Goal: Task Accomplishment & Management: Manage account settings

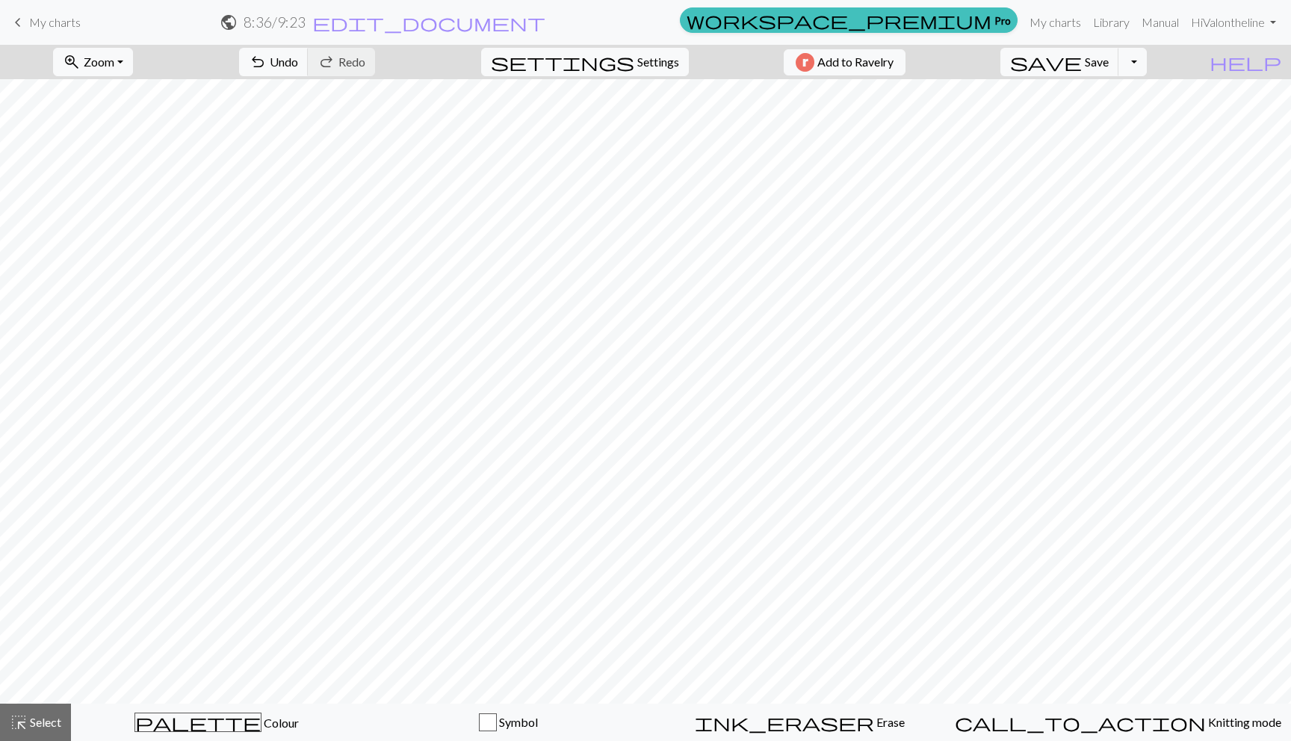
click at [27, 11] on link "keyboard_arrow_left My charts" at bounding box center [45, 22] width 72 height 25
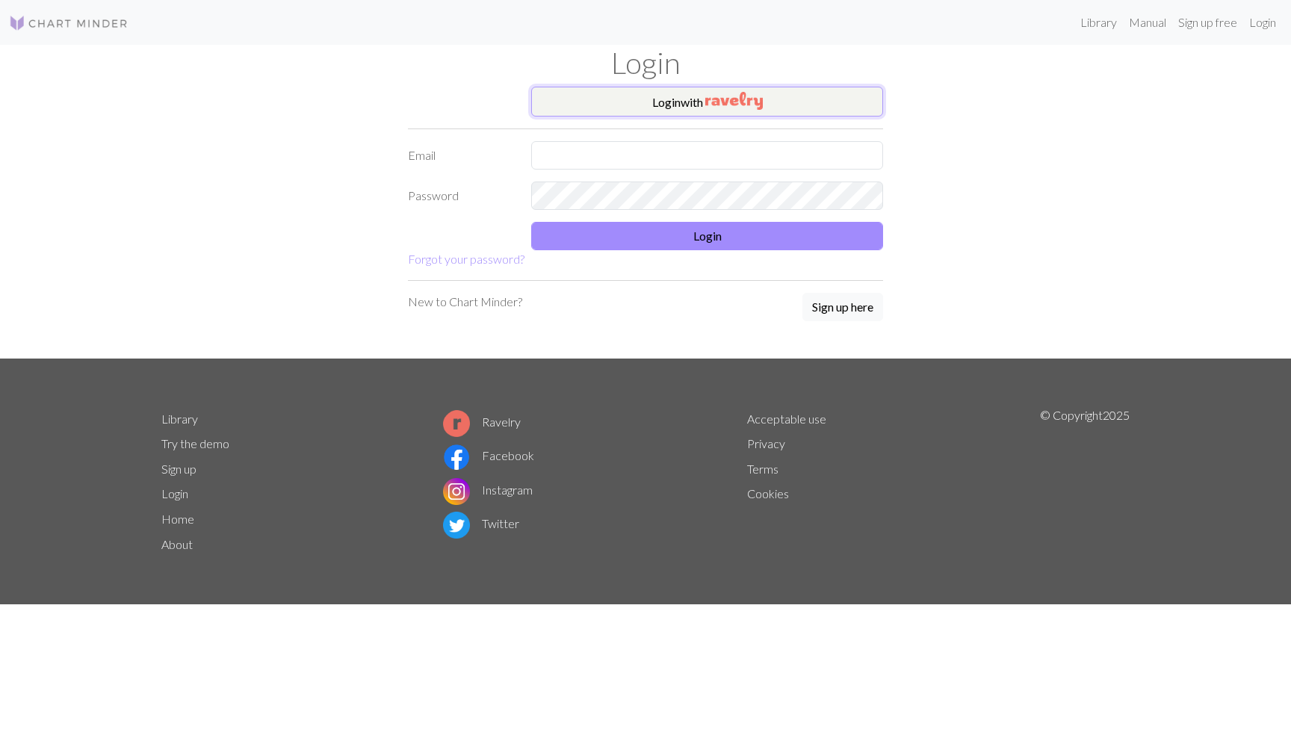
click at [680, 96] on button "Login with" at bounding box center [707, 102] width 352 height 30
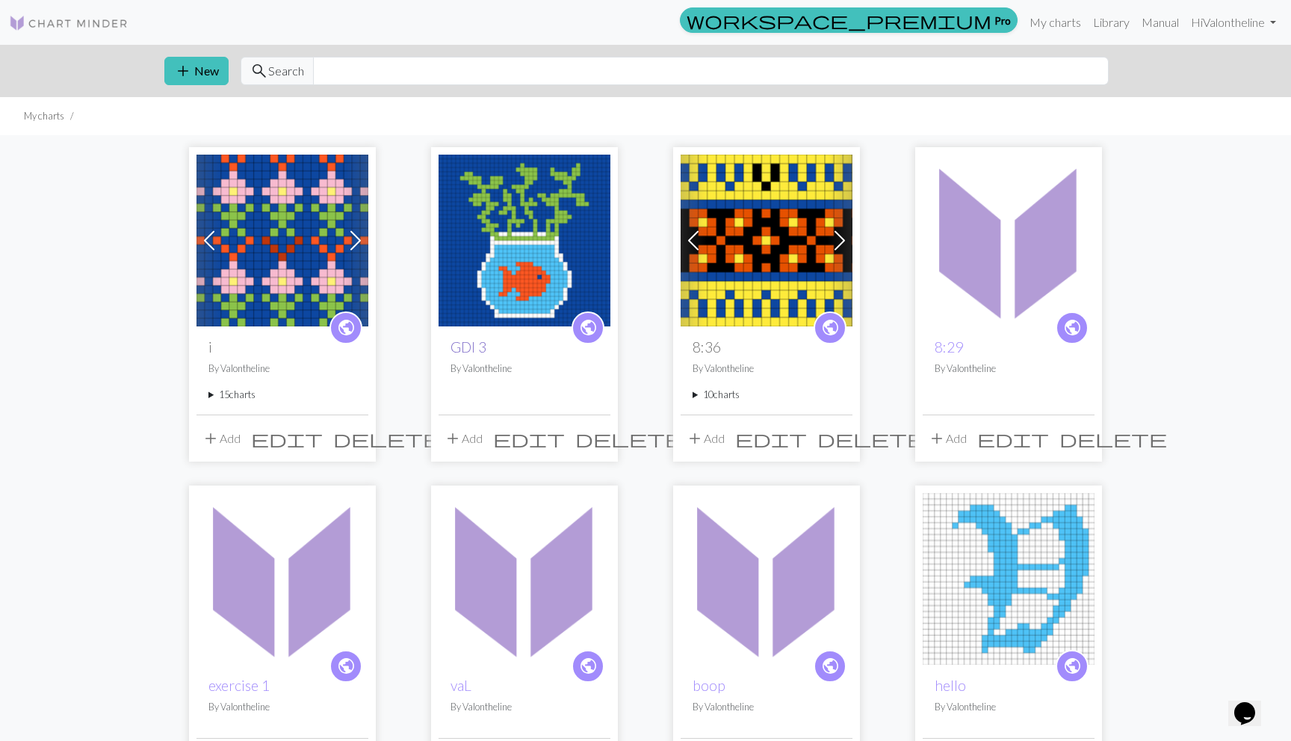
click at [475, 348] on link "GDI 3" at bounding box center [468, 346] width 36 height 17
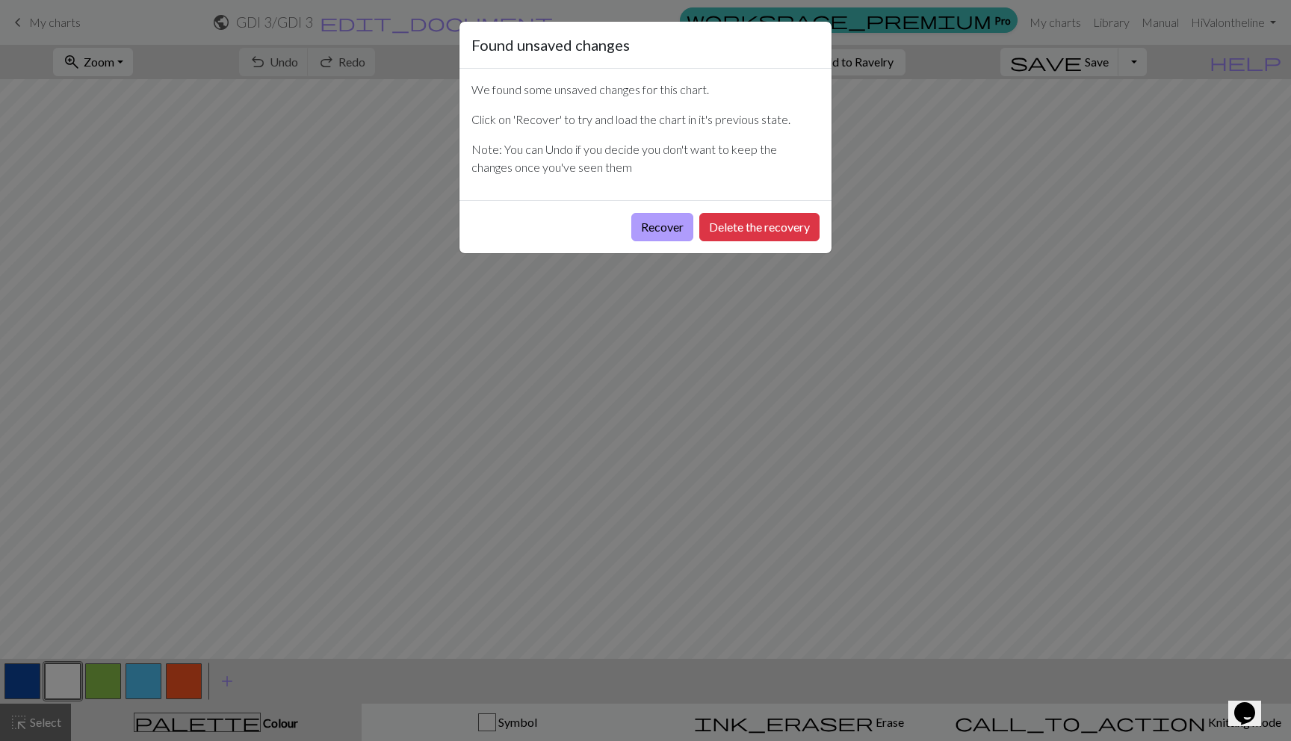
click at [680, 224] on button "Recover" at bounding box center [662, 227] width 62 height 28
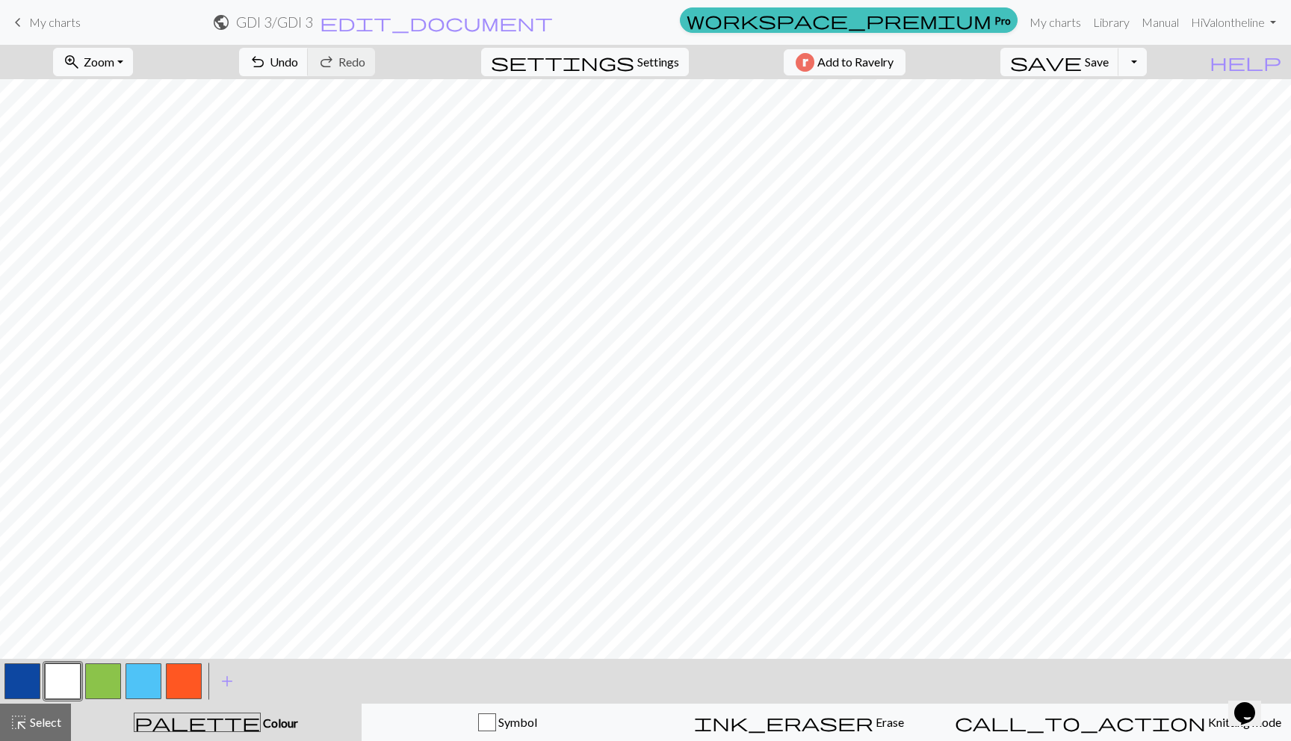
click at [186, 684] on button "button" at bounding box center [184, 681] width 36 height 36
click at [25, 675] on button "button" at bounding box center [22, 681] width 36 height 36
click at [181, 681] on button "button" at bounding box center [184, 681] width 36 height 36
click at [25, 687] on button "button" at bounding box center [22, 681] width 36 height 36
click at [26, 683] on button "button" at bounding box center [22, 681] width 36 height 36
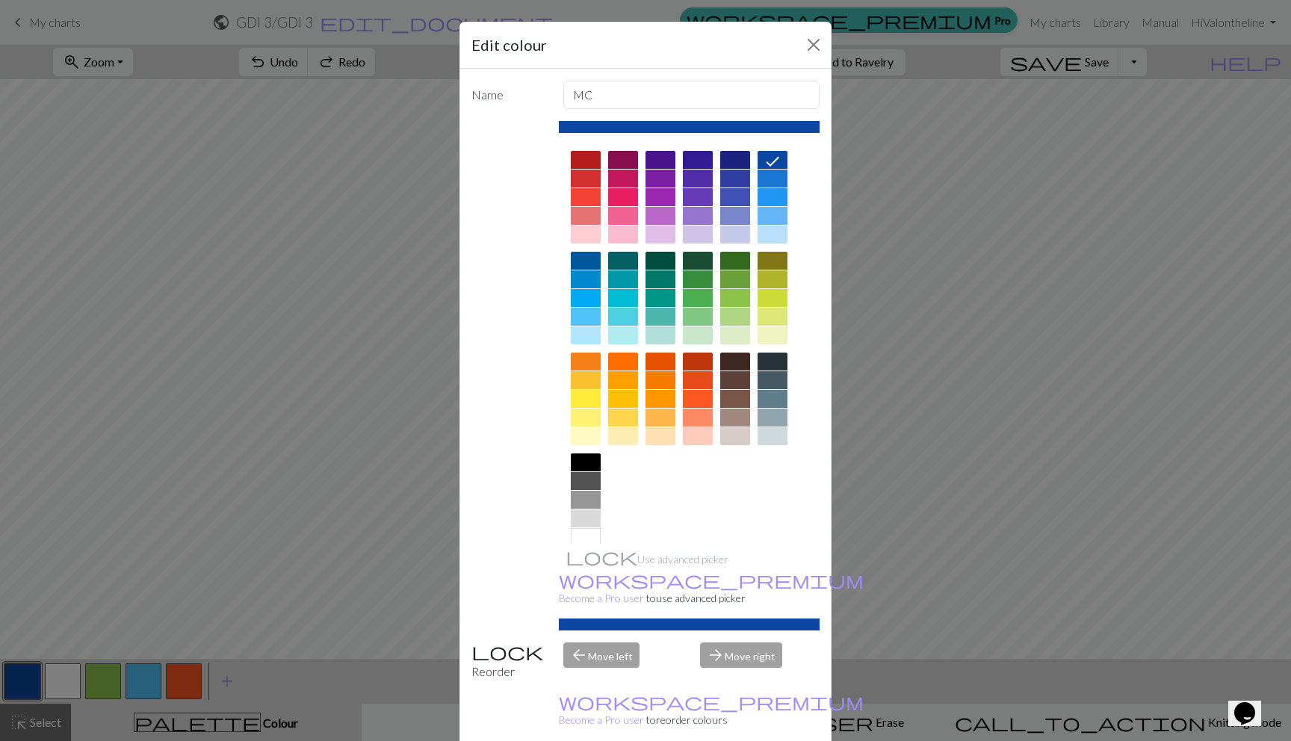
click at [592, 450] on div at bounding box center [586, 403] width 30 height 101
click at [590, 455] on div at bounding box center [586, 462] width 30 height 18
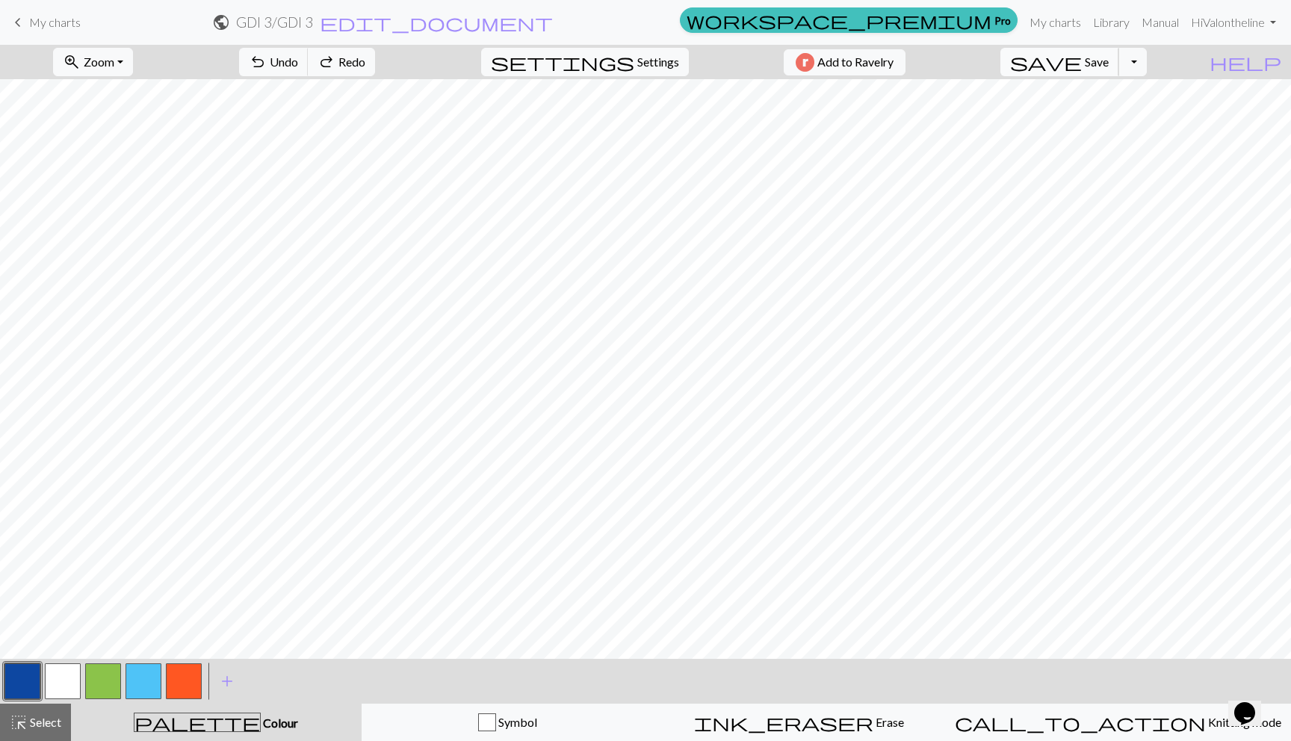
click at [1108, 67] on span "Save" at bounding box center [1096, 62] width 24 height 14
click at [1146, 66] on button "Toggle Dropdown" at bounding box center [1132, 62] width 28 height 28
click at [1132, 96] on button "file_copy Save a copy" at bounding box center [1022, 95] width 246 height 24
click at [31, 678] on button "button" at bounding box center [22, 681] width 36 height 36
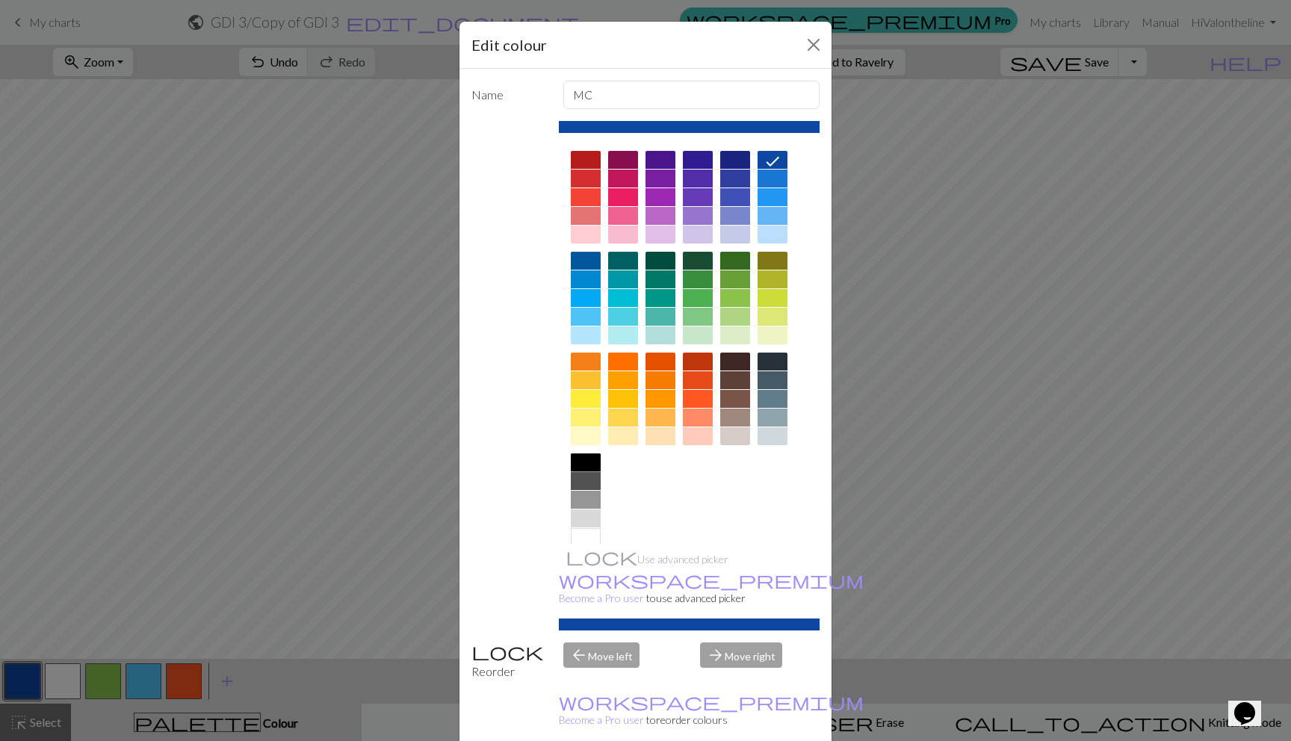
click at [589, 463] on div at bounding box center [586, 462] width 30 height 18
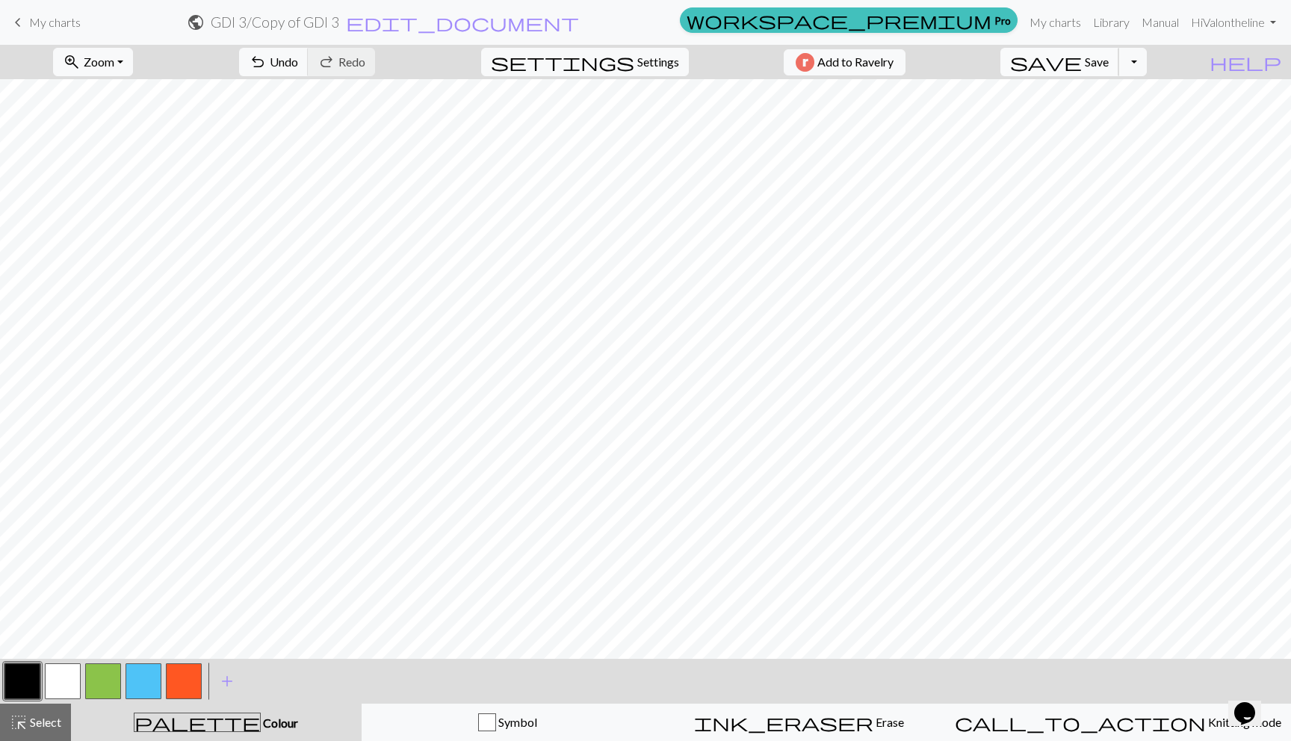
click at [1108, 57] on span "Save" at bounding box center [1096, 62] width 24 height 14
click at [1082, 59] on span "save" at bounding box center [1046, 62] width 72 height 21
click at [1146, 61] on button "Toggle Dropdown" at bounding box center [1132, 62] width 28 height 28
click at [1126, 93] on button "file_copy Save a copy" at bounding box center [1022, 95] width 246 height 24
click at [183, 676] on button "button" at bounding box center [184, 681] width 36 height 36
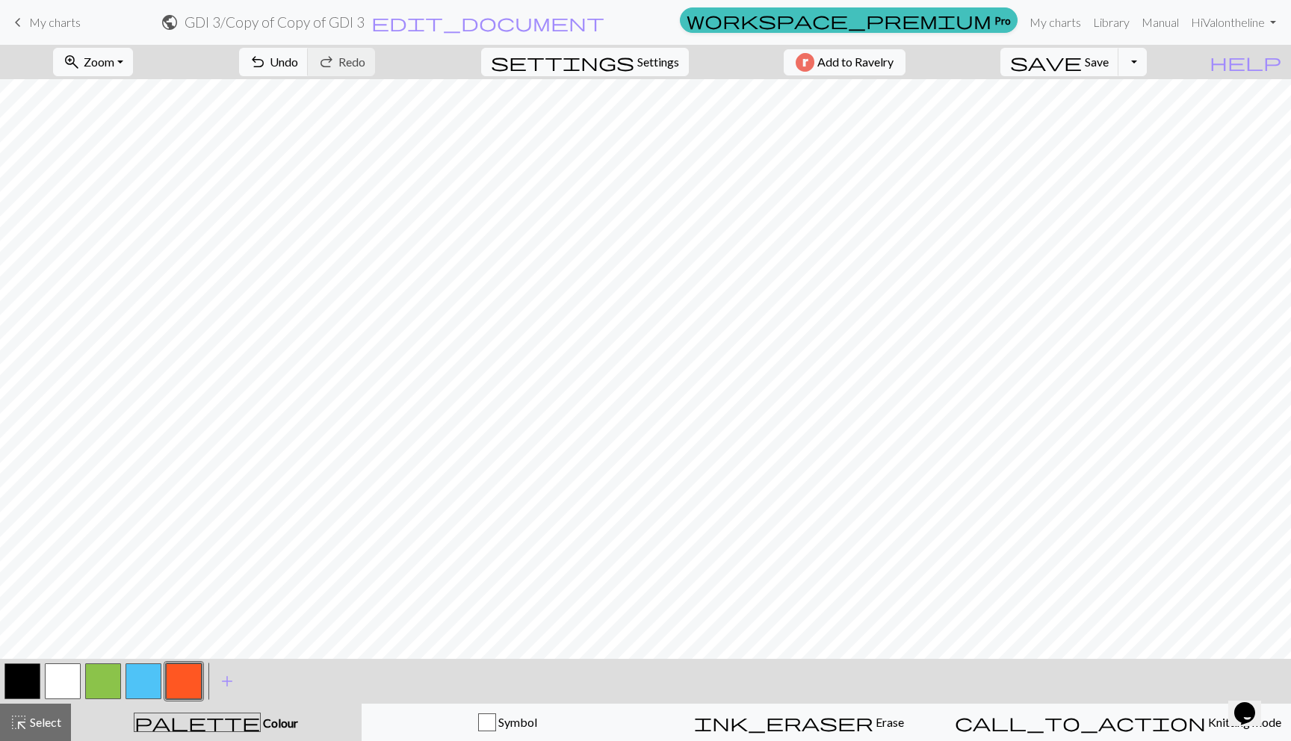
click at [183, 676] on button "button" at bounding box center [184, 681] width 36 height 36
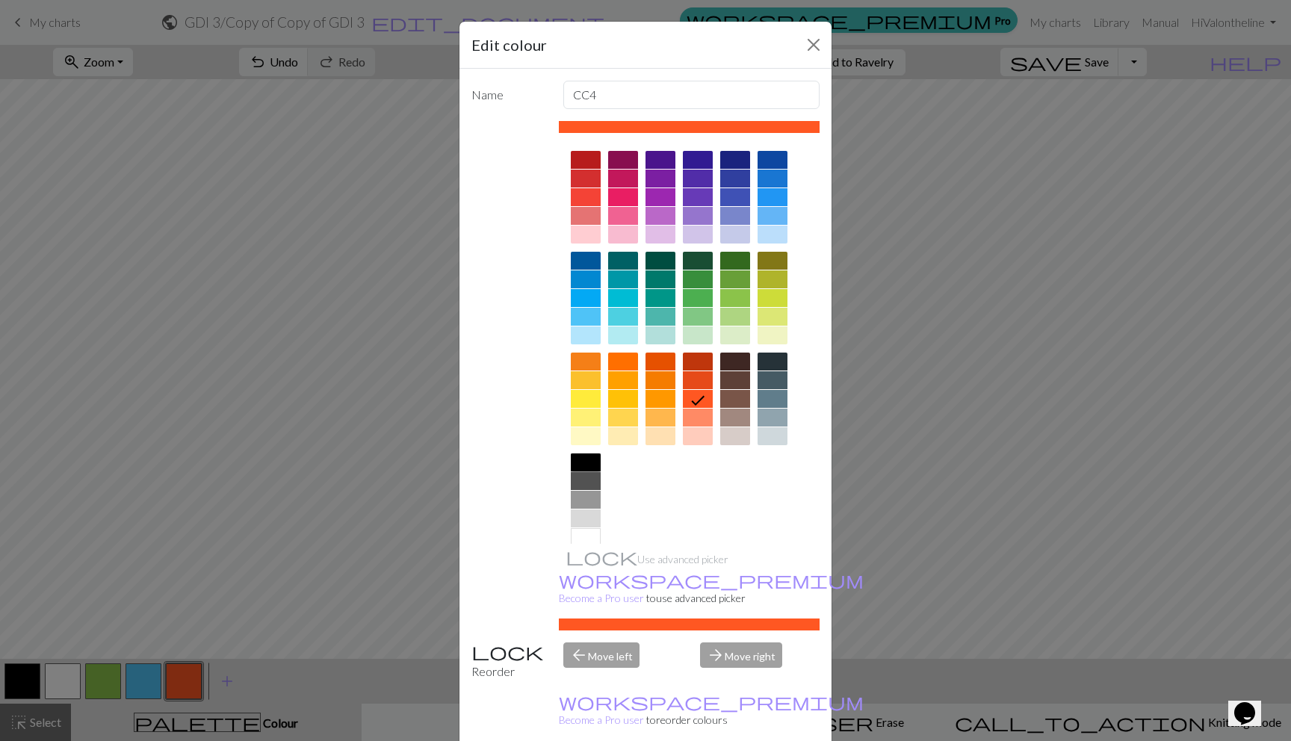
click at [586, 453] on div at bounding box center [586, 462] width 30 height 18
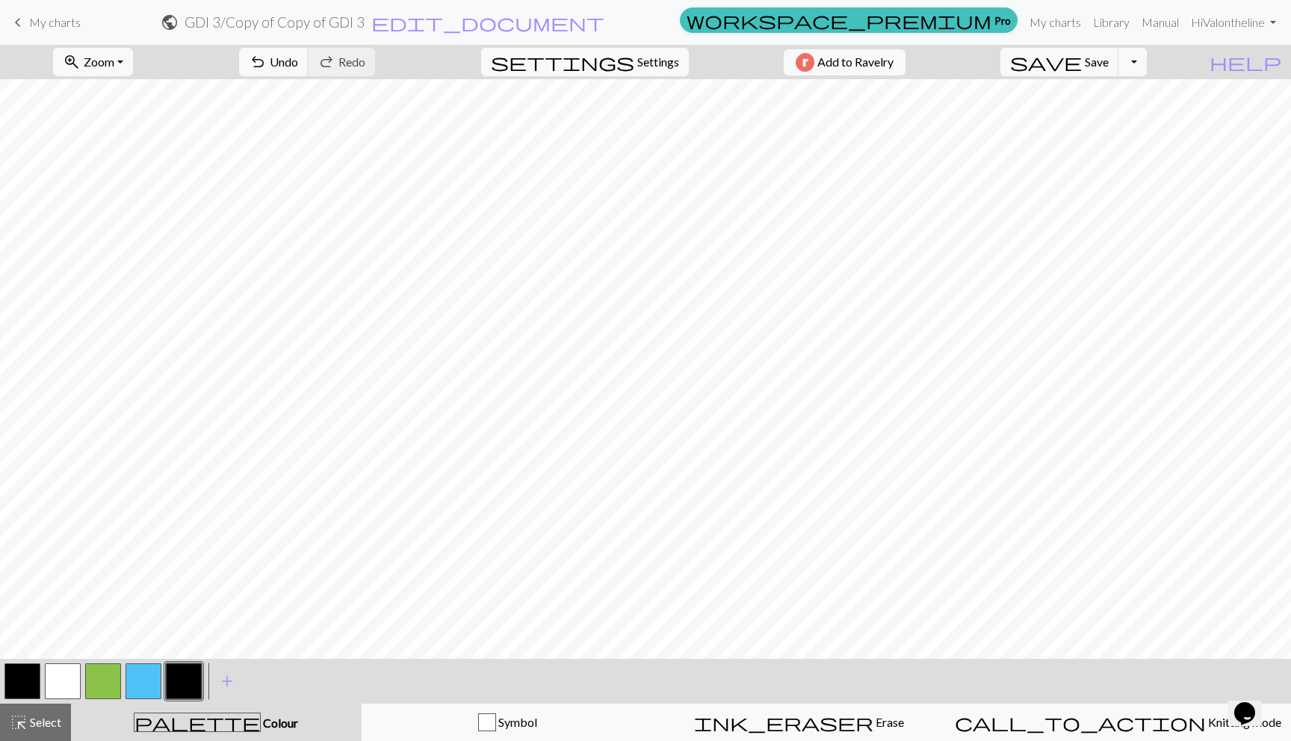
click at [92, 680] on button "button" at bounding box center [103, 681] width 36 height 36
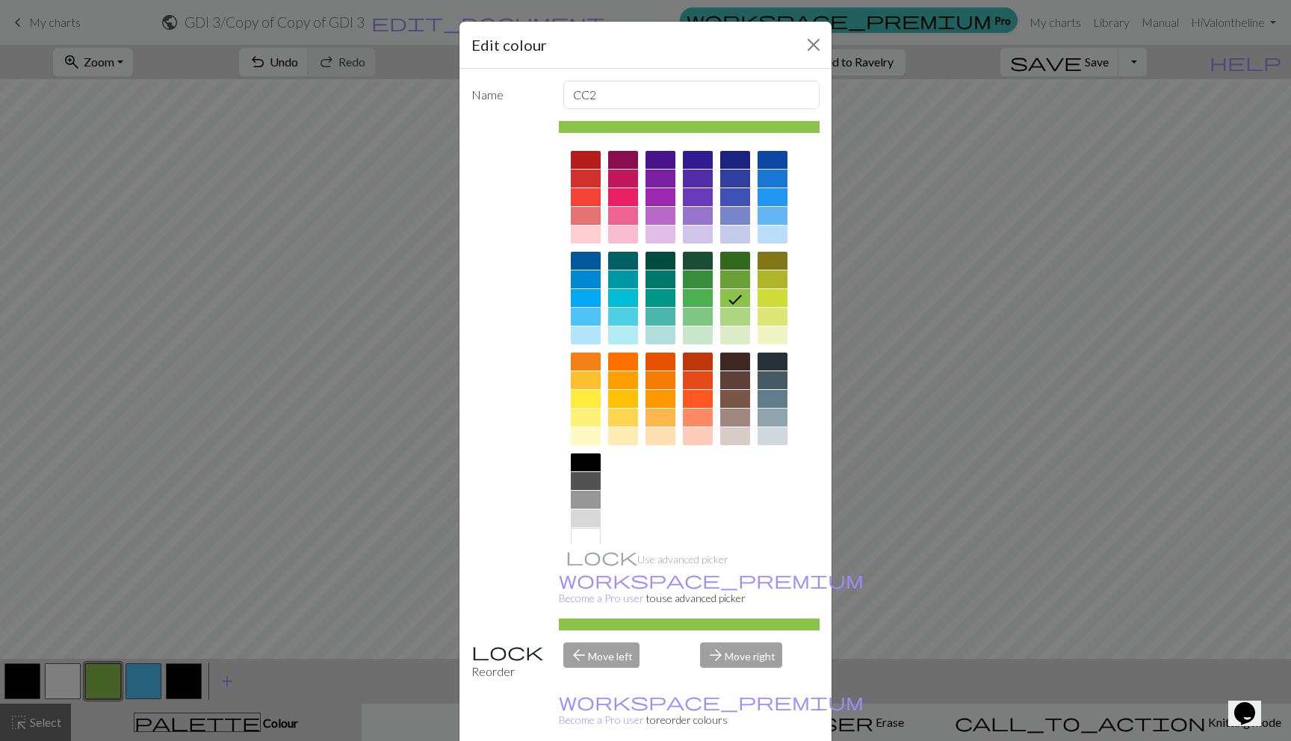
click at [657, 402] on div at bounding box center [660, 399] width 30 height 18
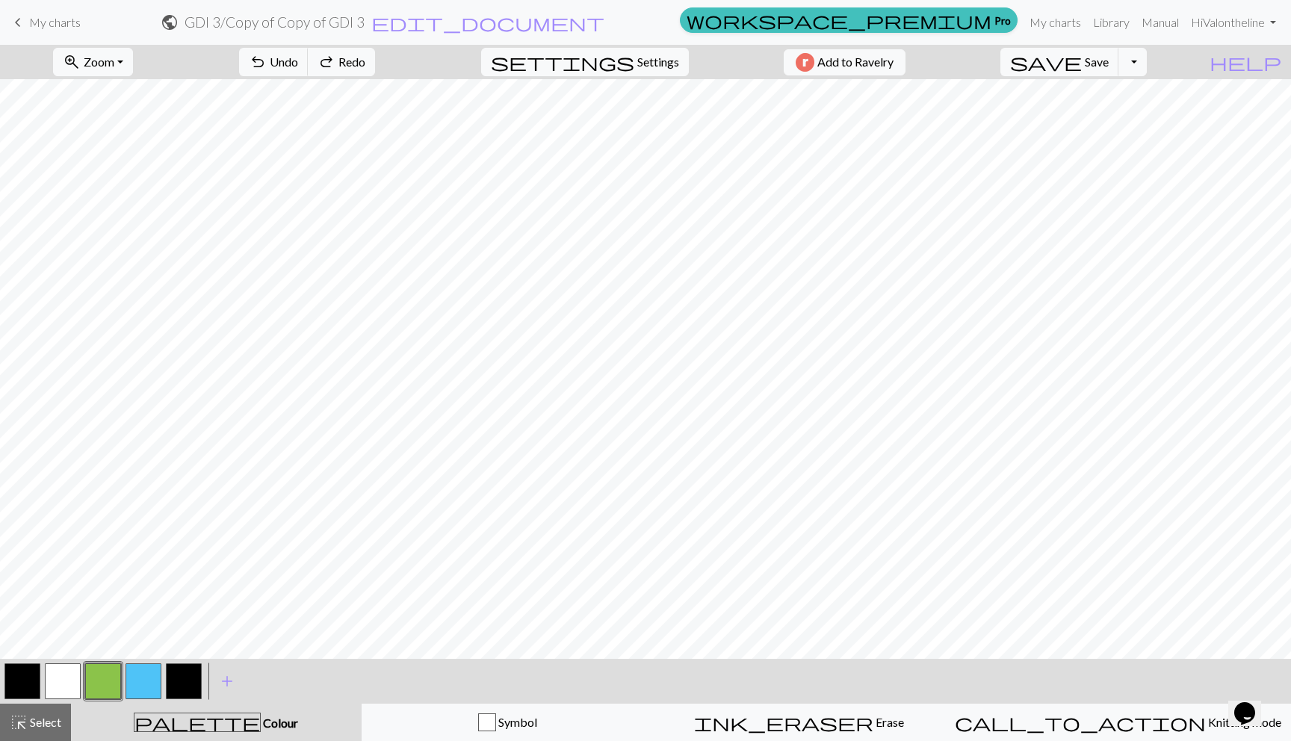
click at [16, 674] on button "button" at bounding box center [22, 681] width 36 height 36
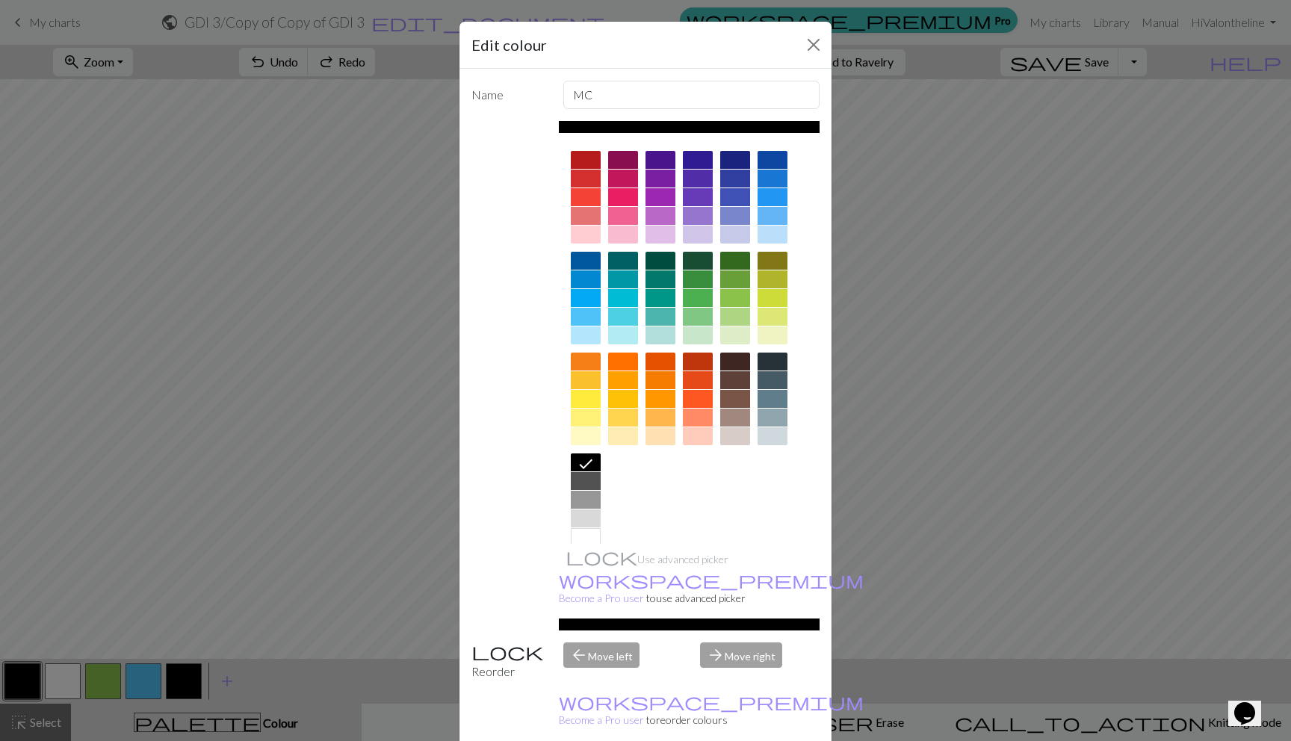
click at [660, 395] on div at bounding box center [660, 399] width 30 height 18
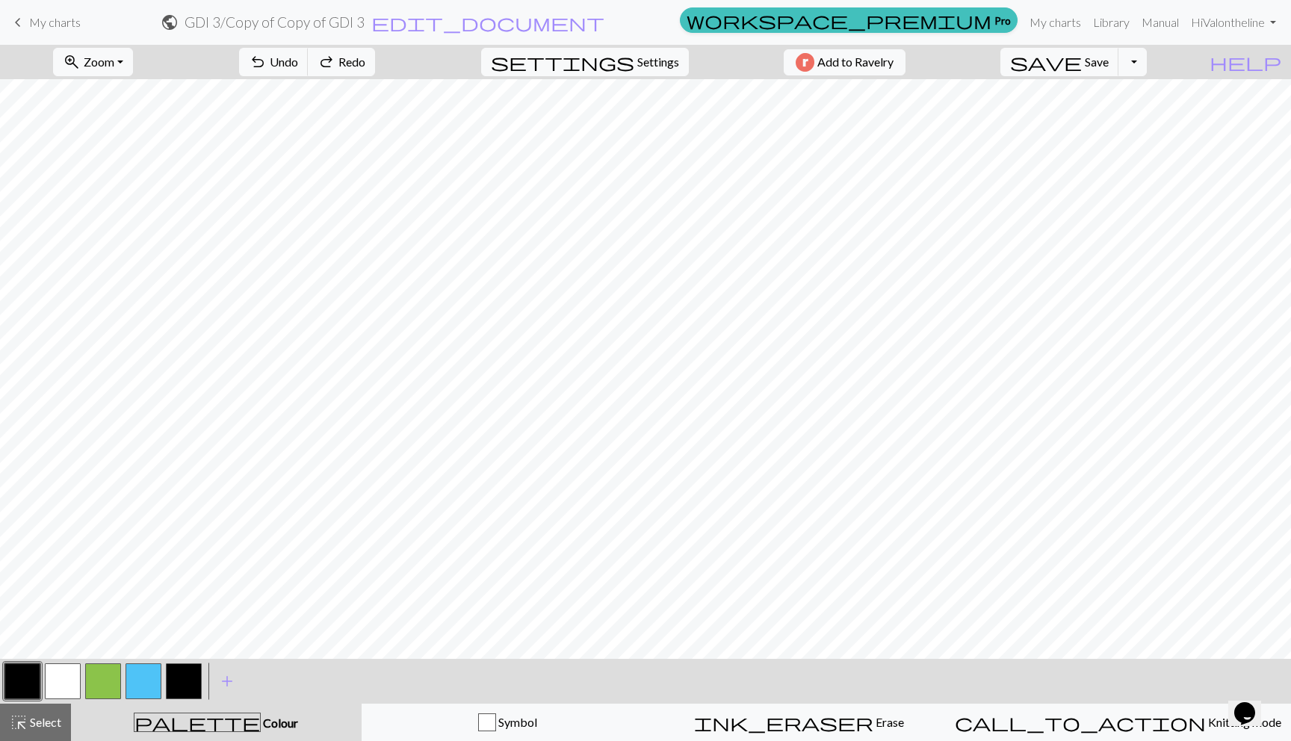
click at [75, 670] on button "button" at bounding box center [63, 681] width 36 height 36
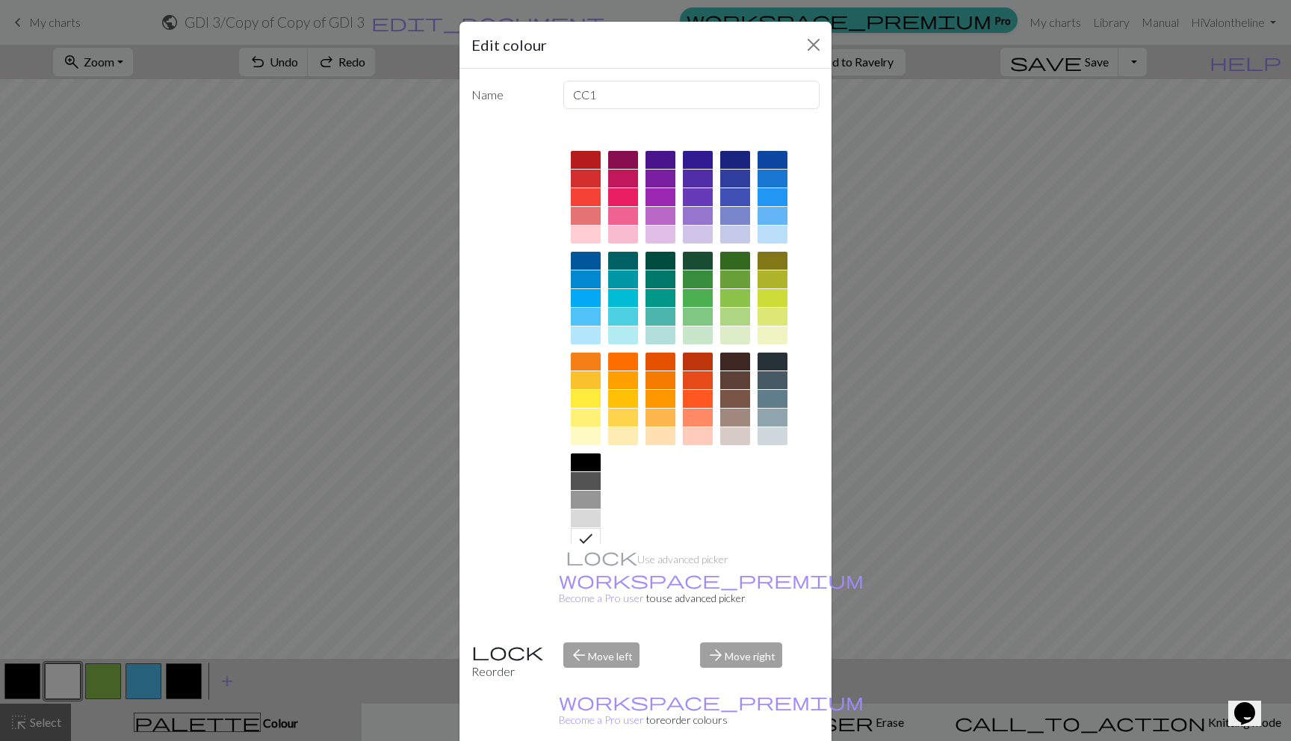
click at [656, 394] on div at bounding box center [660, 399] width 30 height 18
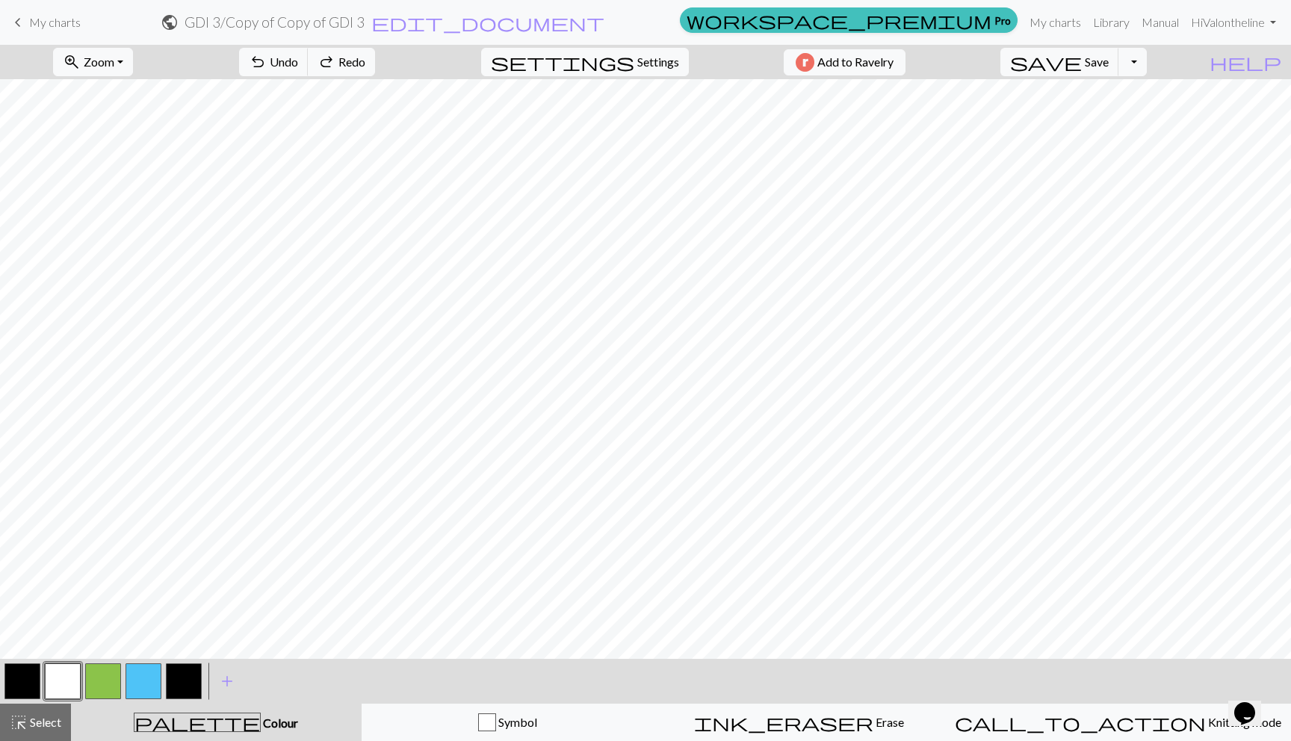
click at [66, 683] on button "button" at bounding box center [63, 681] width 36 height 36
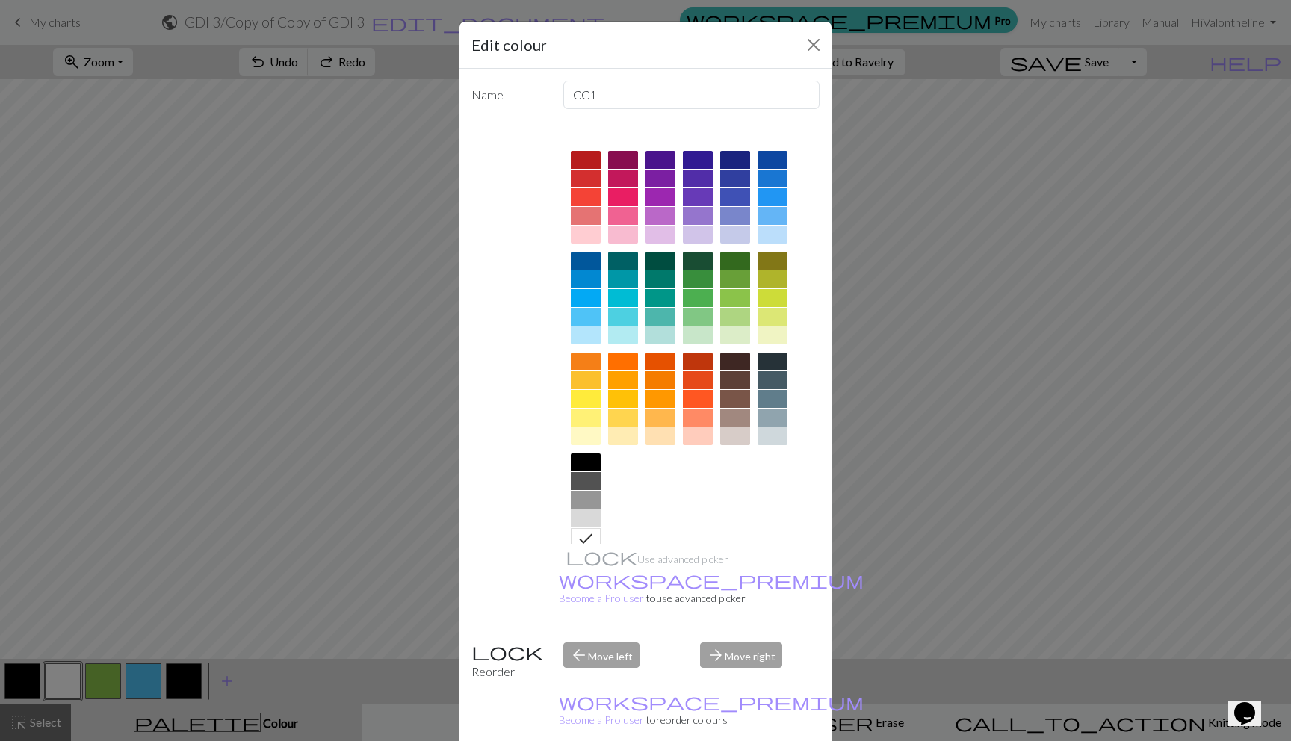
click at [698, 404] on div at bounding box center [698, 399] width 30 height 18
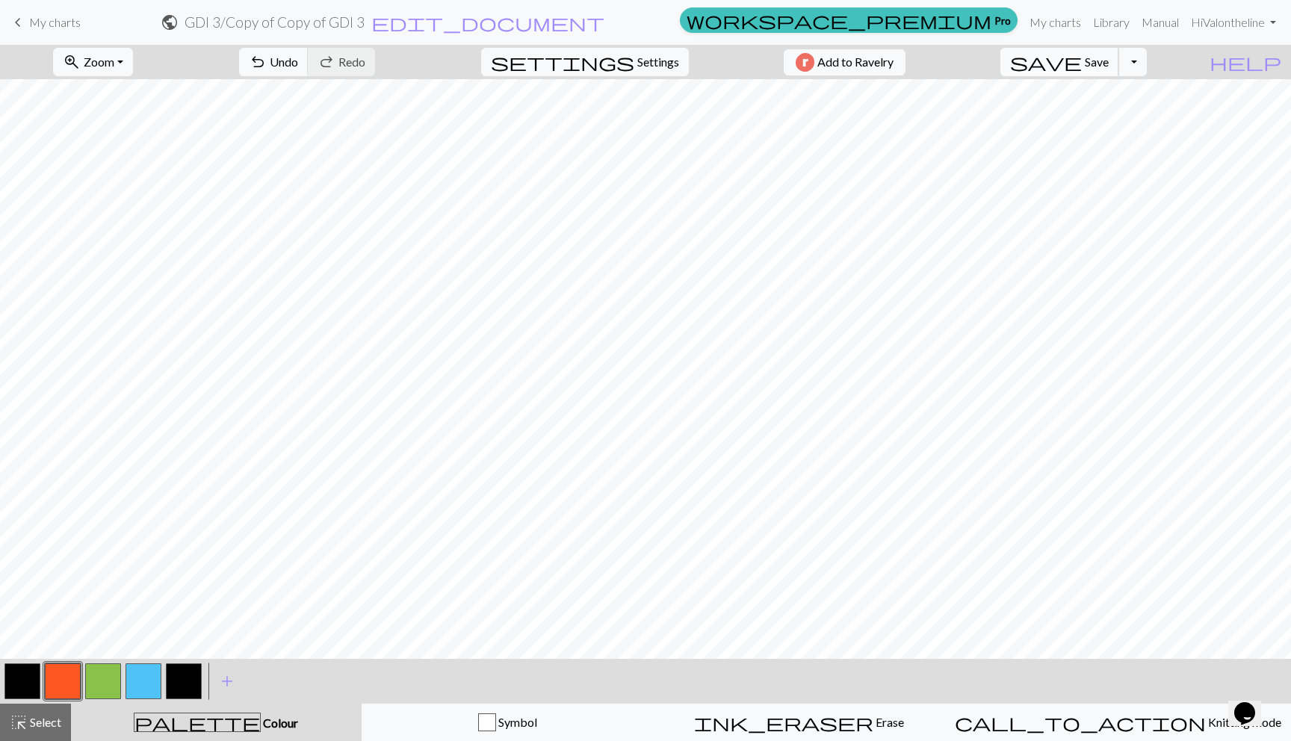
click at [1113, 51] on button "save Save Save" at bounding box center [1059, 62] width 119 height 28
click at [70, 22] on span "My charts" at bounding box center [55, 22] width 52 height 14
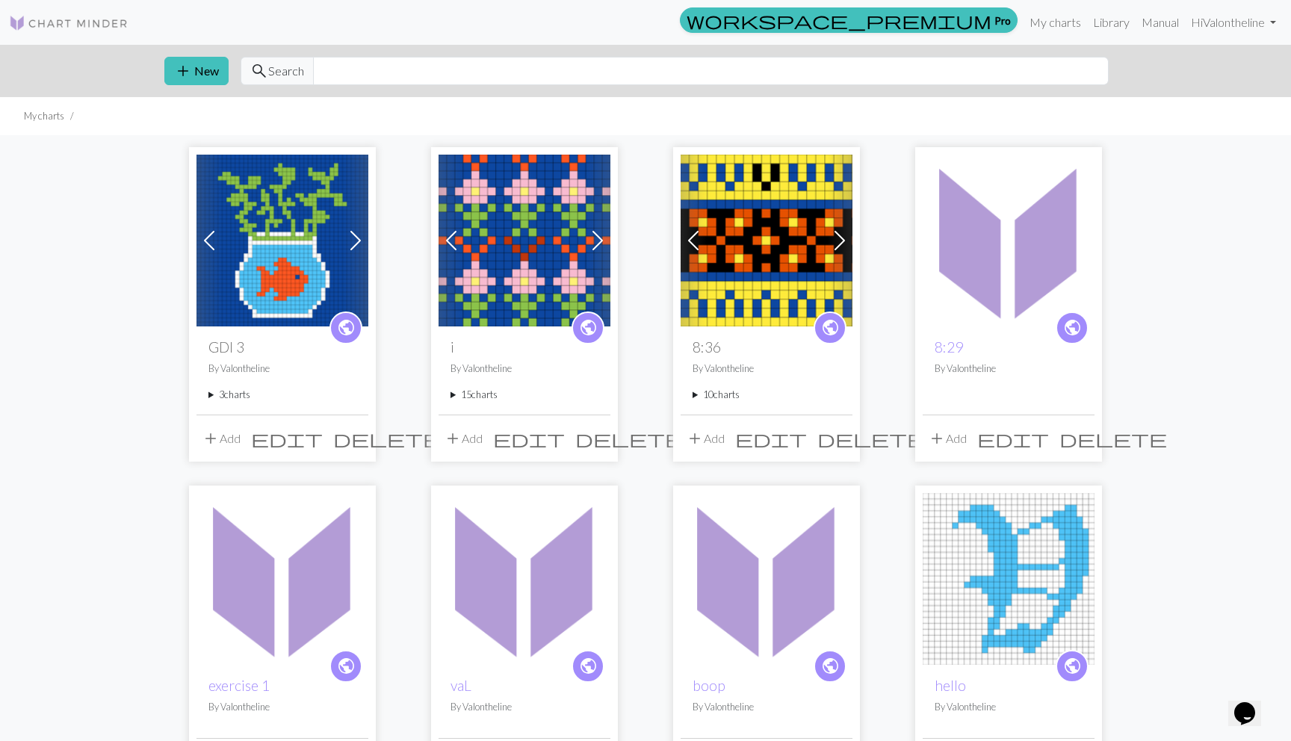
click at [355, 241] on span at bounding box center [356, 241] width 24 height 24
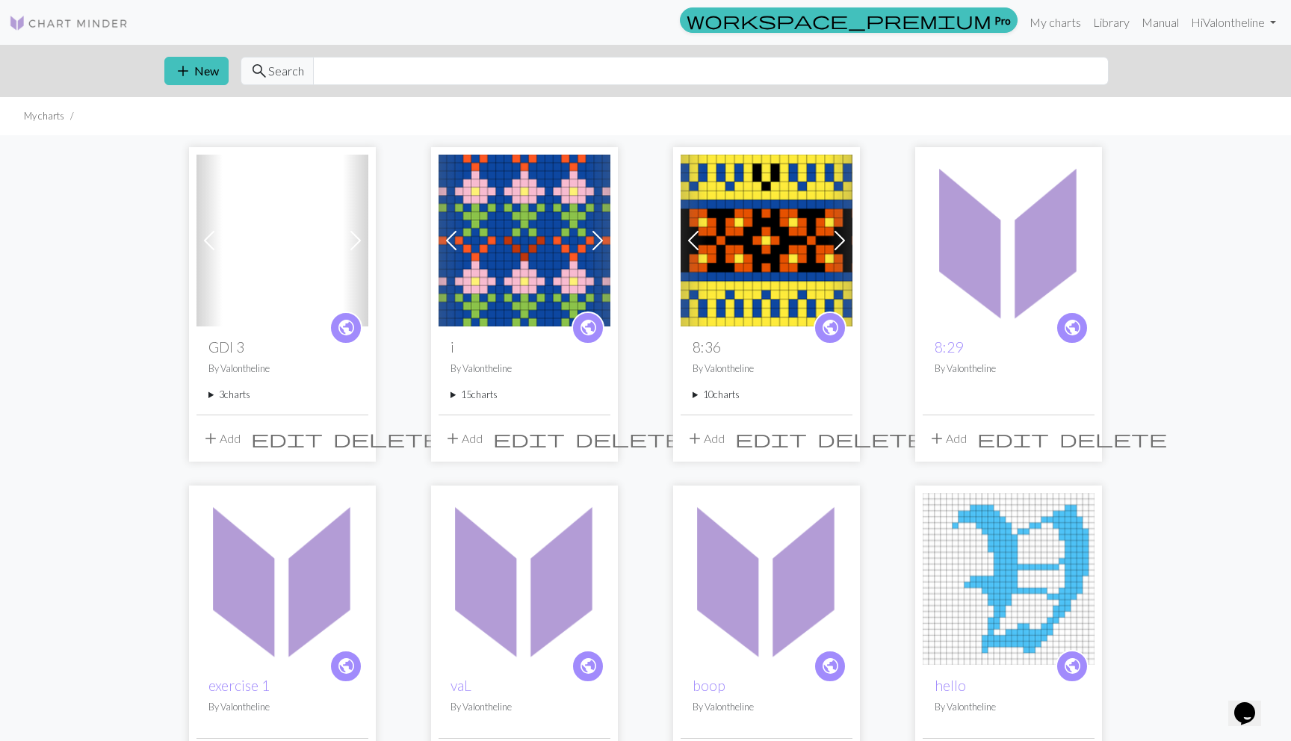
click at [355, 241] on span at bounding box center [356, 241] width 24 height 24
click at [238, 249] on summary "3 charts" at bounding box center [282, 242] width 148 height 14
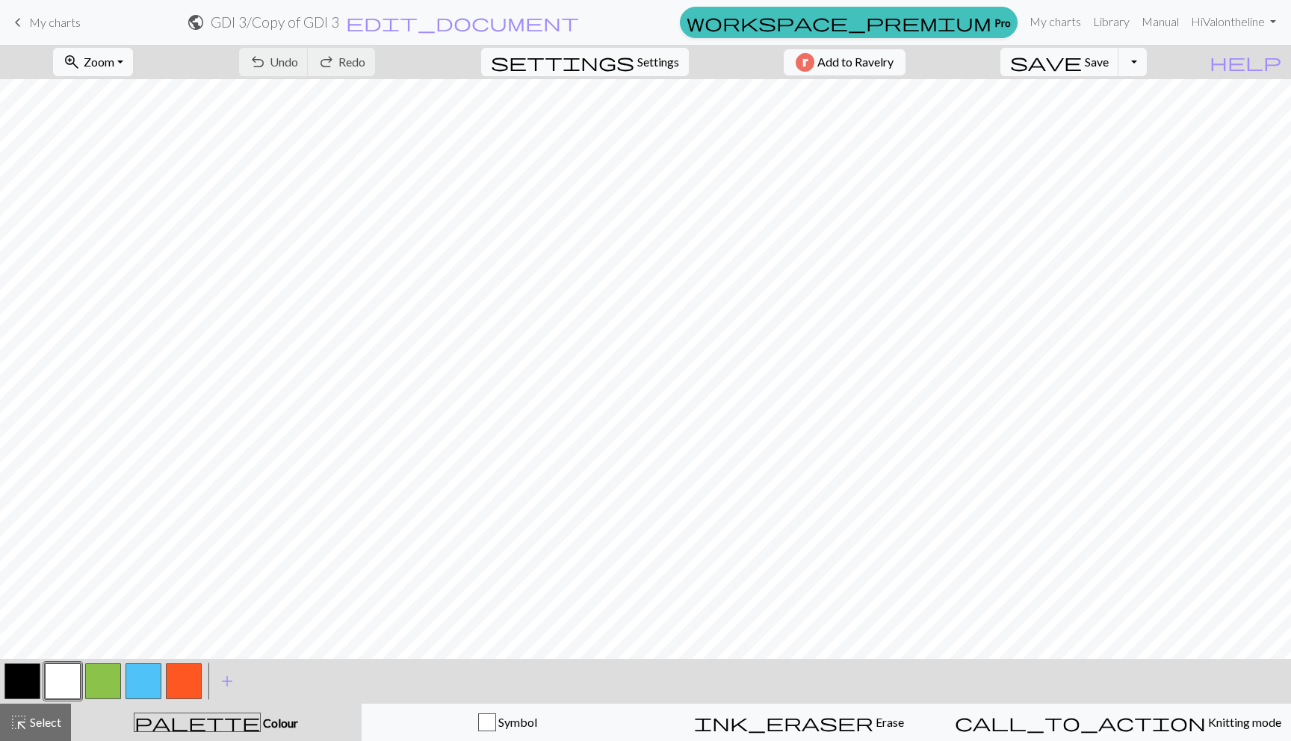
click at [140, 674] on button "button" at bounding box center [143, 681] width 36 height 36
click at [23, 684] on button "button" at bounding box center [22, 681] width 36 height 36
click at [176, 683] on button "button" at bounding box center [184, 681] width 36 height 36
click at [27, 678] on button "button" at bounding box center [22, 681] width 36 height 36
click at [102, 680] on button "button" at bounding box center [103, 681] width 36 height 36
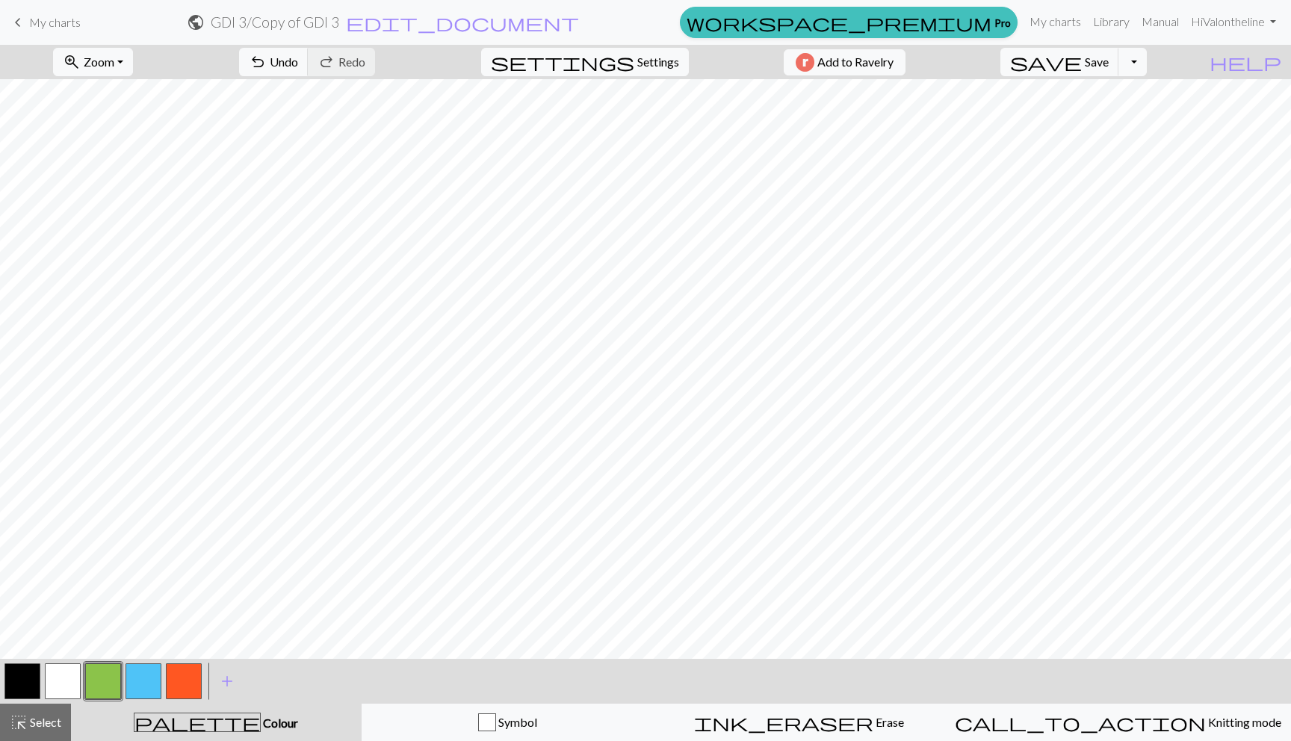
click at [102, 680] on button "button" at bounding box center [103, 681] width 36 height 36
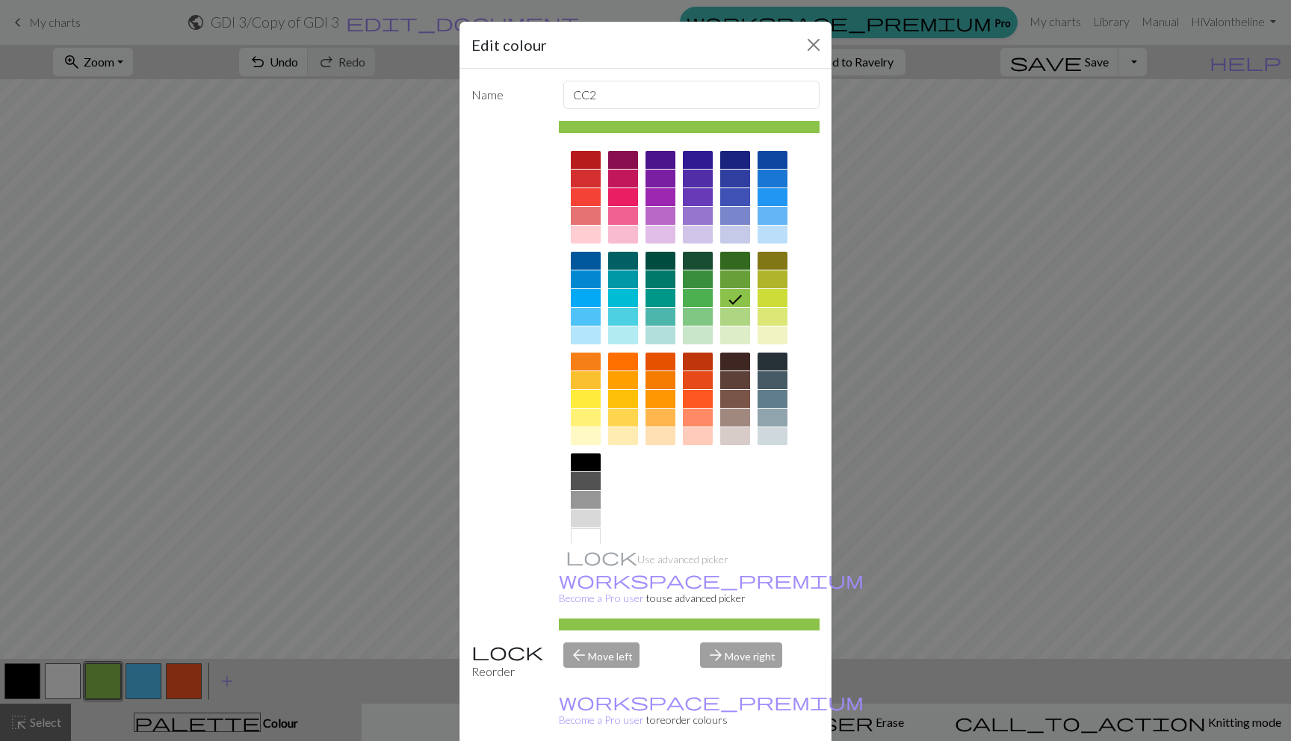
click at [587, 534] on div at bounding box center [586, 537] width 30 height 18
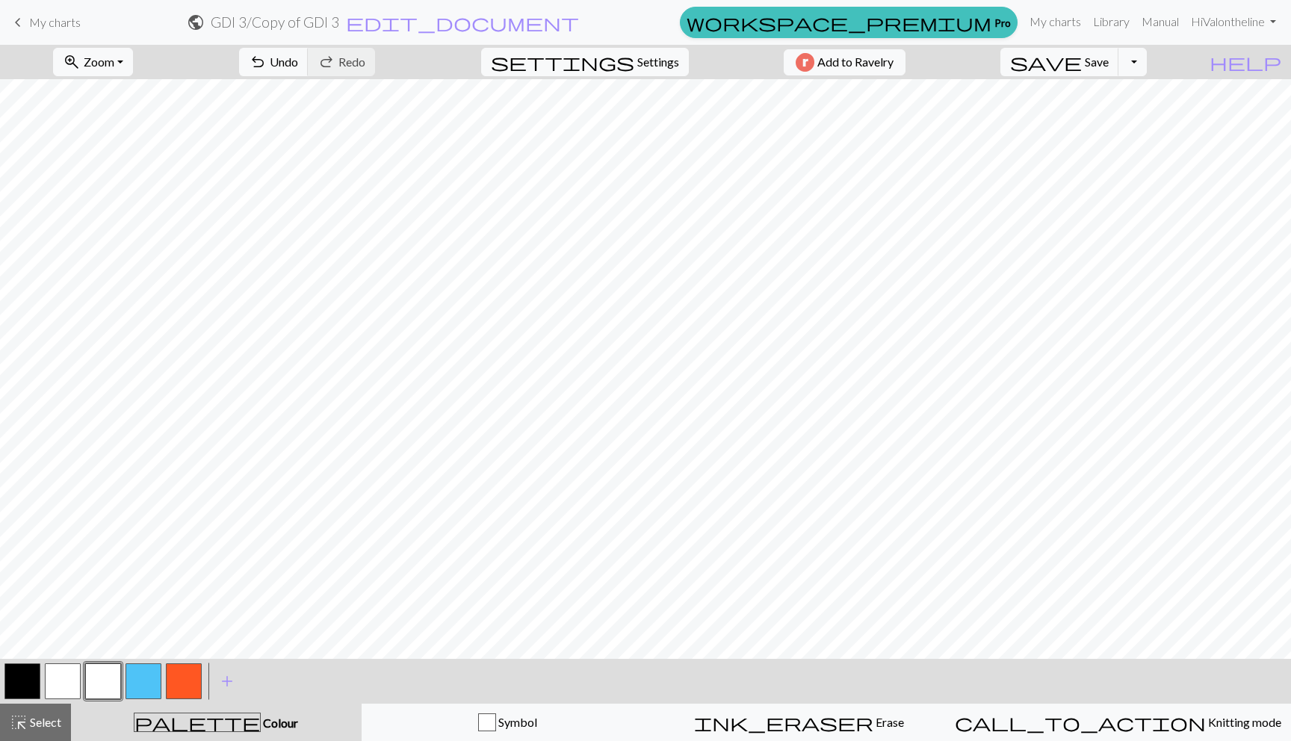
click at [75, 675] on button "button" at bounding box center [63, 681] width 36 height 36
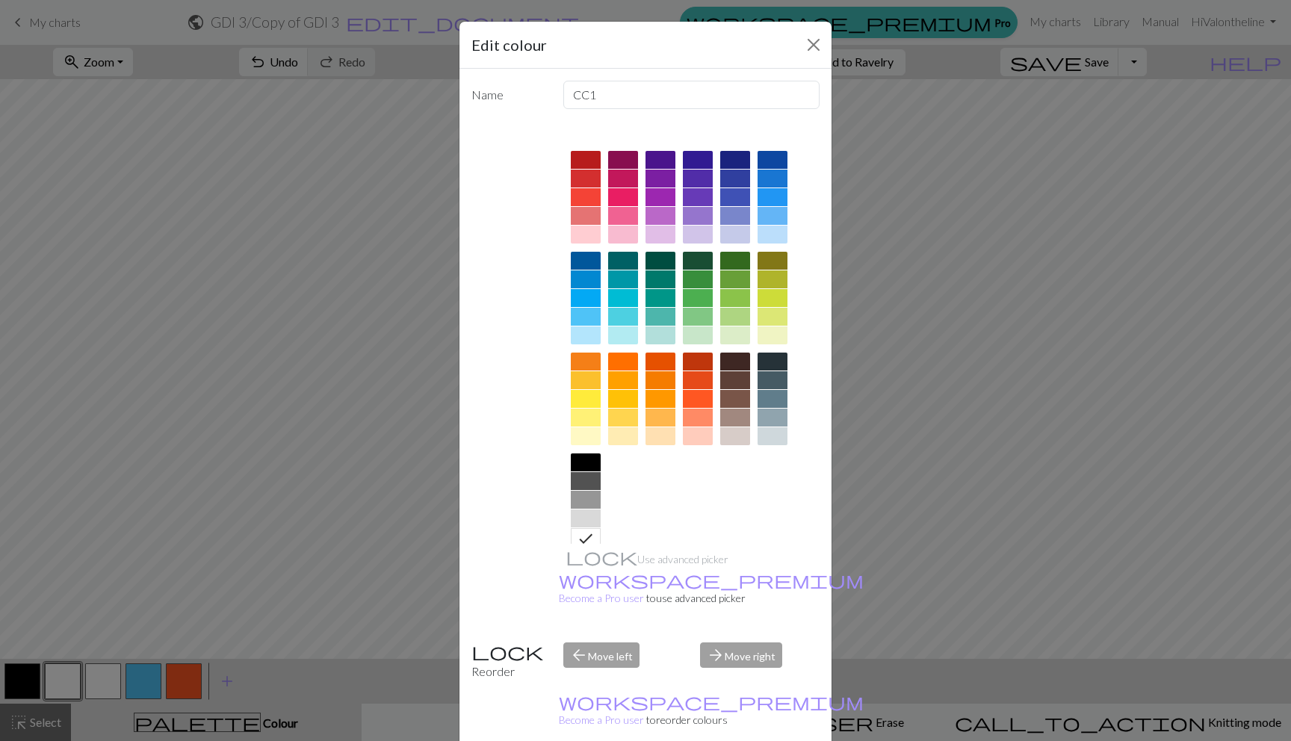
click at [772, 153] on div at bounding box center [772, 160] width 30 height 18
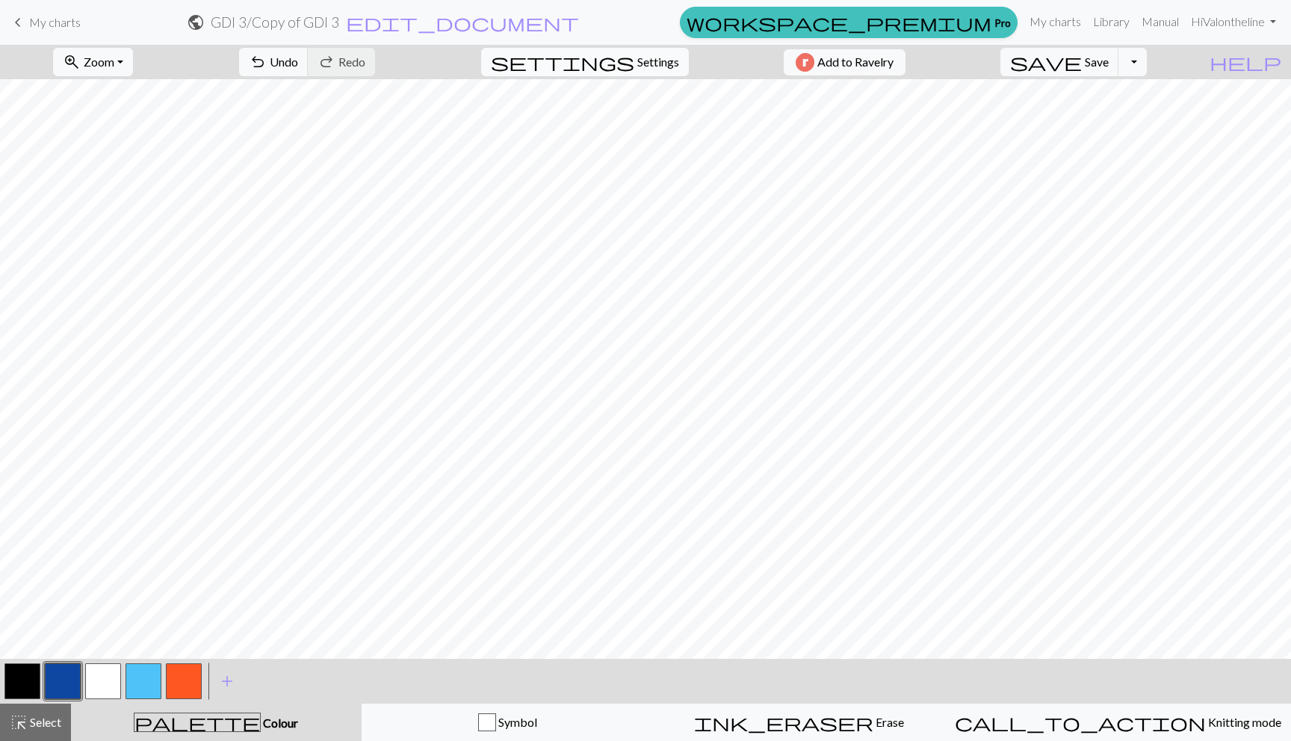
click at [637, 55] on span "Settings" at bounding box center [658, 62] width 42 height 18
select select "aran"
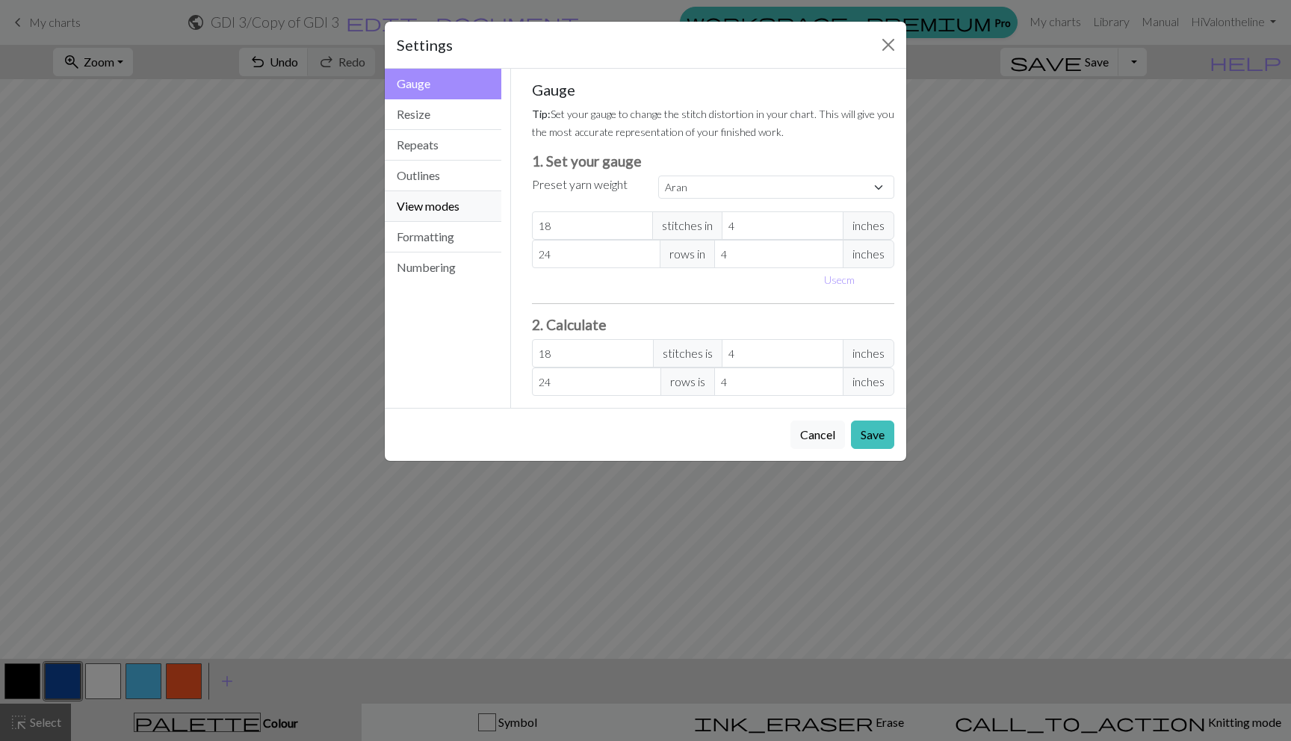
click at [423, 210] on button "View modes" at bounding box center [443, 206] width 117 height 31
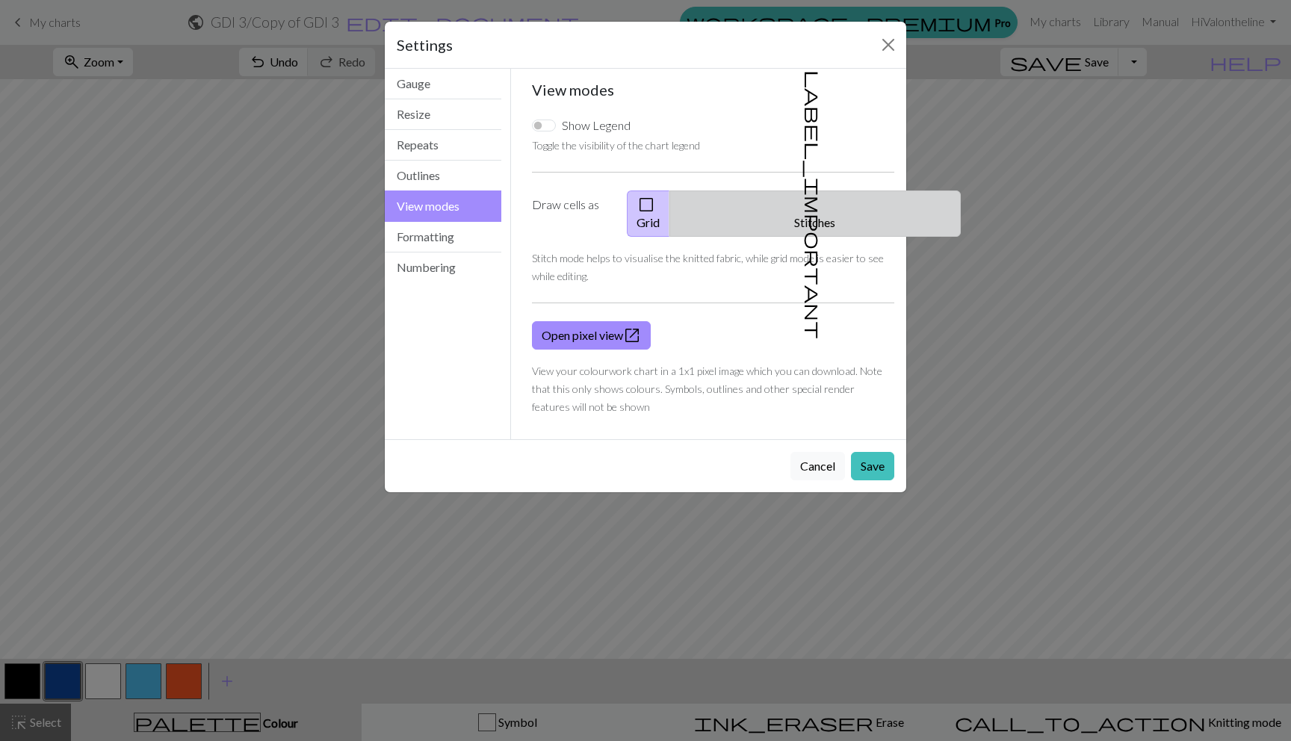
click at [803, 202] on span "label_important" at bounding box center [813, 204] width 21 height 269
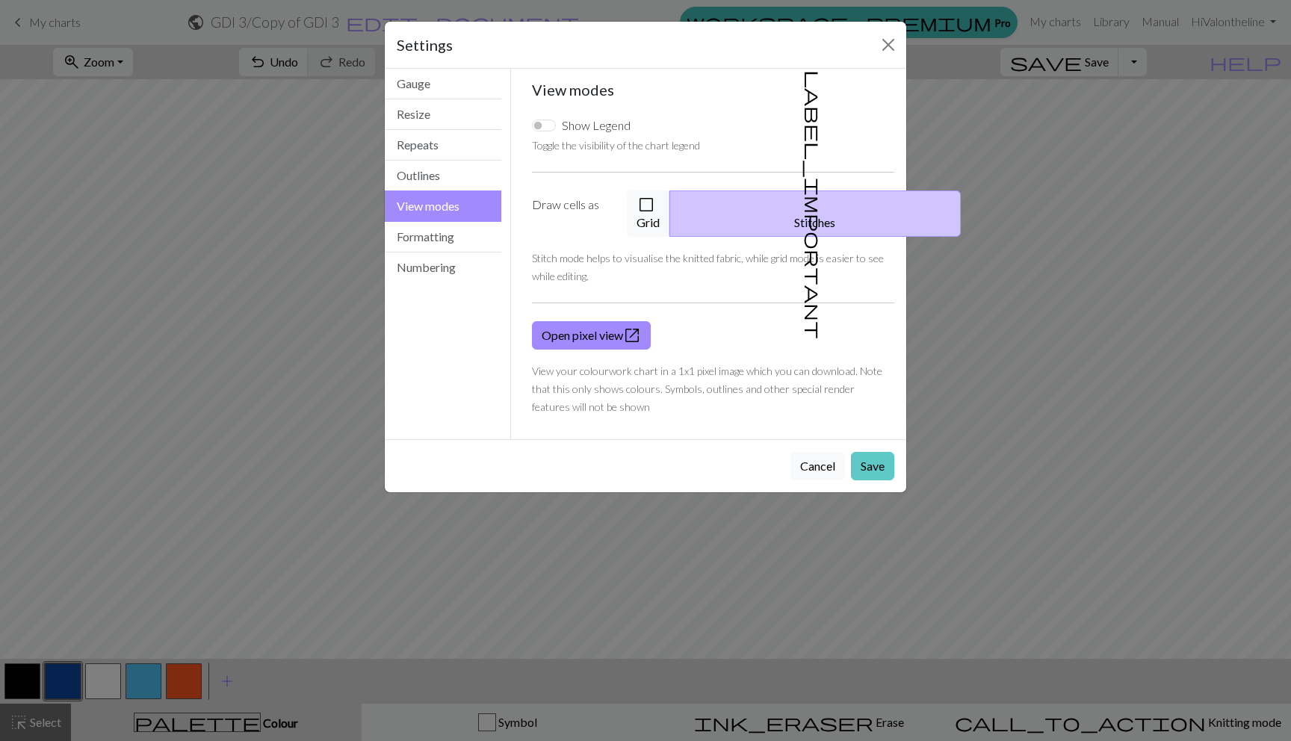
click at [869, 452] on button "Save" at bounding box center [872, 466] width 43 height 28
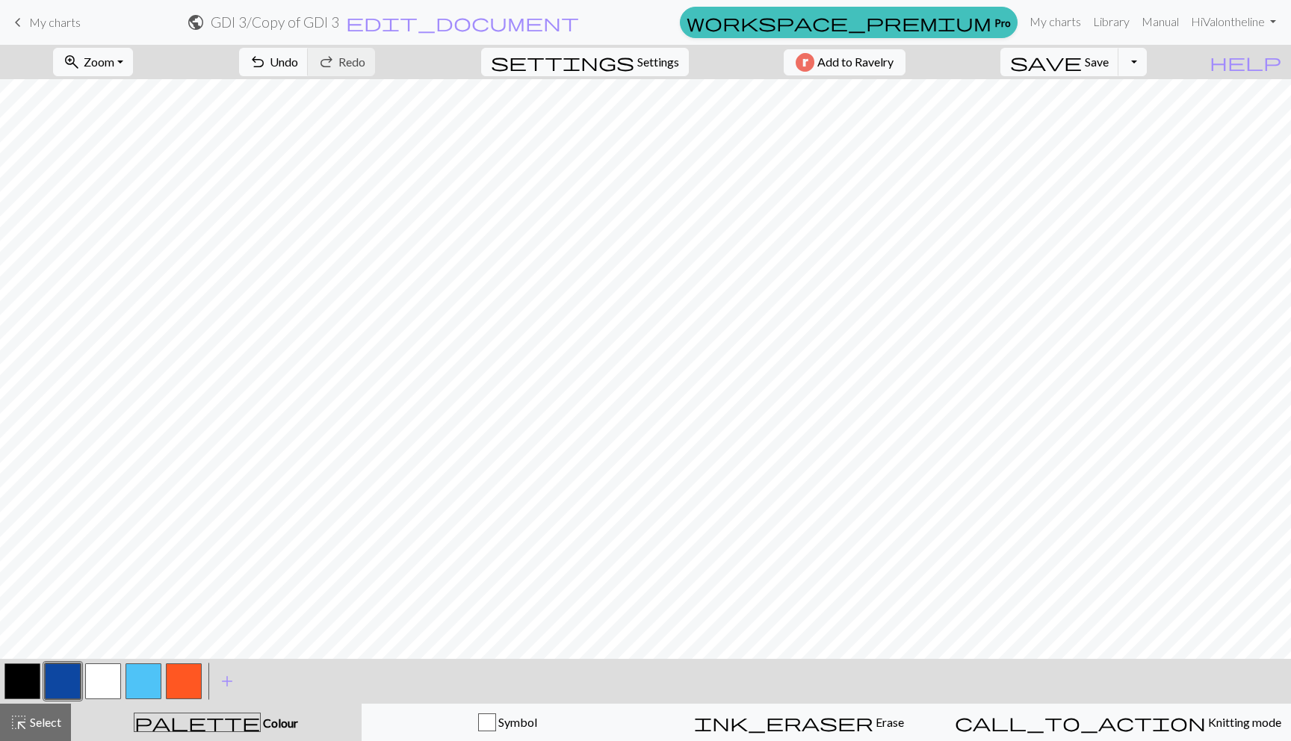
click at [105, 680] on button "button" at bounding box center [103, 681] width 36 height 36
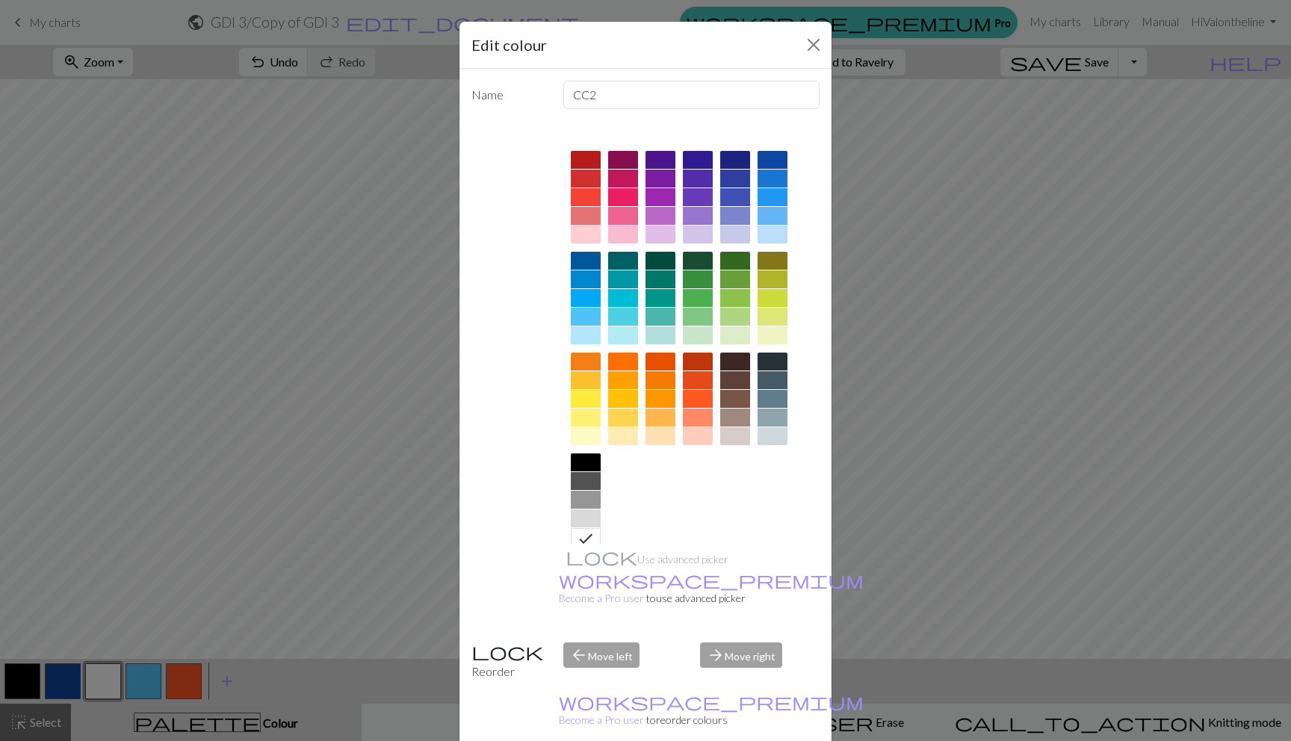
click at [728, 296] on div at bounding box center [735, 298] width 30 height 18
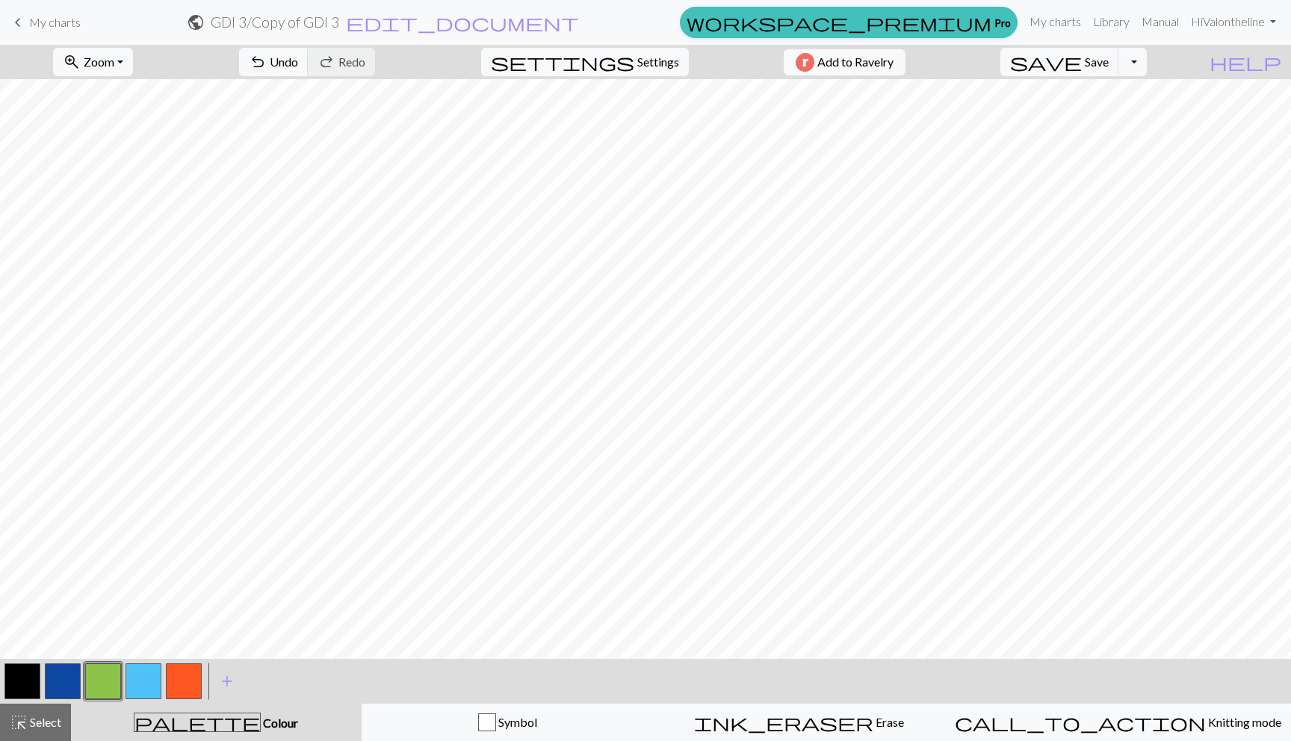
click at [180, 682] on button "button" at bounding box center [184, 681] width 36 height 36
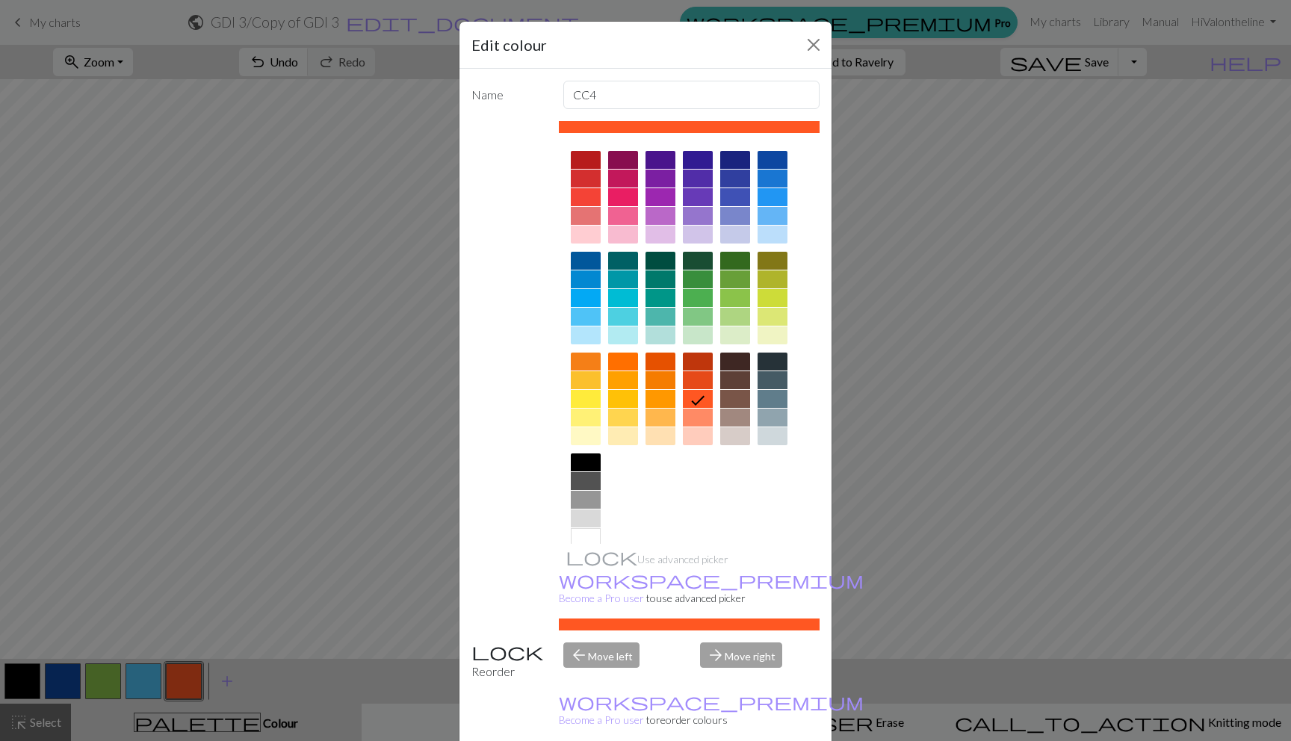
click at [589, 467] on div at bounding box center [586, 462] width 30 height 18
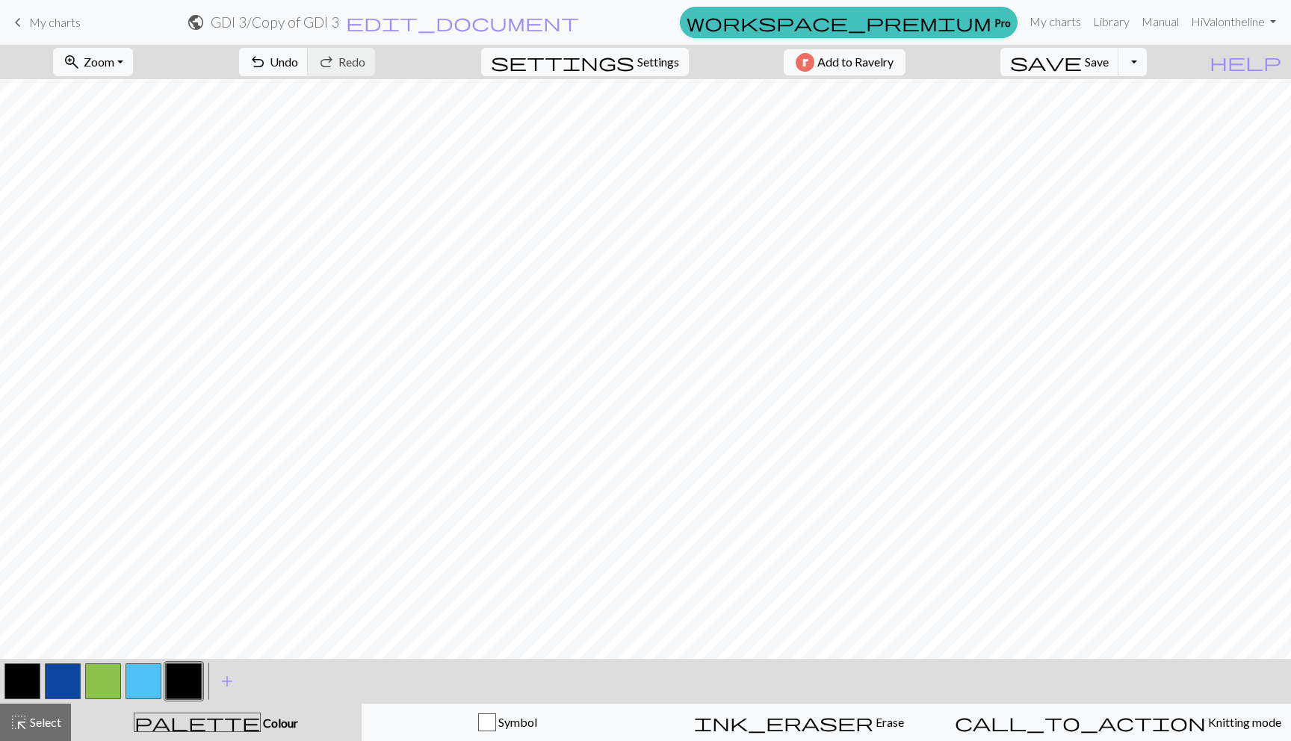
click at [149, 675] on button "button" at bounding box center [143, 681] width 36 height 36
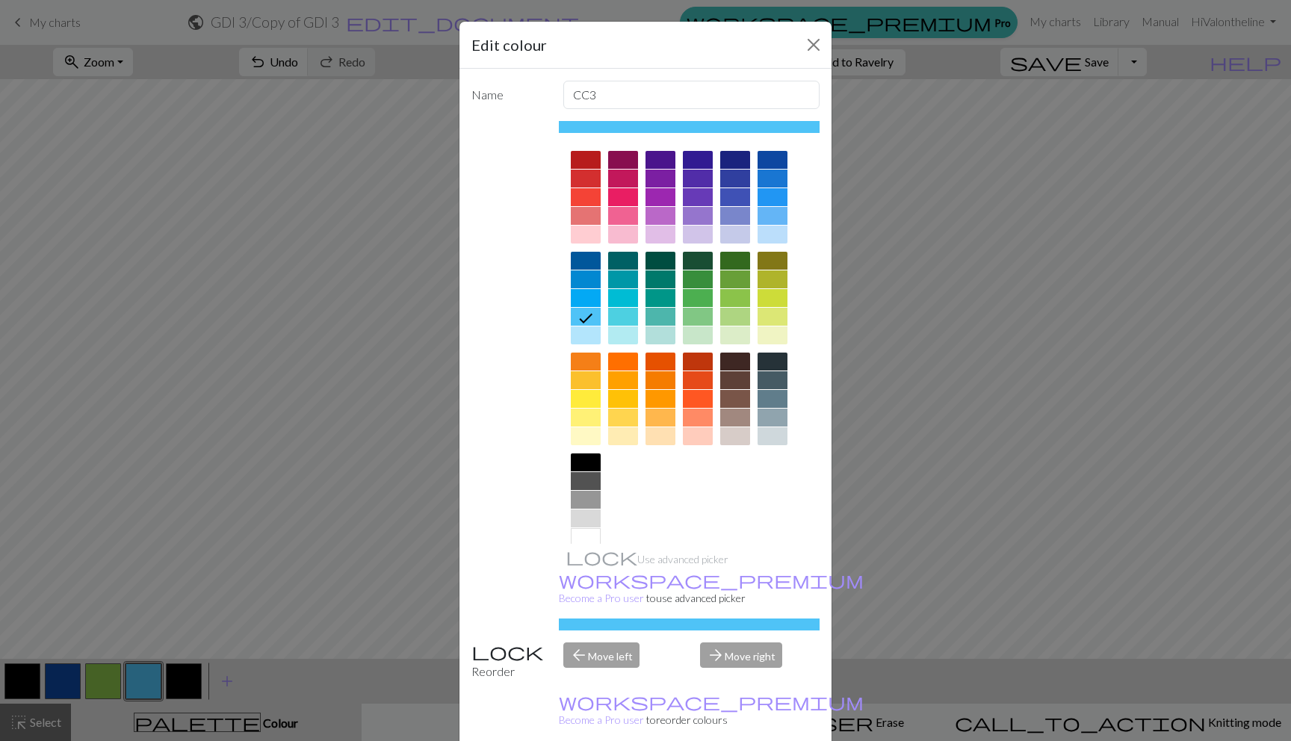
click at [583, 537] on div at bounding box center [586, 537] width 30 height 18
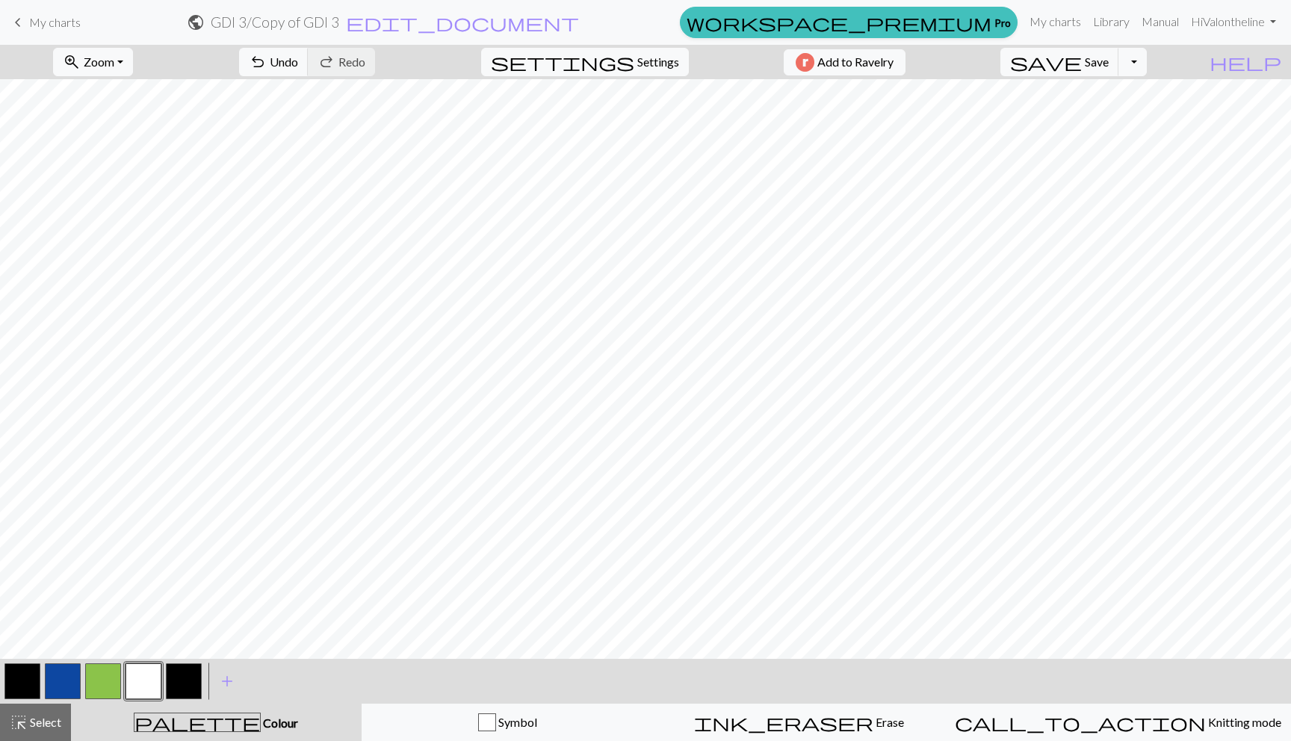
click at [73, 665] on button "button" at bounding box center [63, 681] width 36 height 36
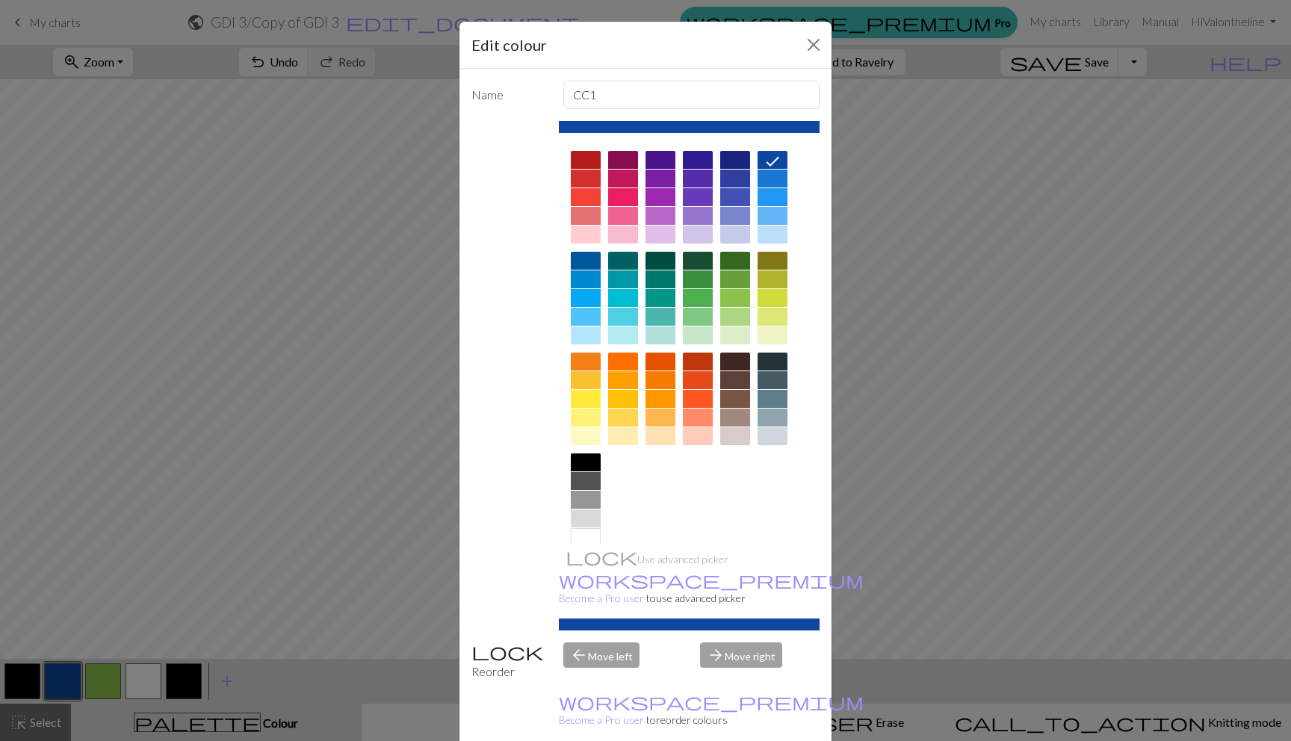
click at [586, 537] on div at bounding box center [586, 537] width 30 height 18
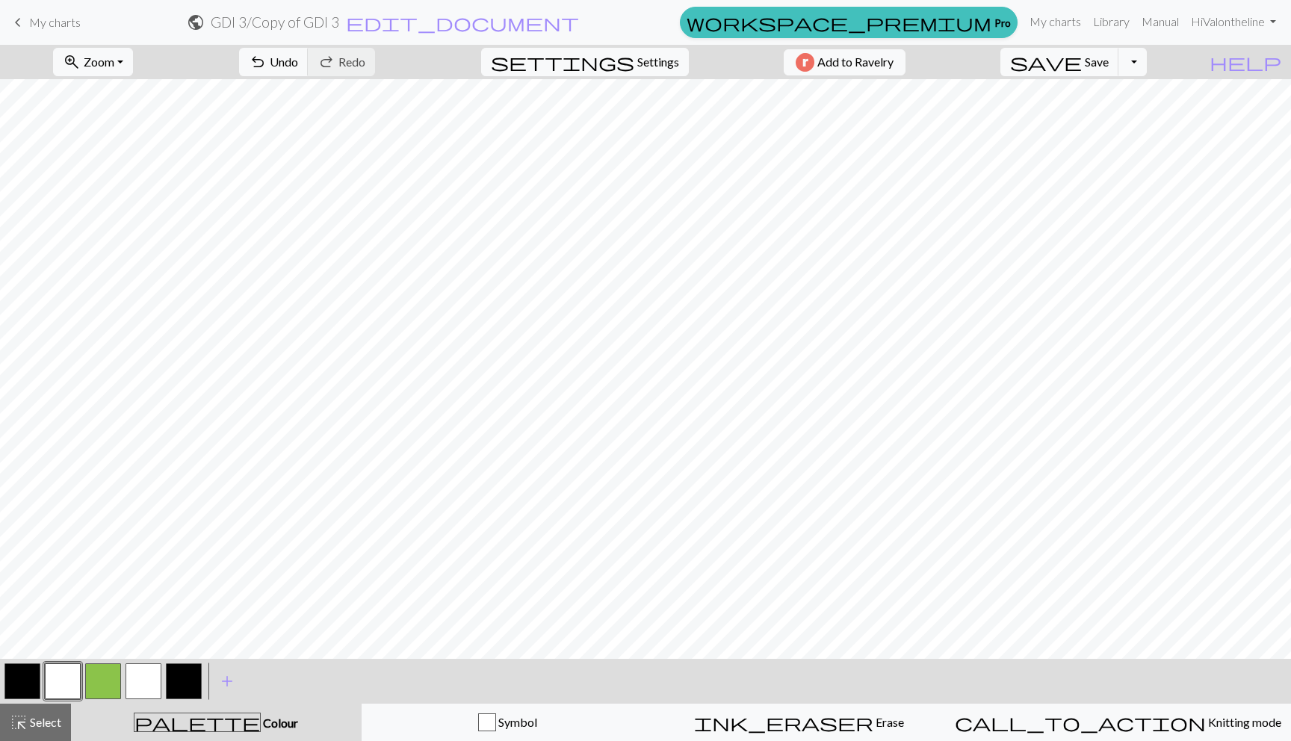
click at [90, 675] on button "button" at bounding box center [103, 681] width 36 height 36
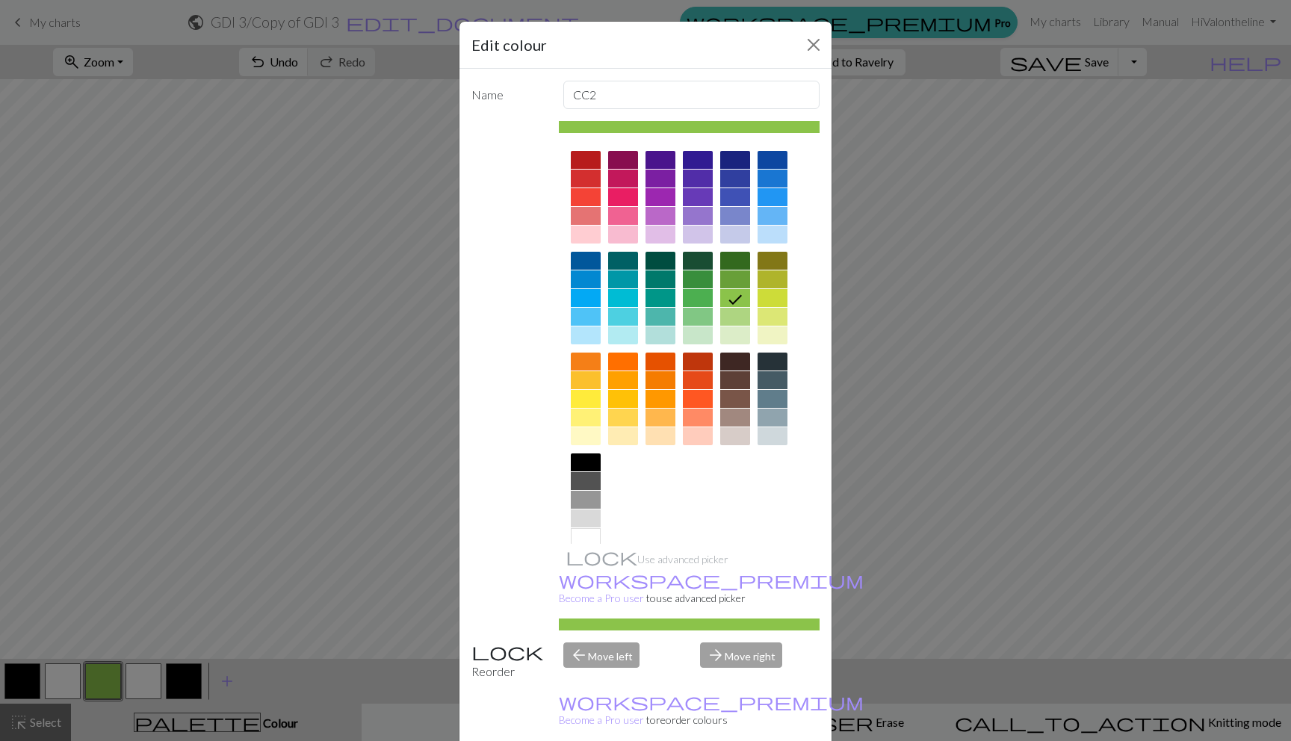
click at [589, 534] on div at bounding box center [586, 537] width 30 height 18
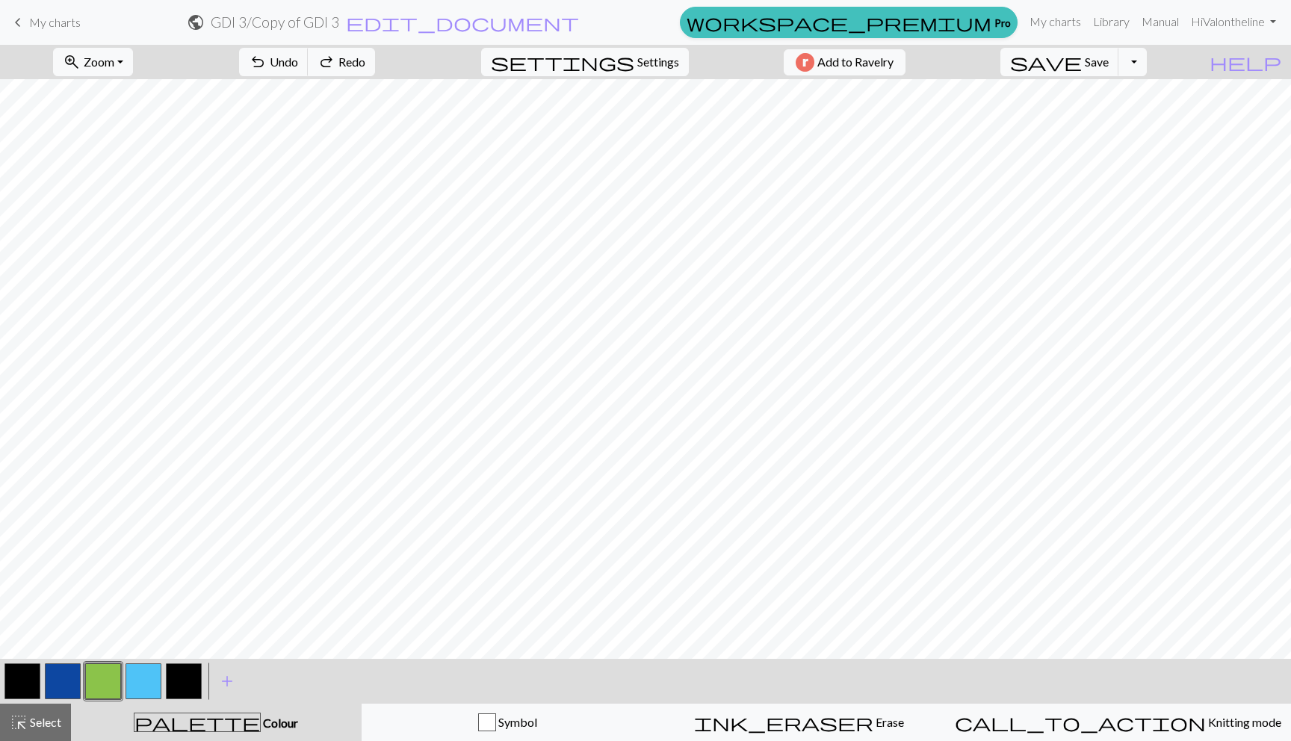
click at [126, 680] on button "button" at bounding box center [143, 681] width 36 height 36
click at [52, 682] on button "button" at bounding box center [63, 681] width 36 height 36
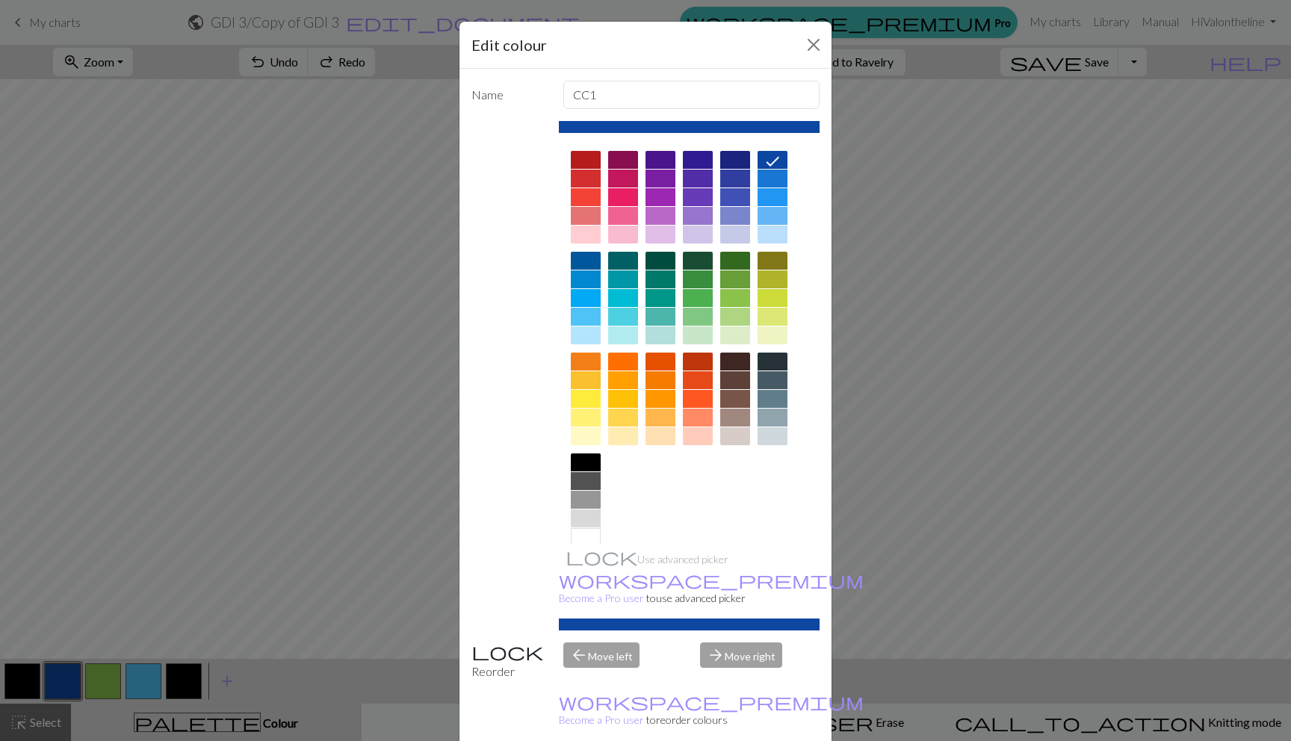
click at [585, 538] on div at bounding box center [586, 537] width 30 height 18
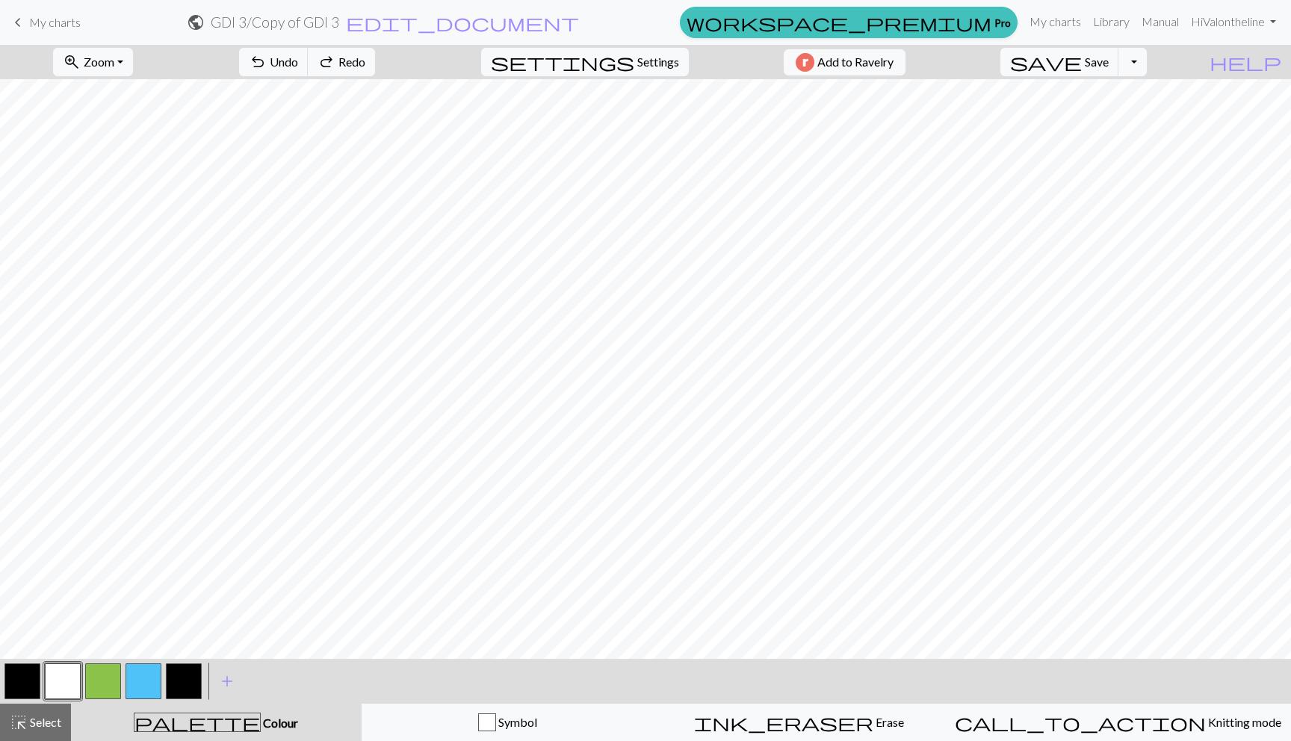
click at [156, 679] on button "button" at bounding box center [143, 681] width 36 height 36
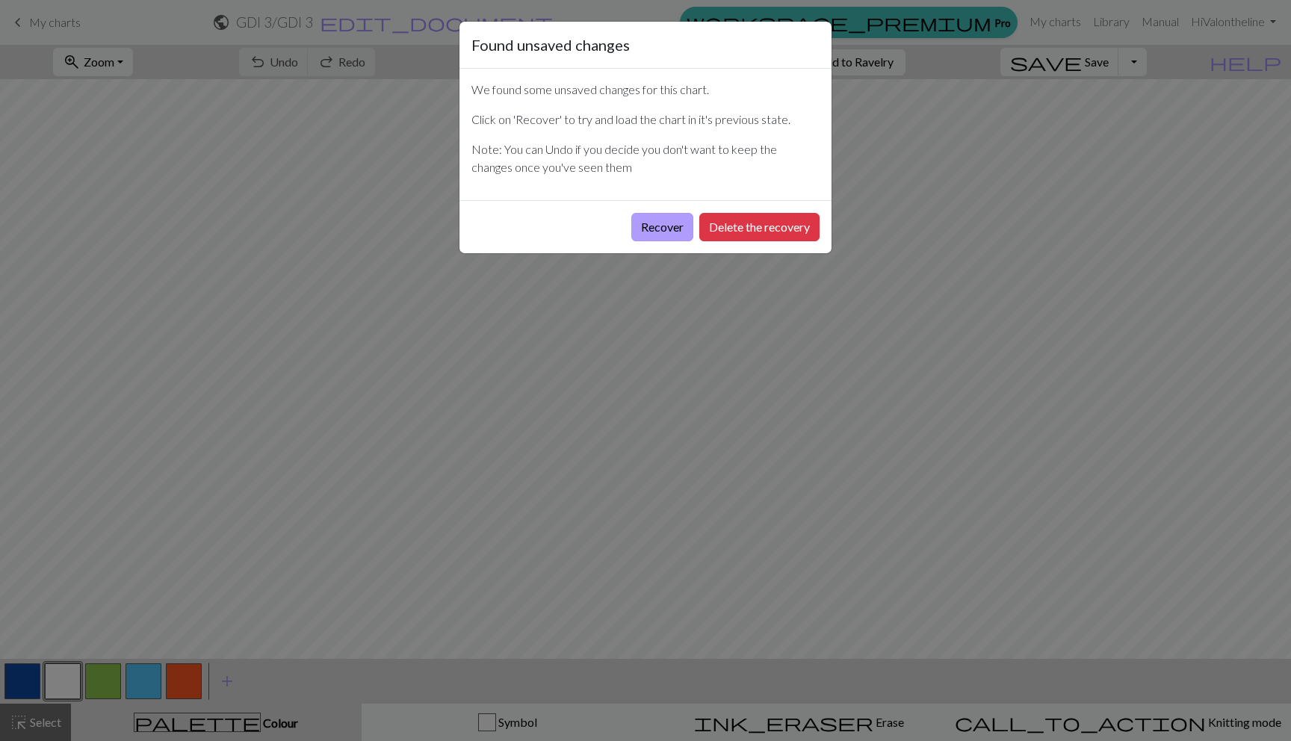
click at [662, 221] on button "Recover" at bounding box center [662, 227] width 62 height 28
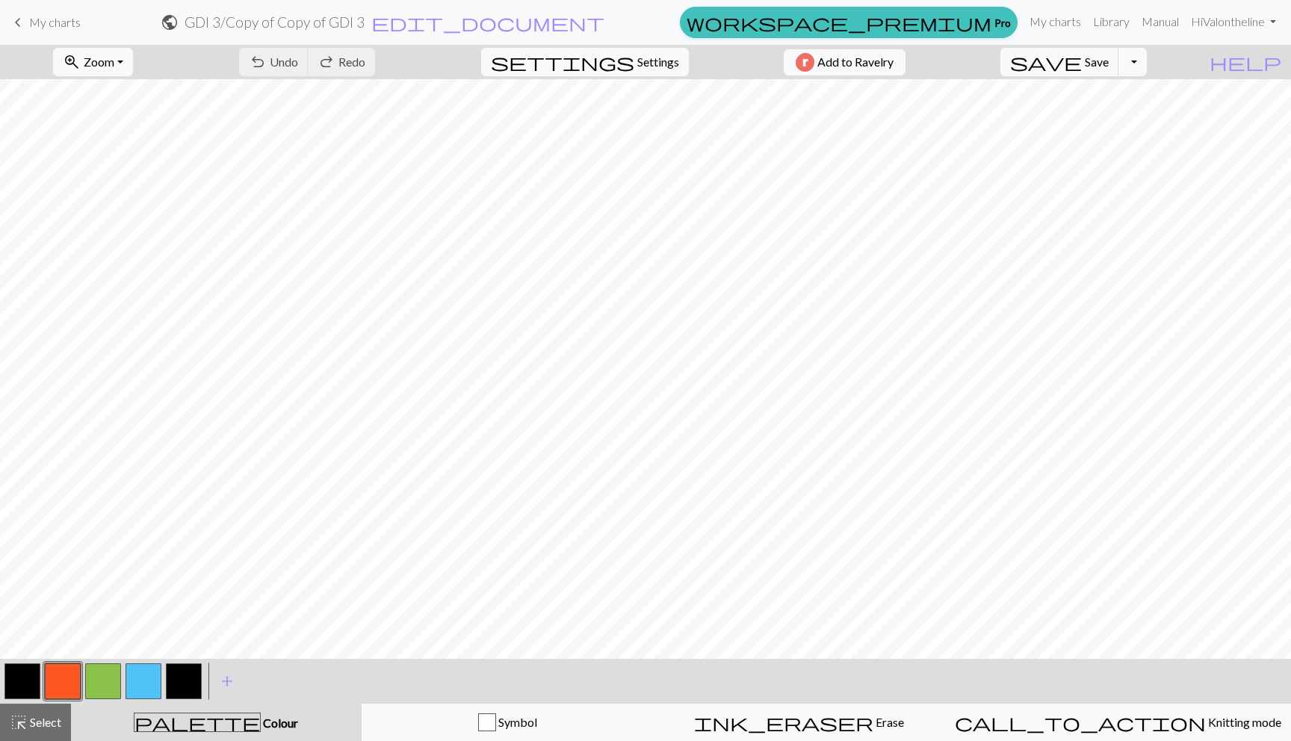
click at [155, 678] on button "button" at bounding box center [143, 681] width 36 height 36
click at [60, 686] on button "button" at bounding box center [63, 681] width 36 height 36
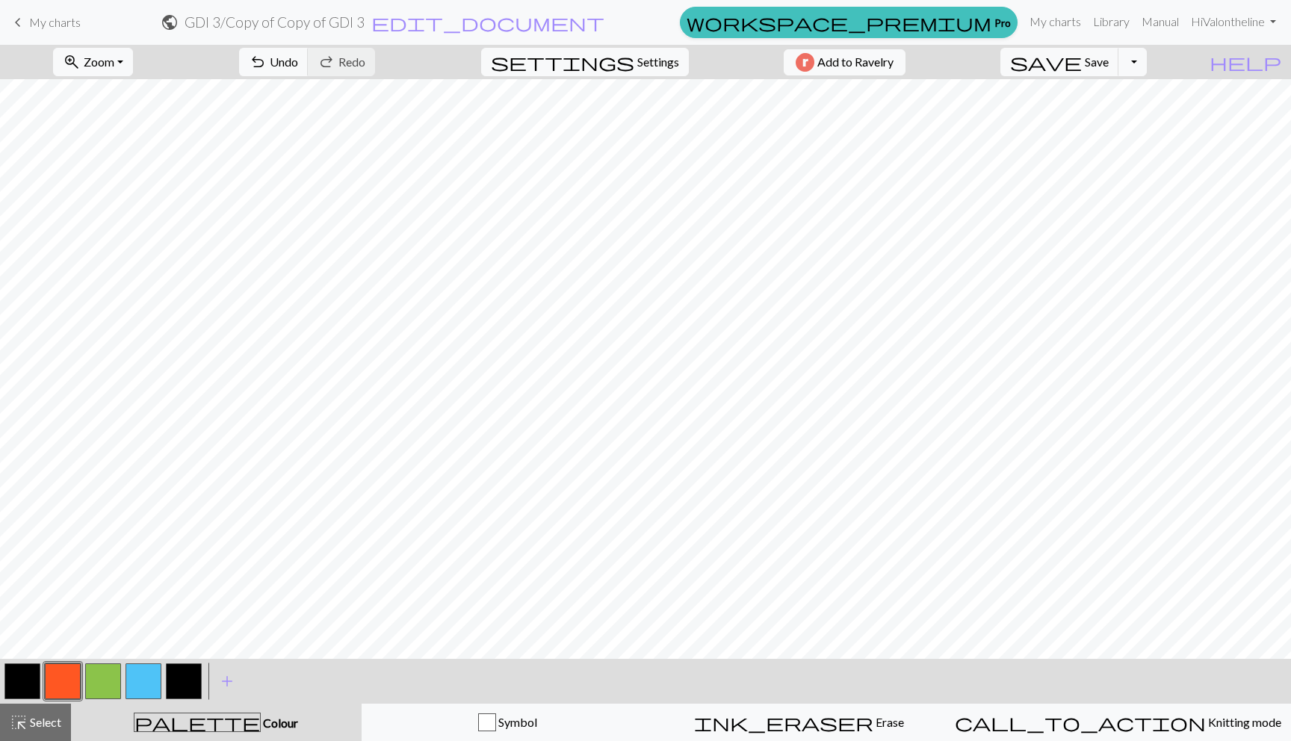
click at [59, 681] on button "button" at bounding box center [63, 681] width 36 height 36
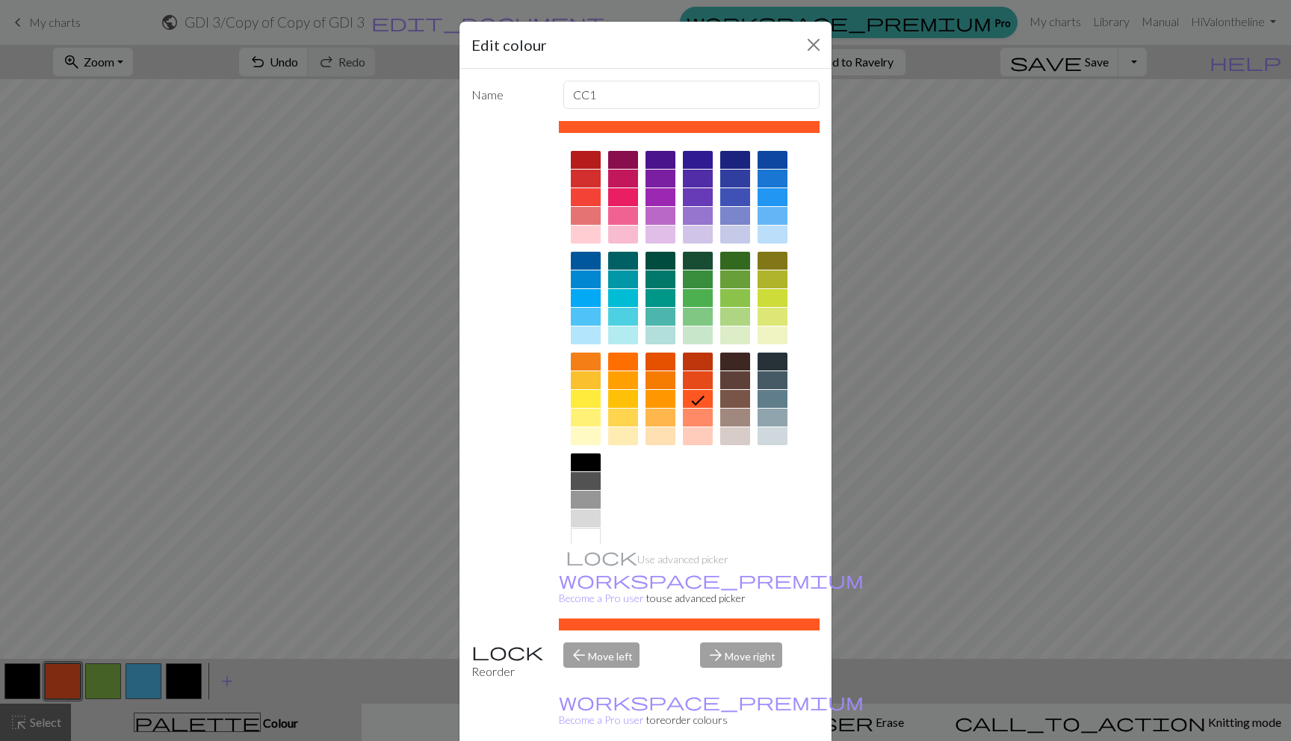
click at [772, 152] on div at bounding box center [772, 160] width 30 height 18
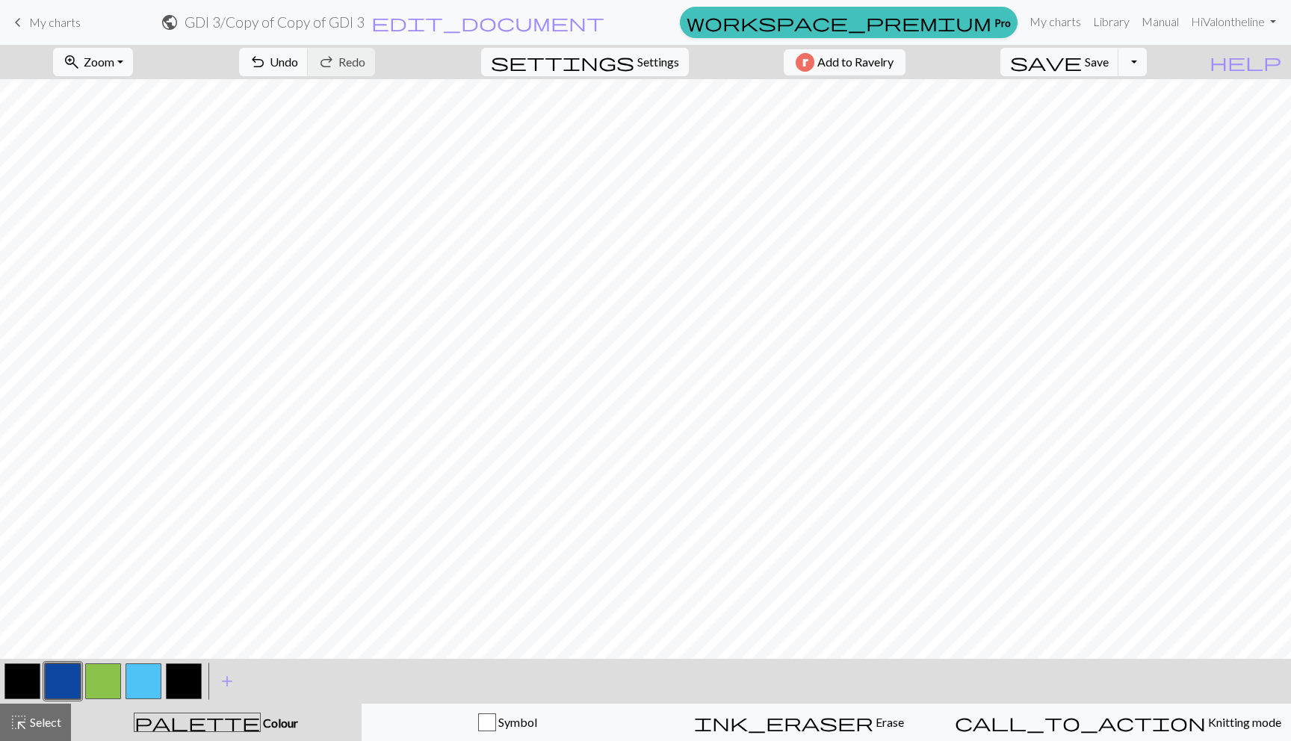
click at [22, 678] on button "button" at bounding box center [22, 681] width 36 height 36
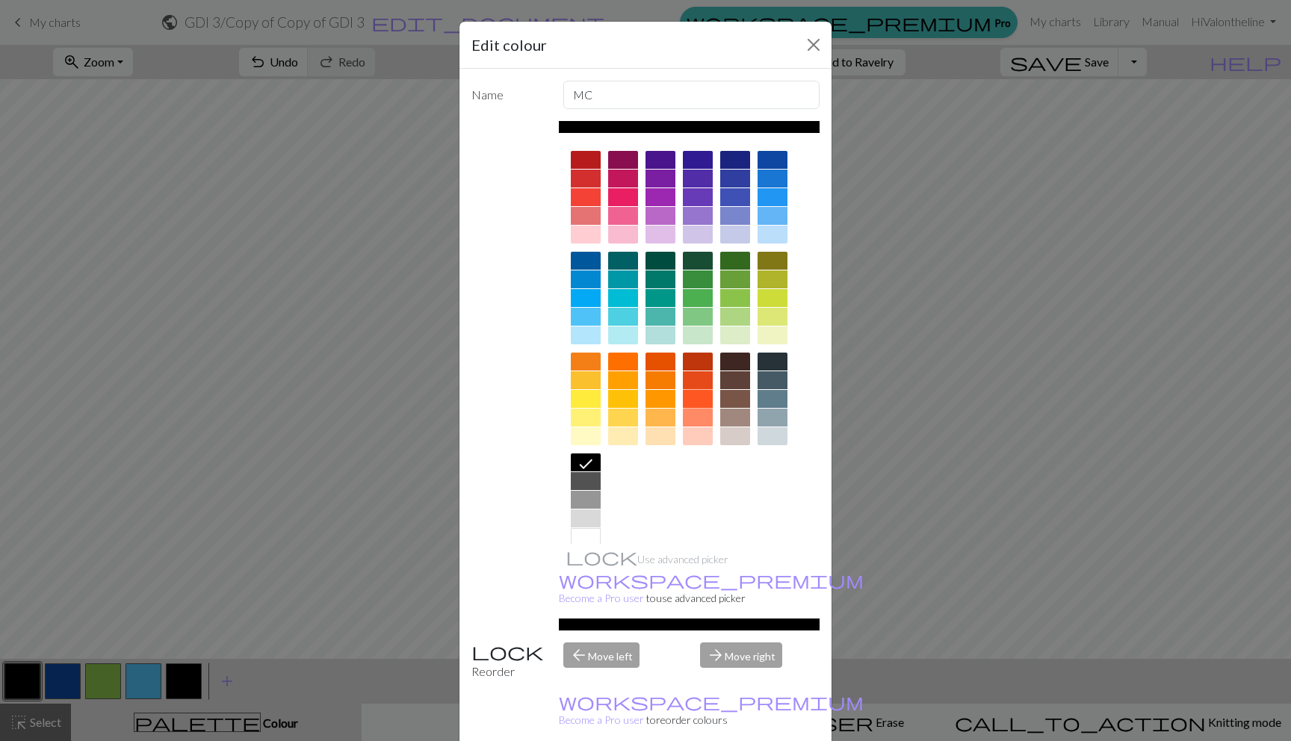
click at [692, 394] on div at bounding box center [698, 399] width 30 height 18
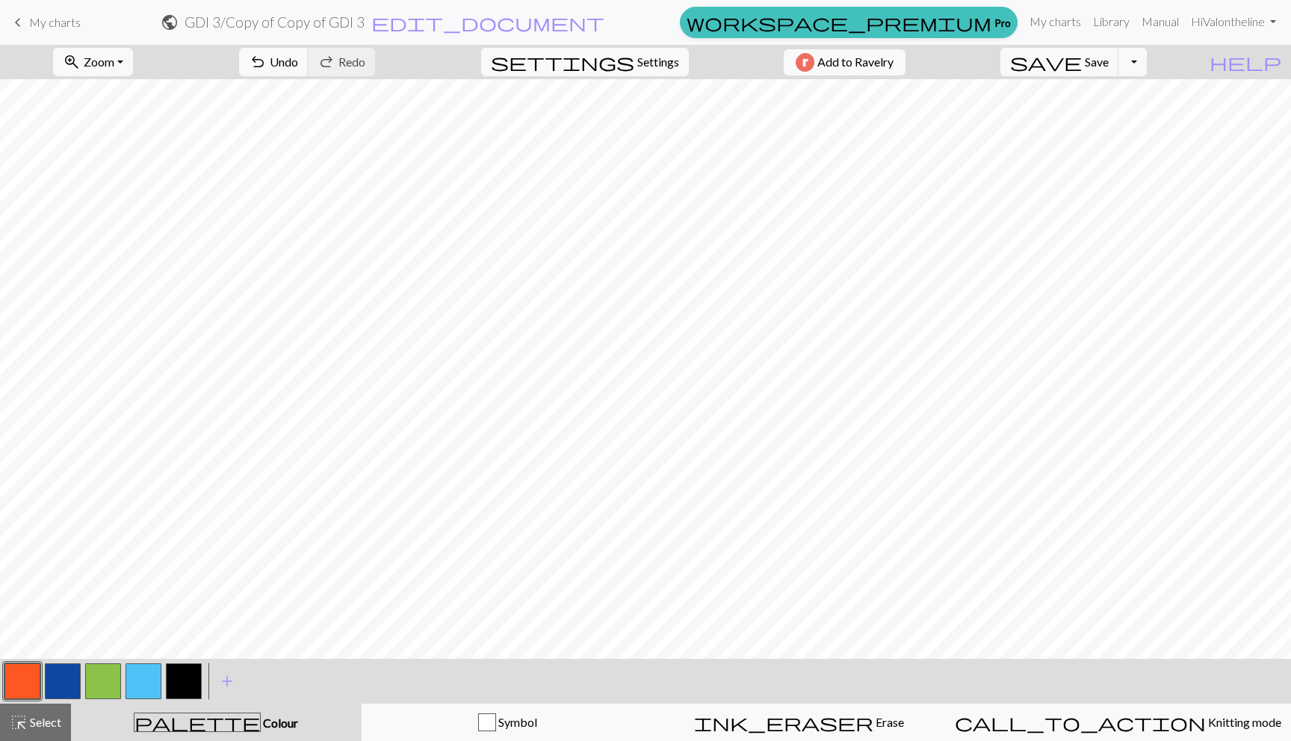
click at [178, 678] on button "button" at bounding box center [184, 681] width 36 height 36
click at [65, 673] on button "button" at bounding box center [63, 681] width 36 height 36
click at [63, 677] on button "button" at bounding box center [63, 681] width 36 height 36
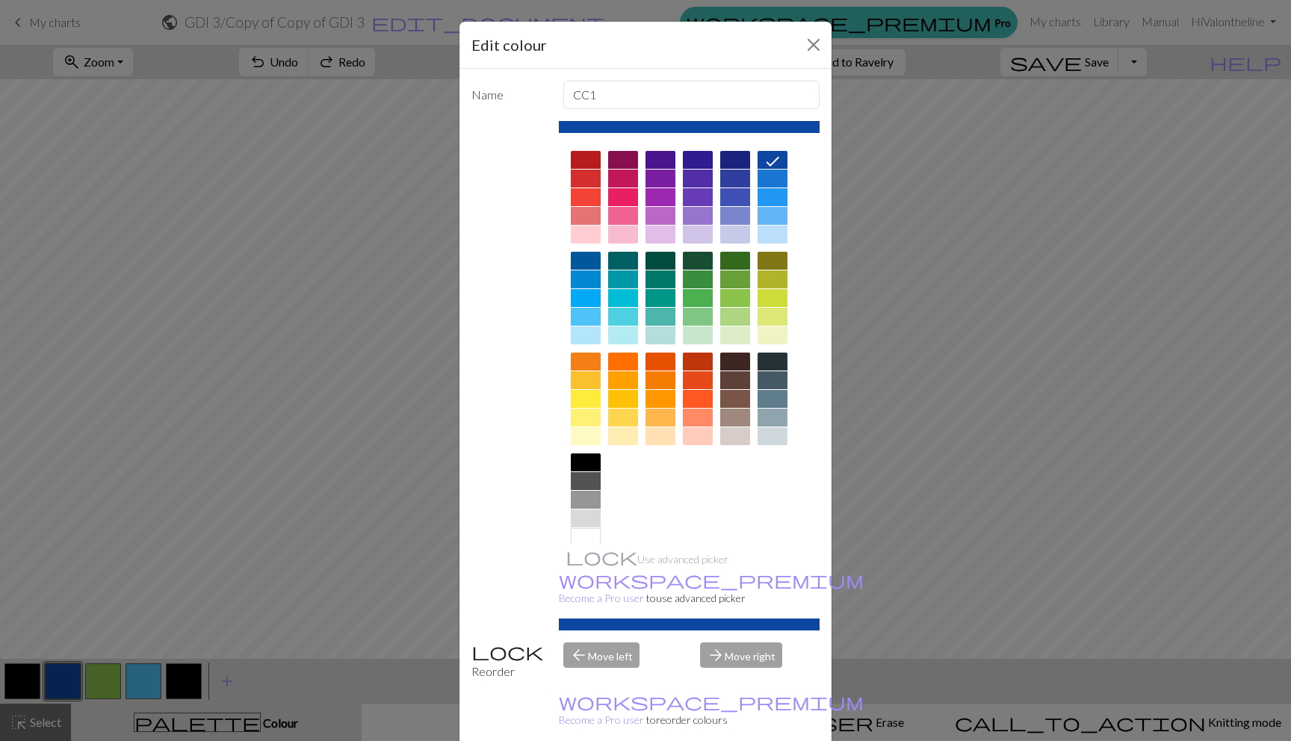
click at [698, 397] on div at bounding box center [698, 399] width 30 height 18
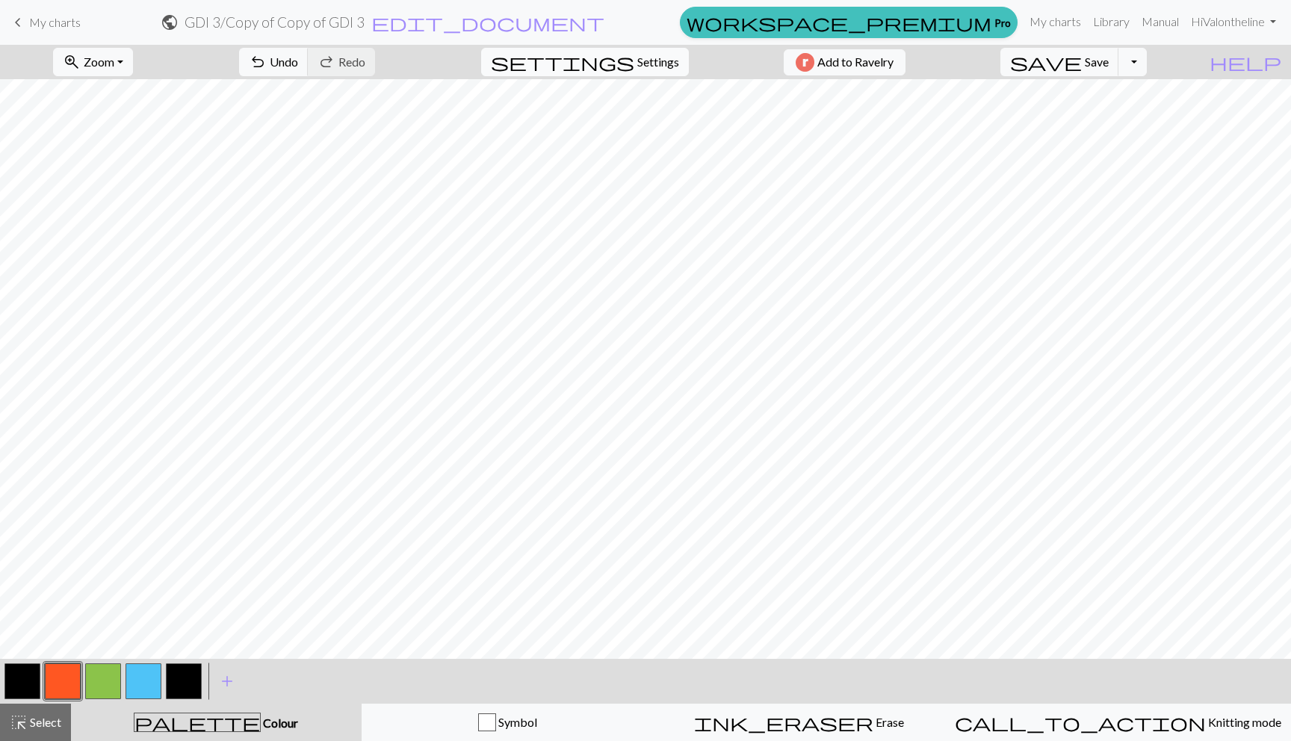
click at [604, 63] on button "settings Settings" at bounding box center [585, 62] width 208 height 28
select select "aran"
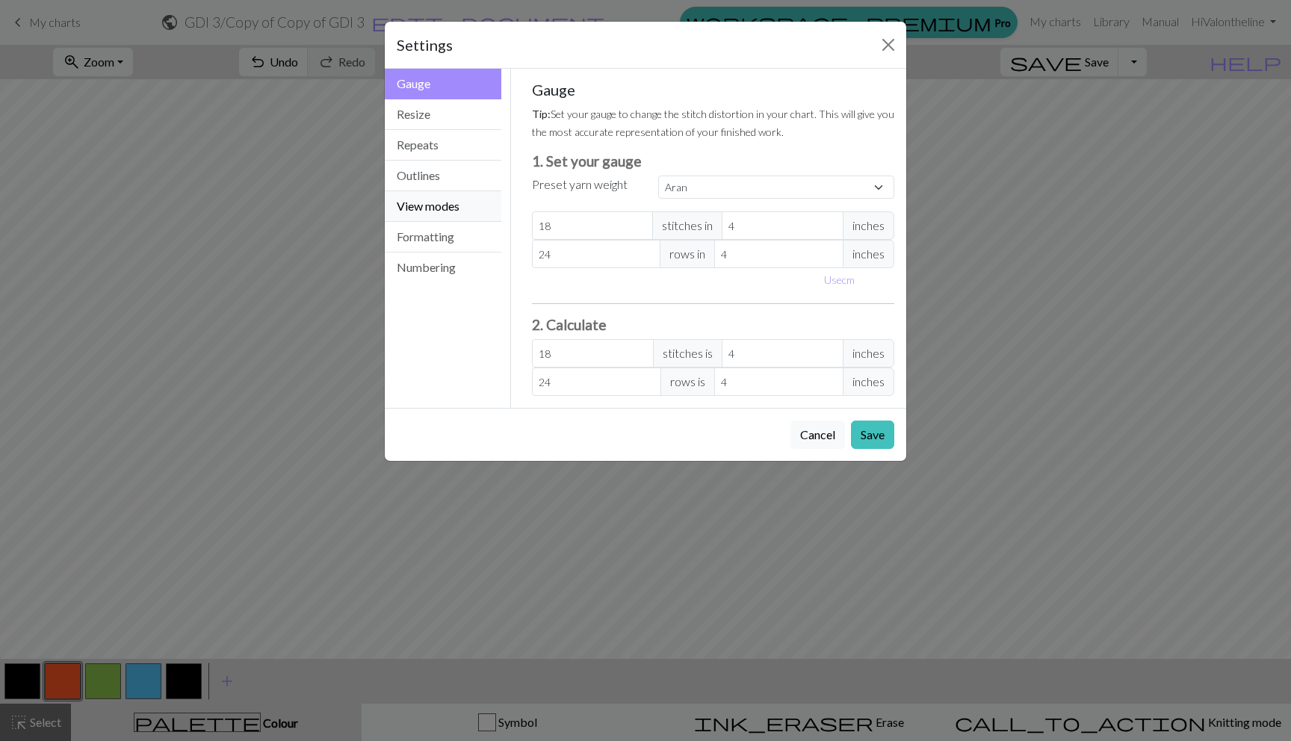
click at [424, 199] on button "View modes" at bounding box center [443, 206] width 117 height 31
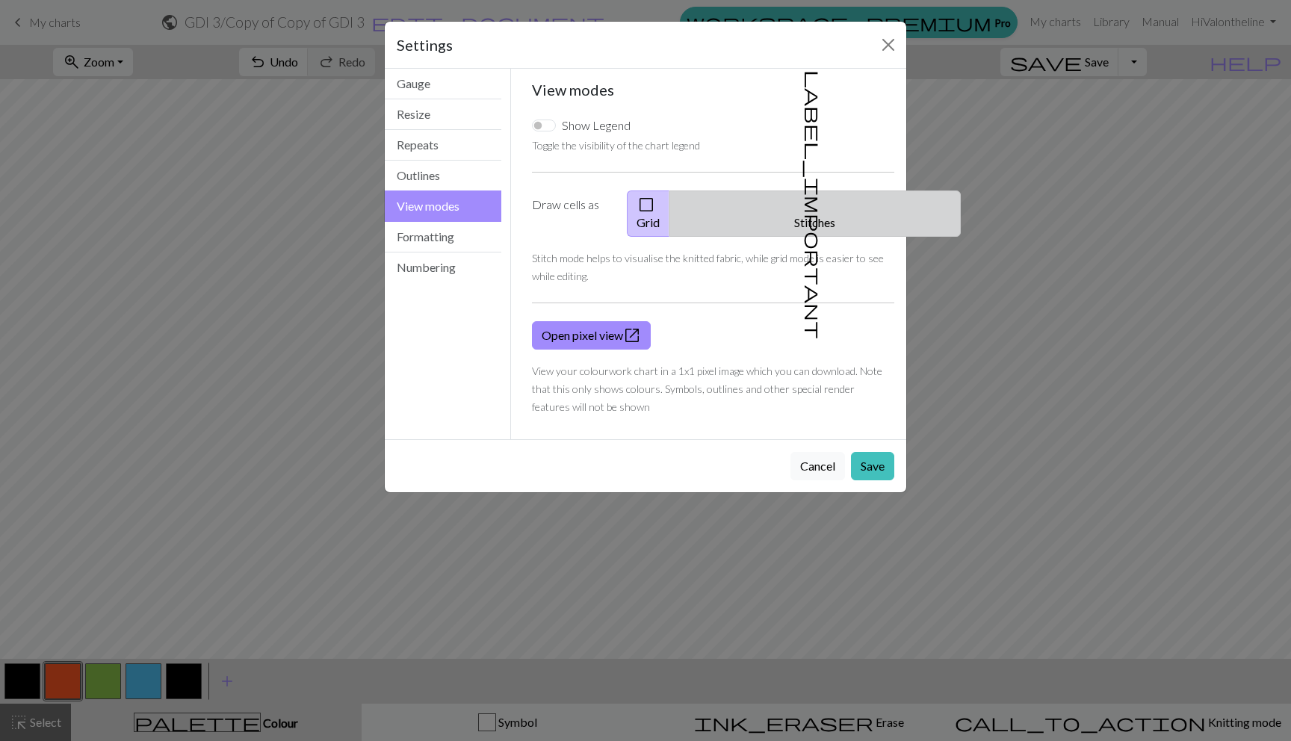
click at [828, 204] on button "label_important Stitches" at bounding box center [814, 213] width 291 height 46
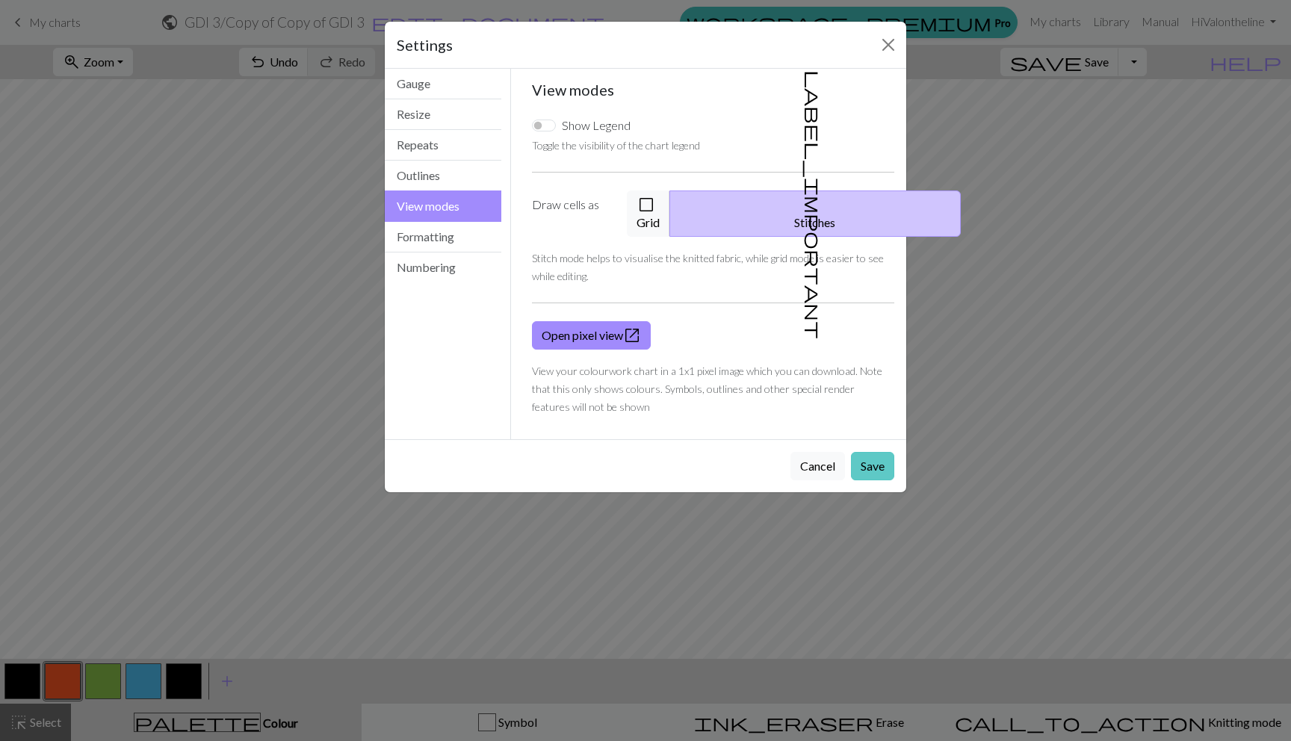
click at [876, 453] on button "Save" at bounding box center [872, 466] width 43 height 28
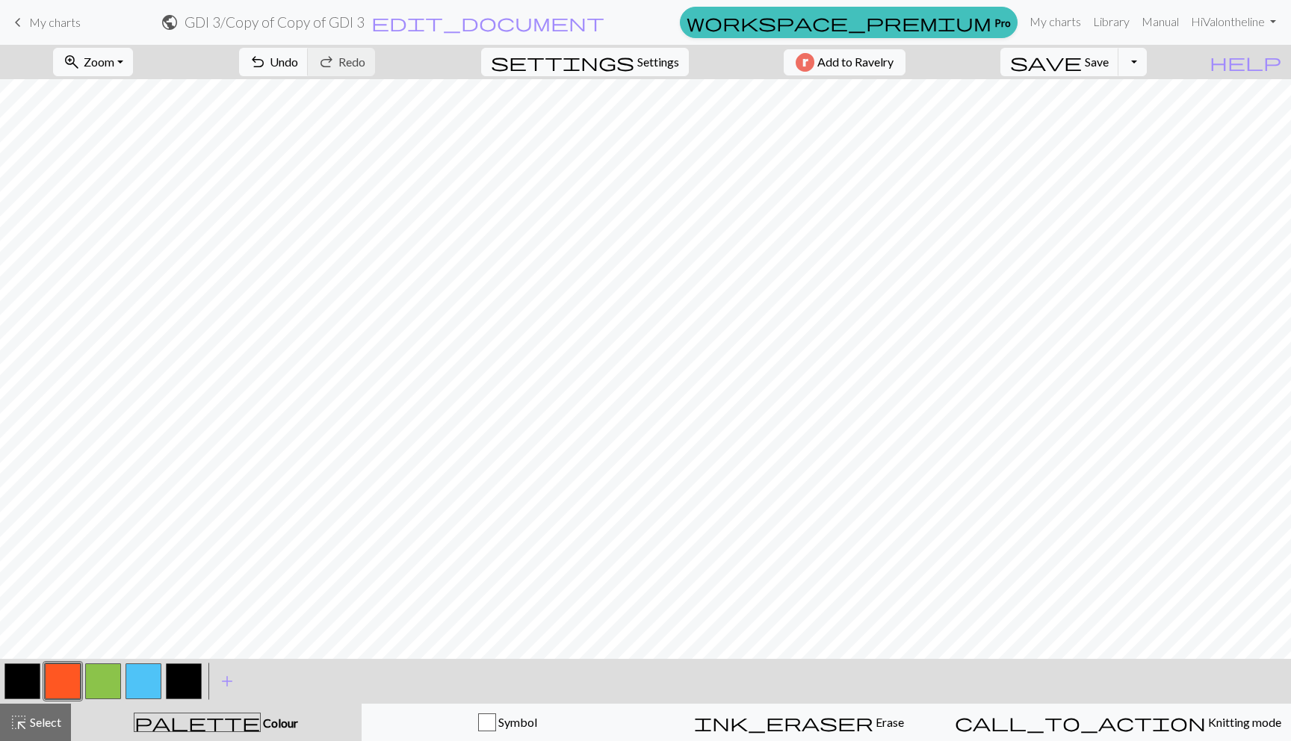
click at [198, 679] on button "button" at bounding box center [184, 681] width 36 height 36
click at [67, 683] on button "button" at bounding box center [63, 681] width 36 height 36
click at [166, 678] on button "button" at bounding box center [184, 681] width 36 height 36
click at [154, 678] on button "button" at bounding box center [143, 681] width 36 height 36
click at [58, 688] on button "button" at bounding box center [63, 681] width 36 height 36
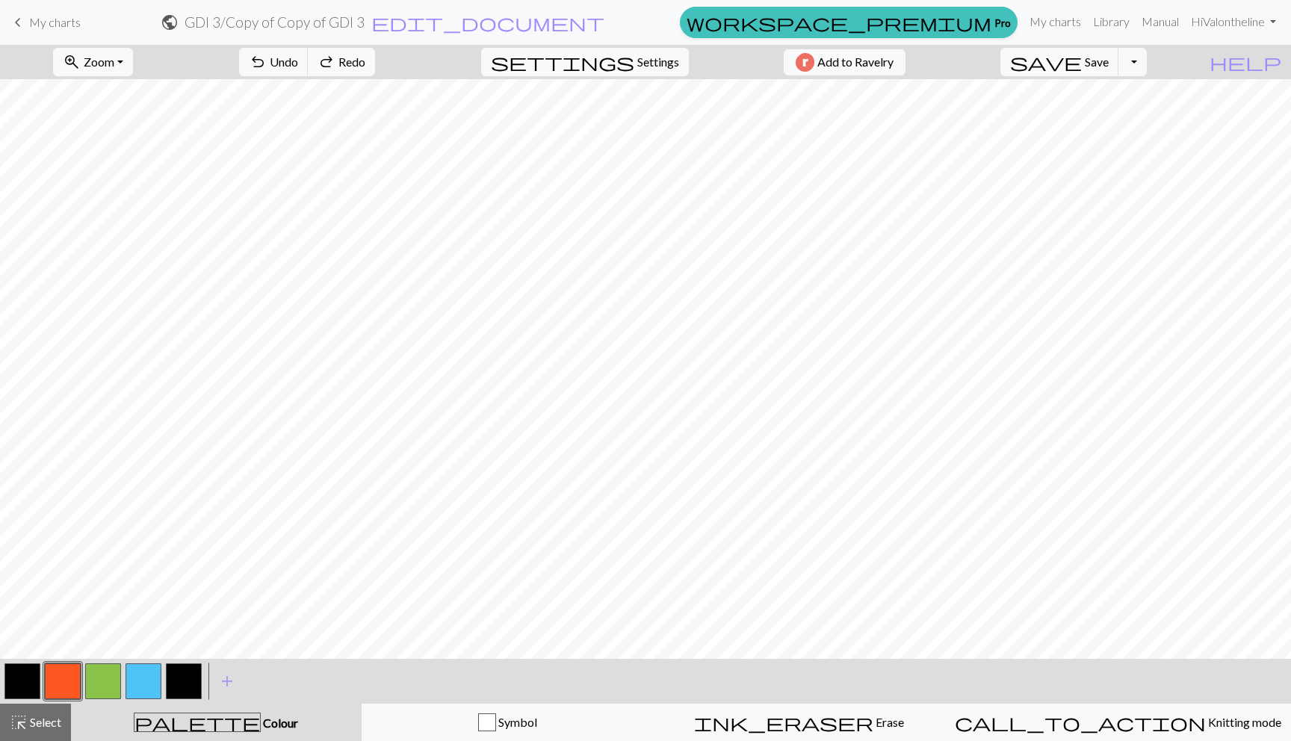
click at [87, 683] on button "button" at bounding box center [103, 681] width 36 height 36
click at [139, 688] on button "button" at bounding box center [143, 681] width 36 height 36
click at [37, 674] on button "button" at bounding box center [22, 681] width 36 height 36
click at [103, 683] on button "button" at bounding box center [103, 681] width 36 height 36
click at [1092, 61] on button "save Save Save" at bounding box center [1059, 62] width 119 height 28
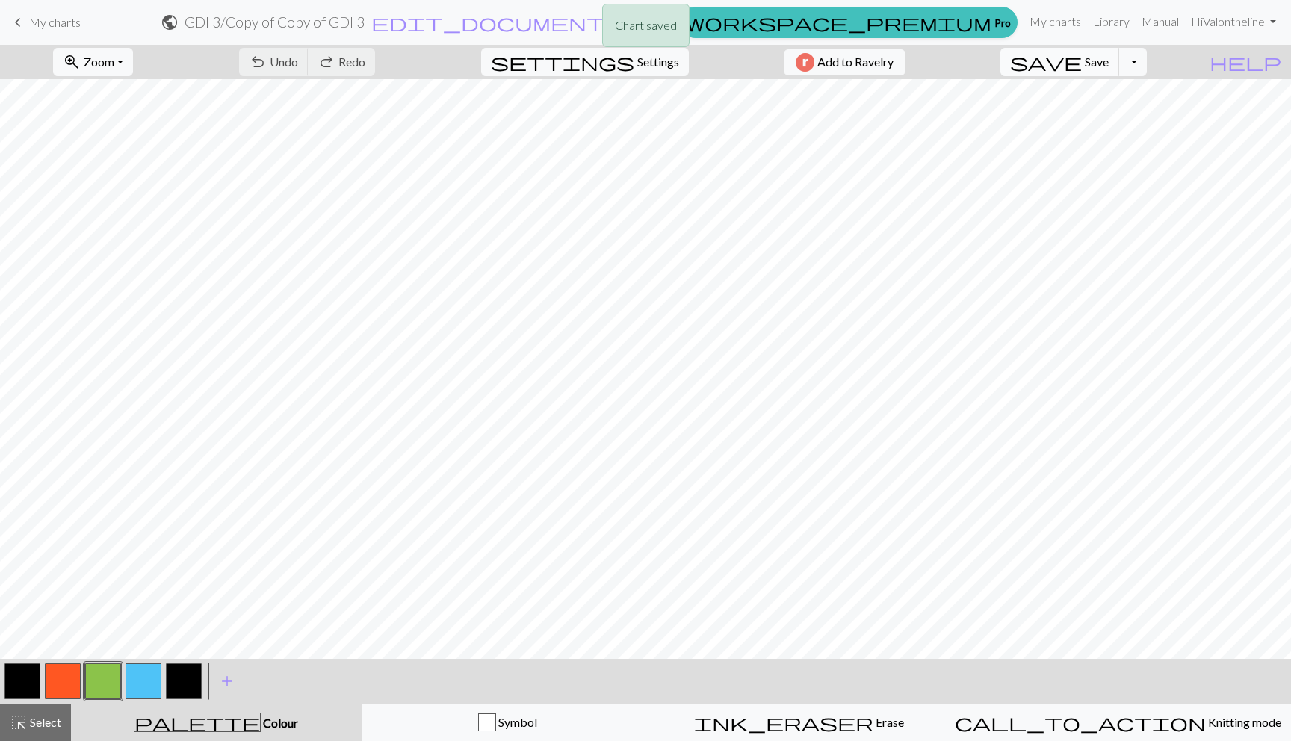
click at [1082, 60] on span "save" at bounding box center [1046, 62] width 72 height 21
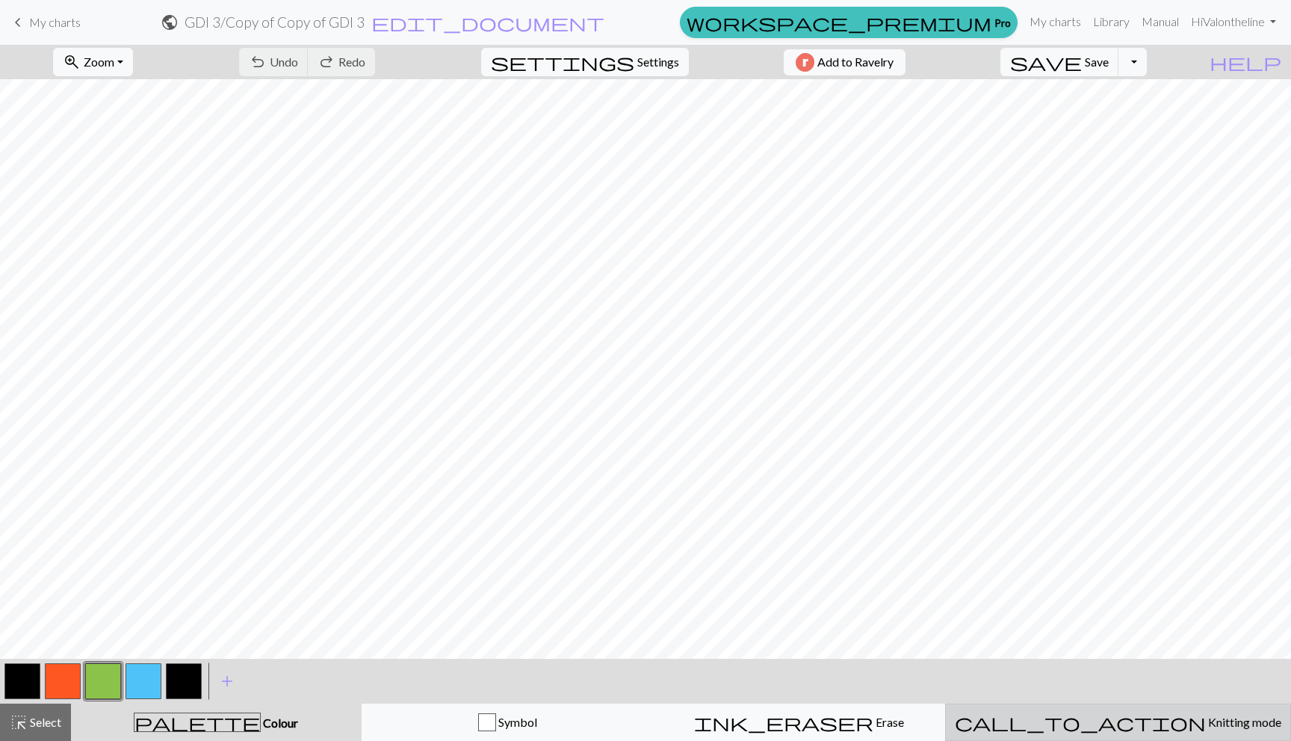
click at [1127, 734] on button "call_to_action Knitting mode Knitting mode" at bounding box center [1118, 722] width 346 height 37
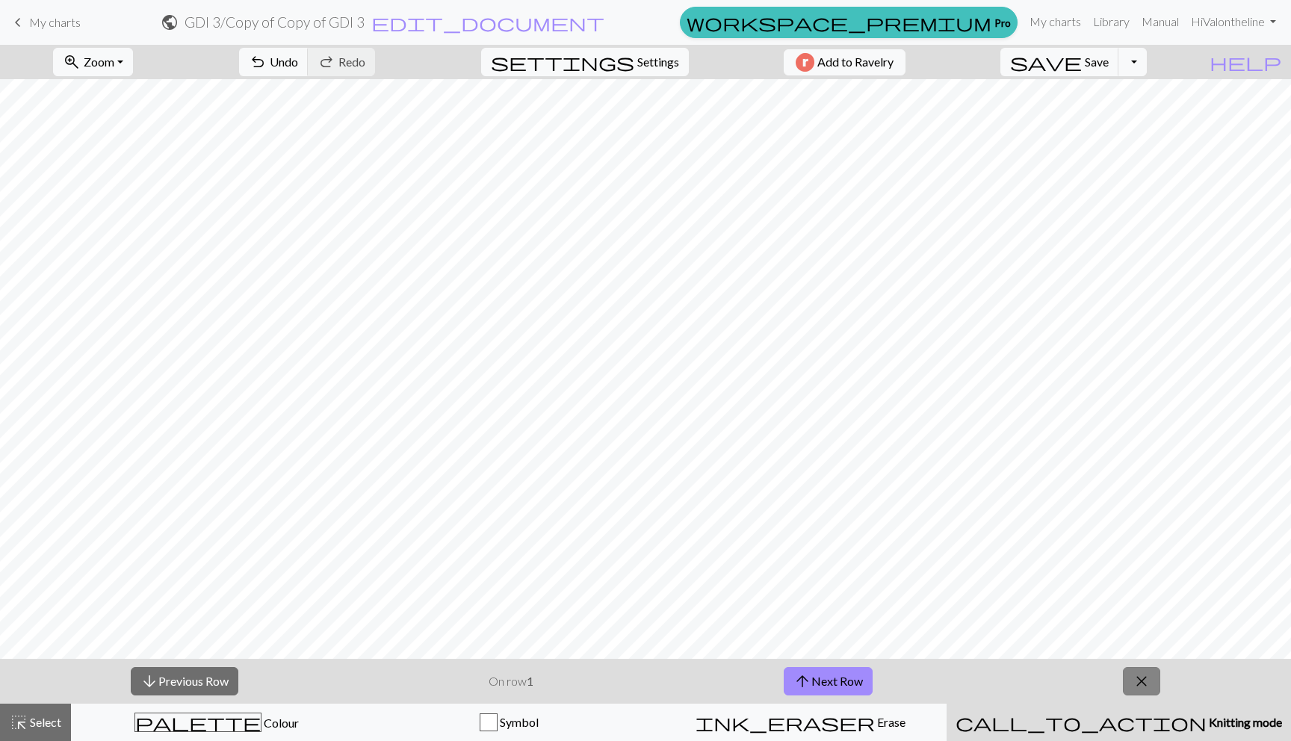
click at [1132, 679] on button "close" at bounding box center [1141, 681] width 37 height 28
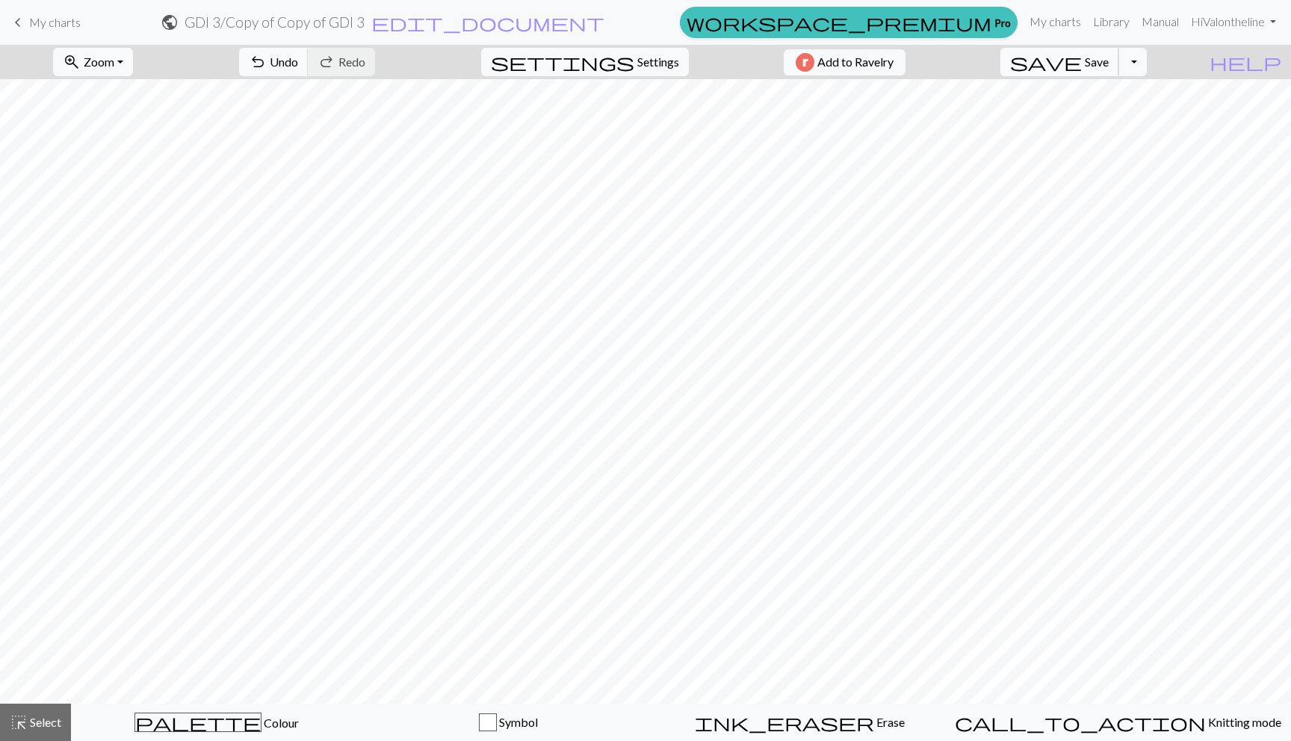
click at [1082, 52] on span "save" at bounding box center [1046, 62] width 72 height 21
click at [642, 50] on div "Chart saved" at bounding box center [645, 29] width 87 height 59
click at [639, 69] on span "Settings" at bounding box center [658, 62] width 42 height 18
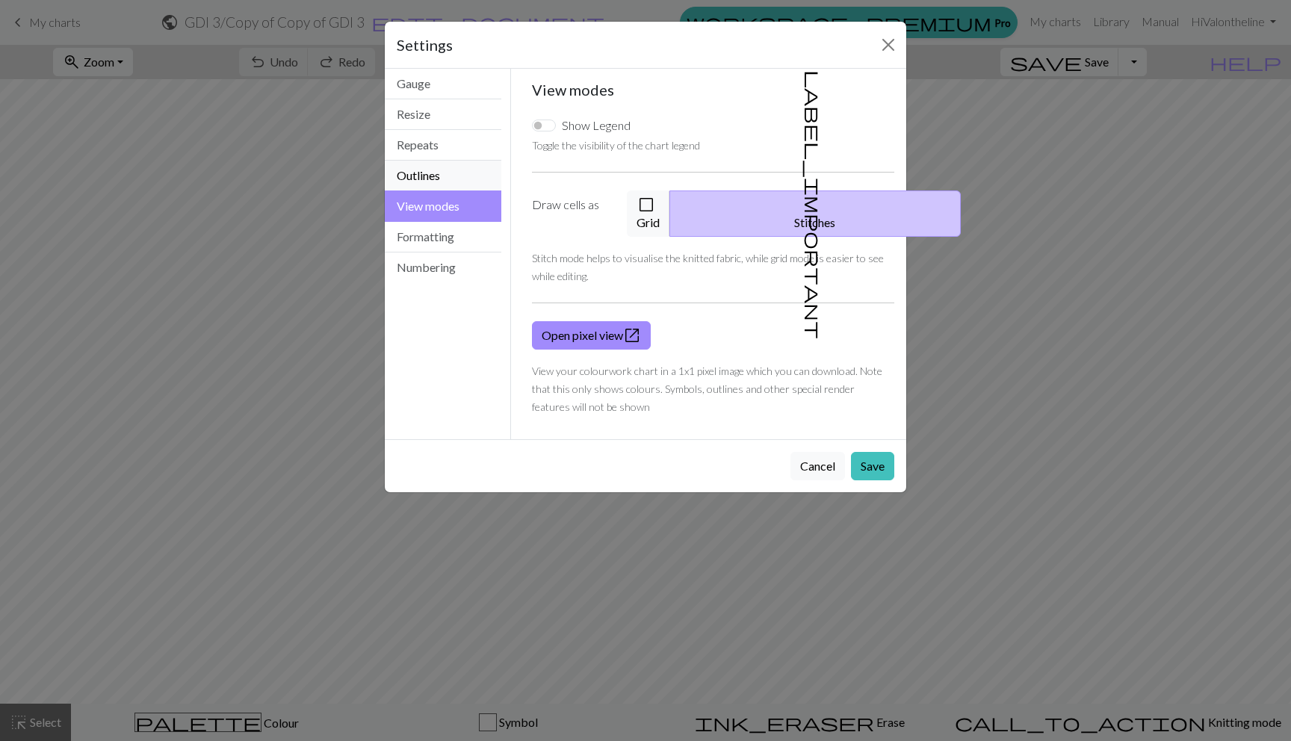
click at [424, 176] on button "Outlines" at bounding box center [443, 176] width 117 height 31
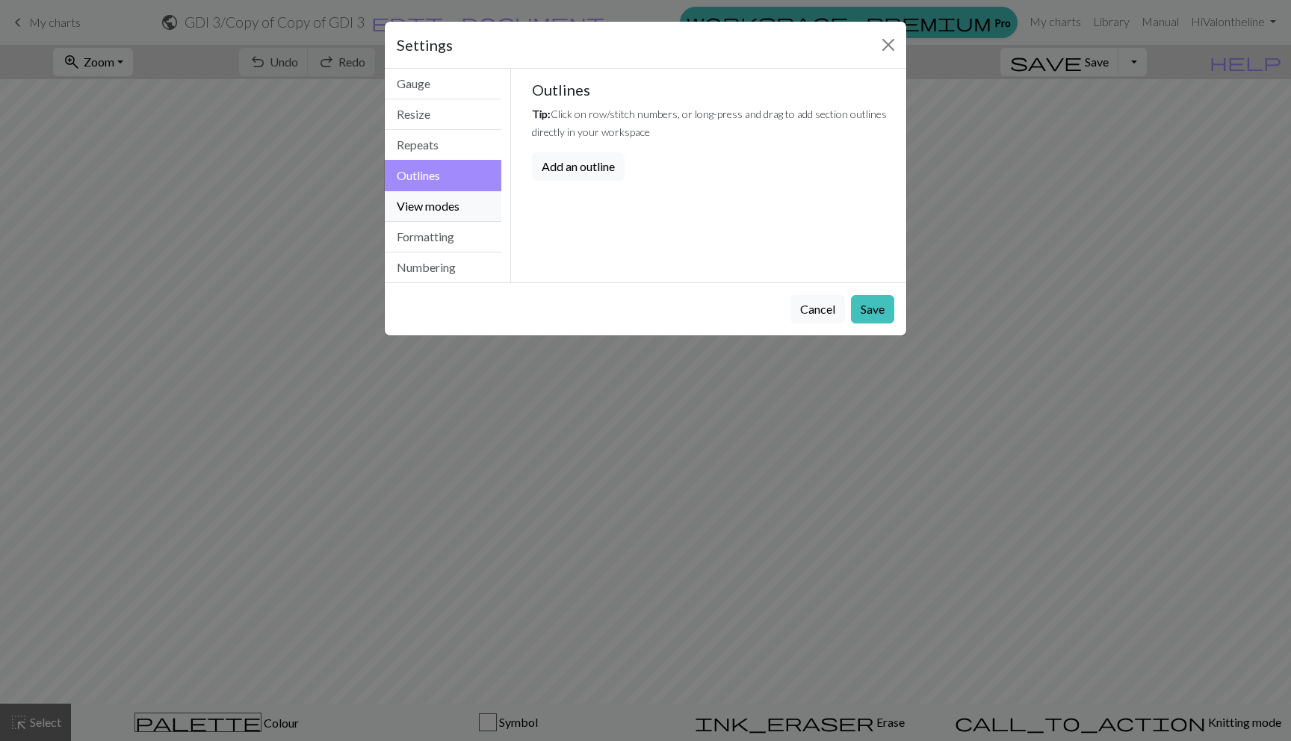
click at [425, 209] on button "View modes" at bounding box center [443, 206] width 117 height 31
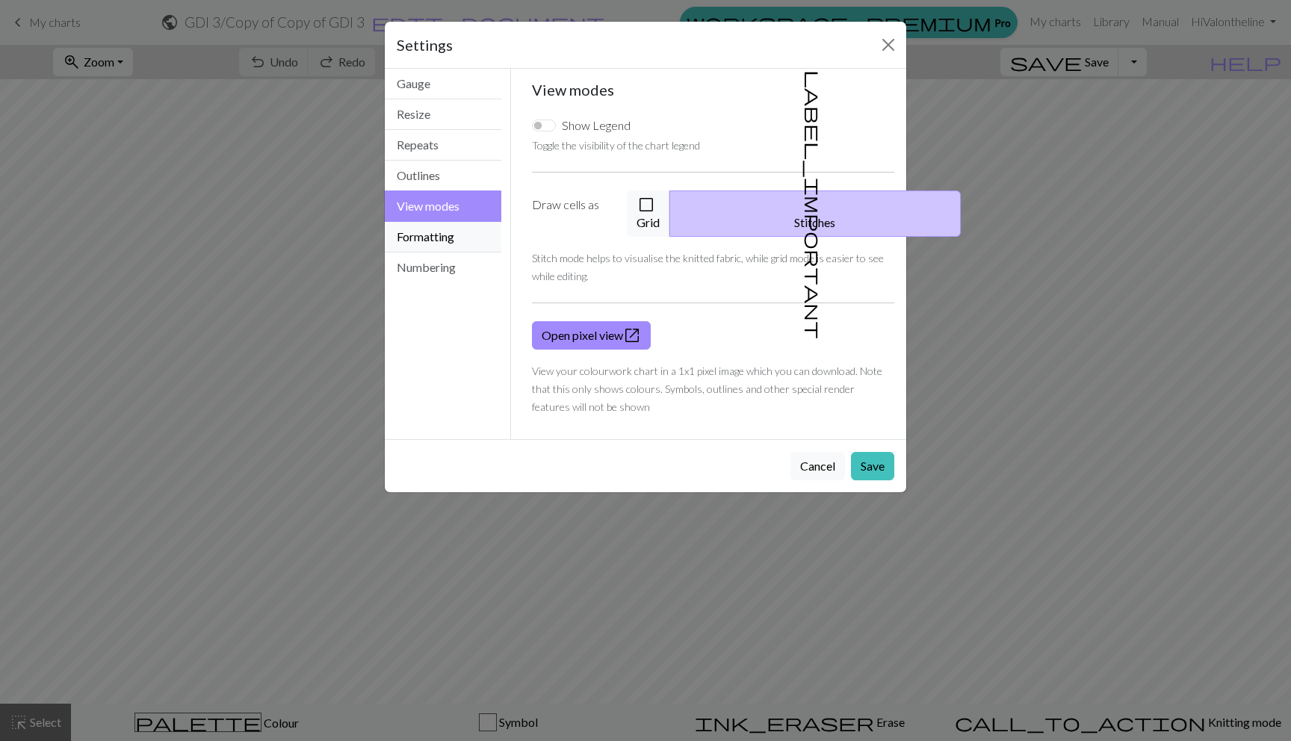
click at [438, 243] on button "Formatting" at bounding box center [443, 237] width 117 height 31
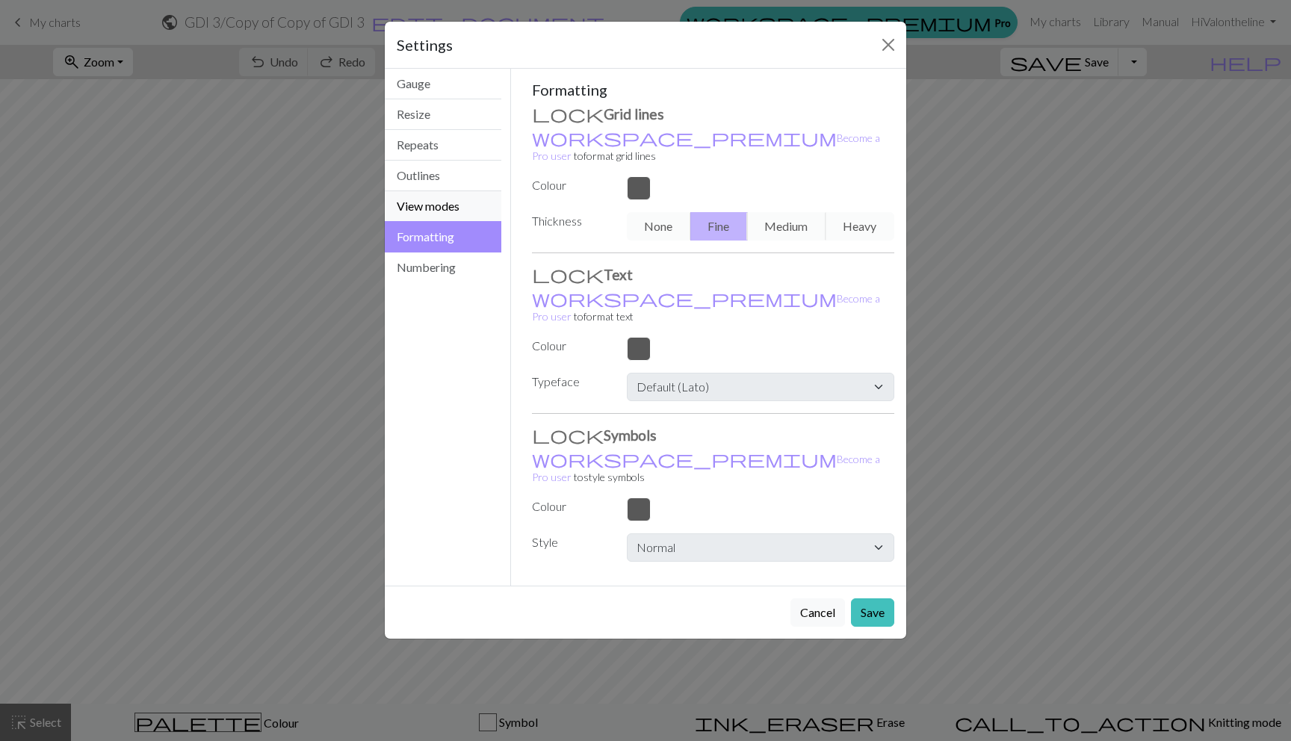
click at [435, 200] on button "View modes" at bounding box center [443, 206] width 117 height 31
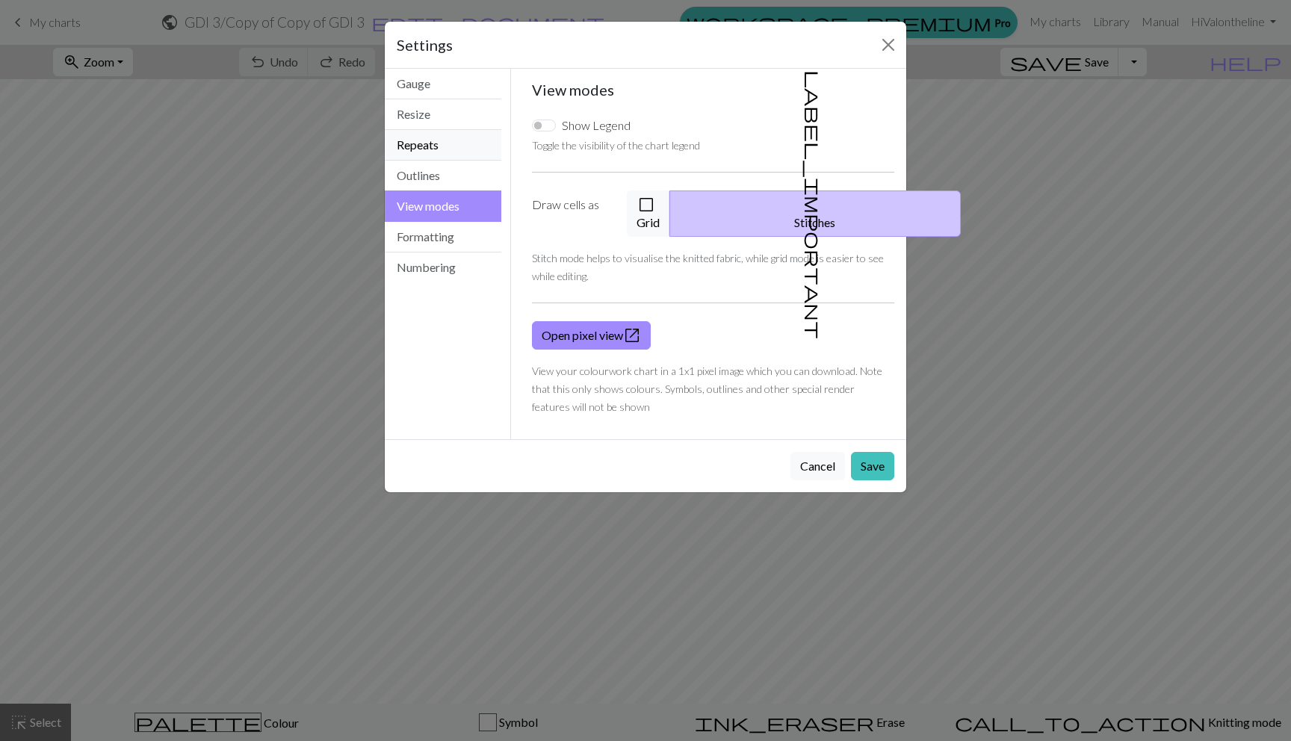
click at [421, 138] on button "Repeats" at bounding box center [443, 145] width 117 height 31
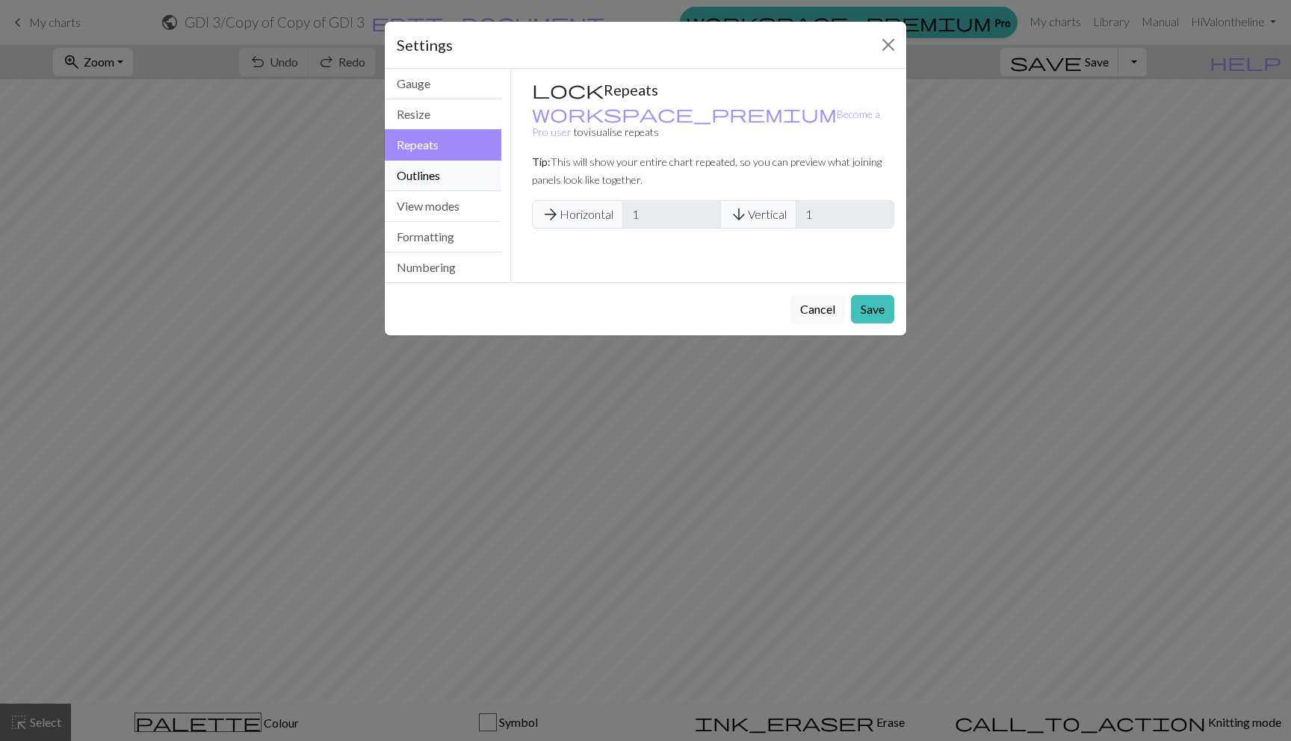
click at [433, 172] on button "Outlines" at bounding box center [443, 176] width 117 height 31
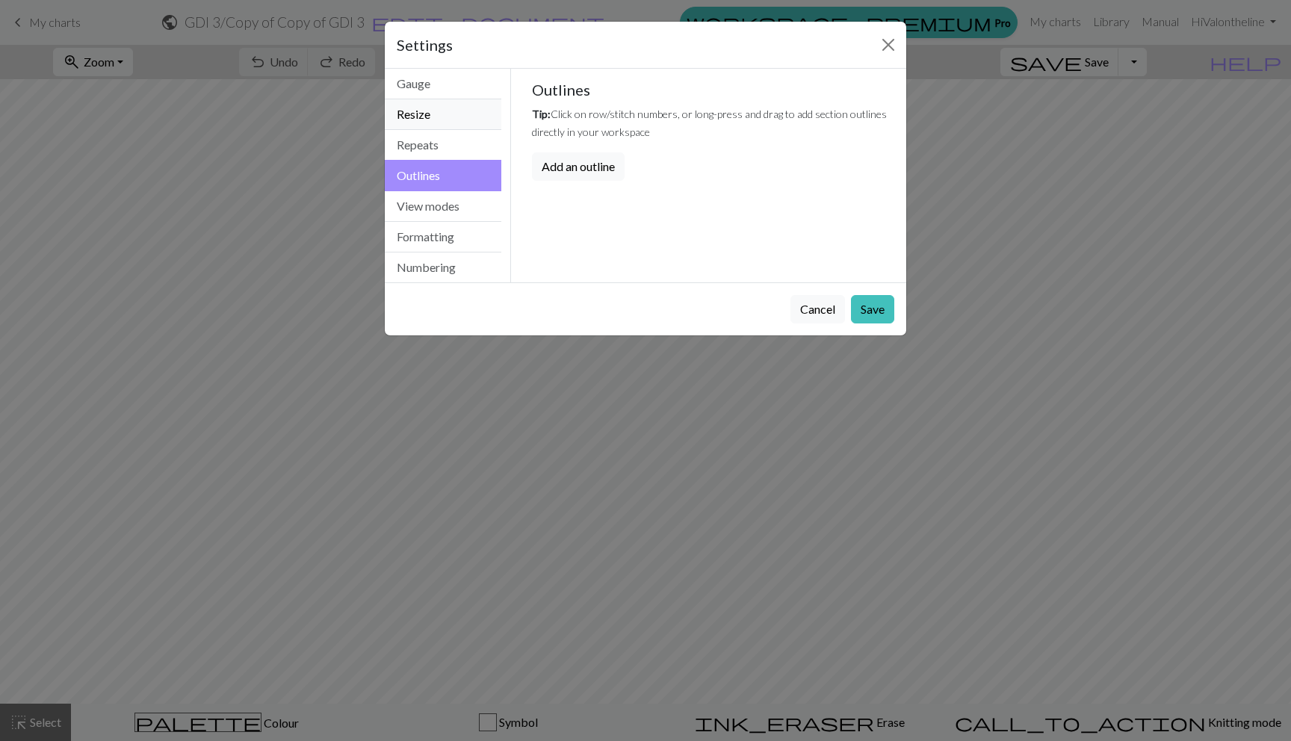
click at [431, 116] on button "Resize" at bounding box center [443, 114] width 117 height 31
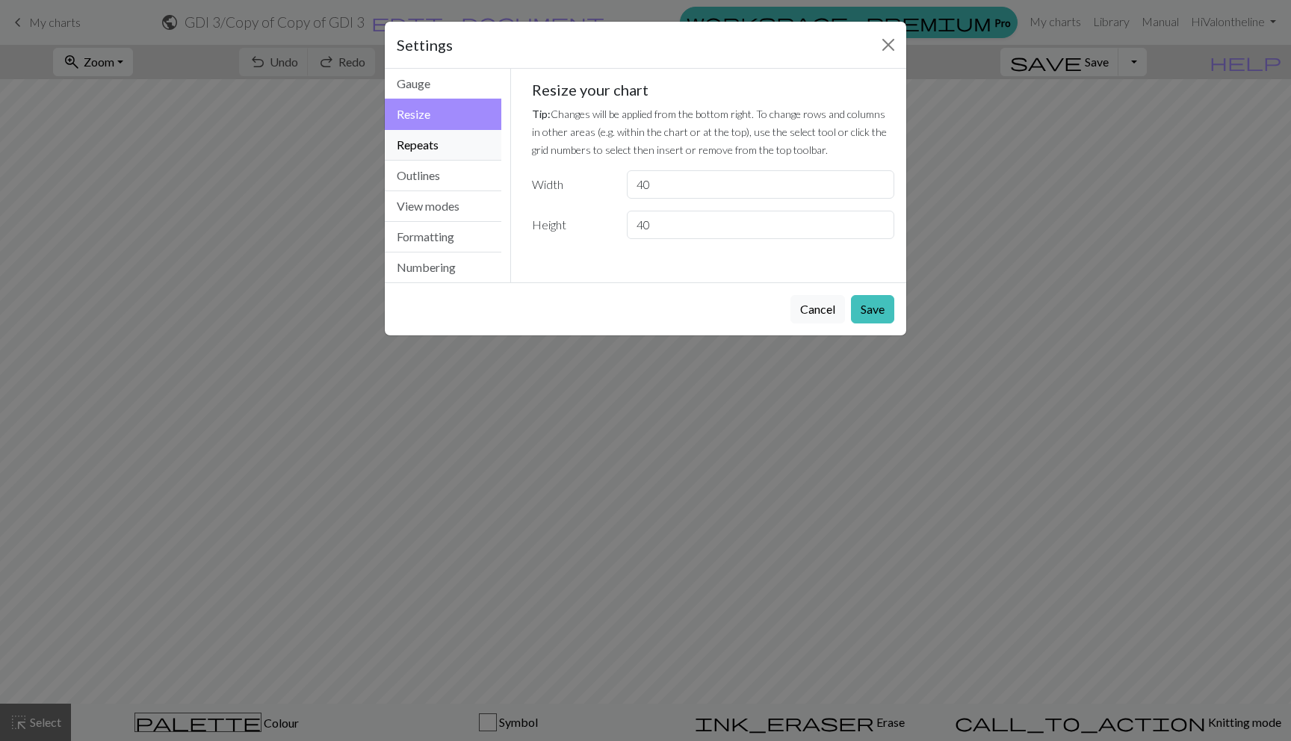
click at [432, 149] on button "Repeats" at bounding box center [443, 145] width 117 height 31
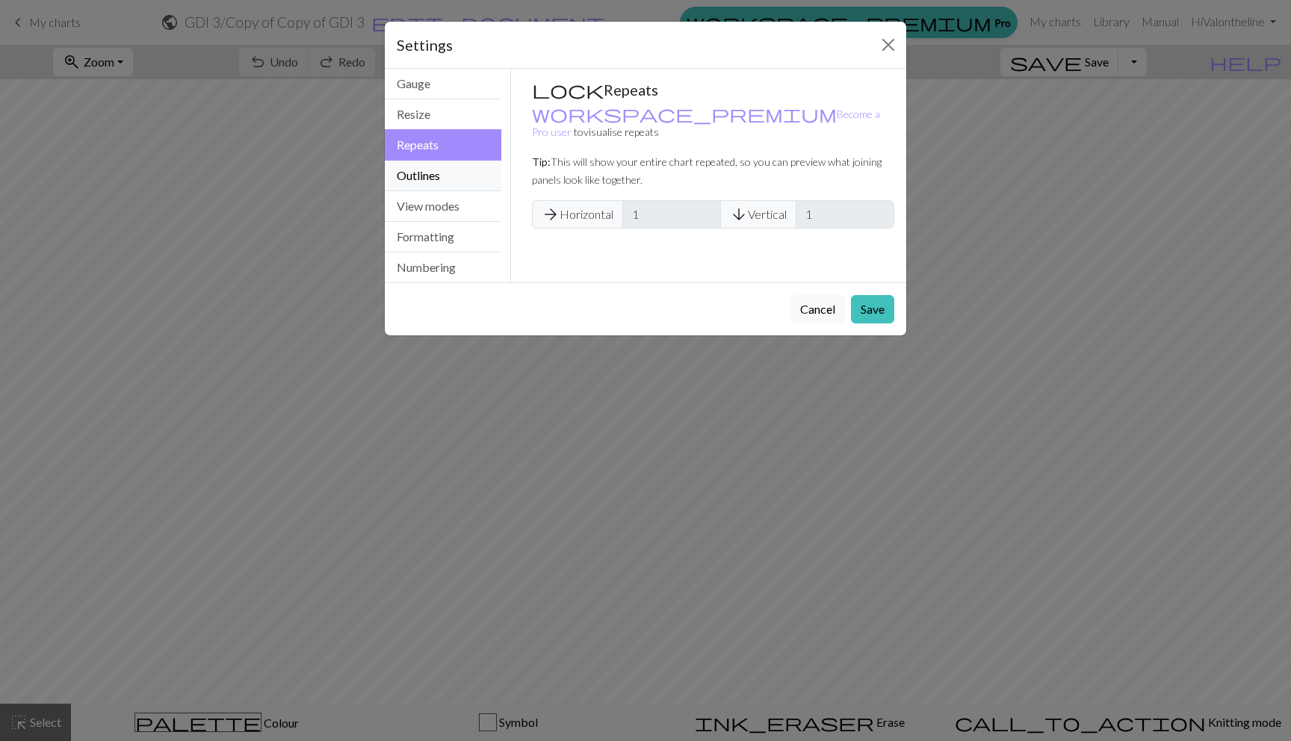
click at [432, 173] on button "Outlines" at bounding box center [443, 176] width 117 height 31
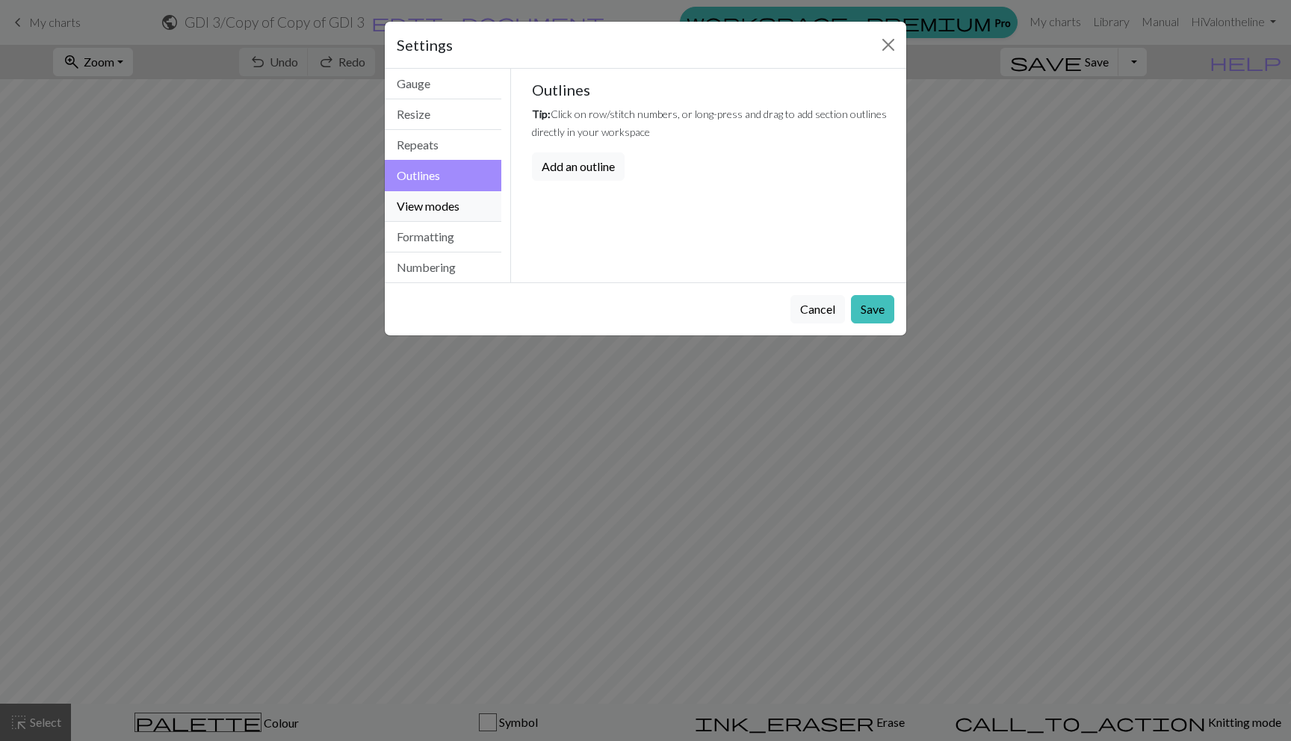
click at [433, 193] on button "View modes" at bounding box center [443, 206] width 117 height 31
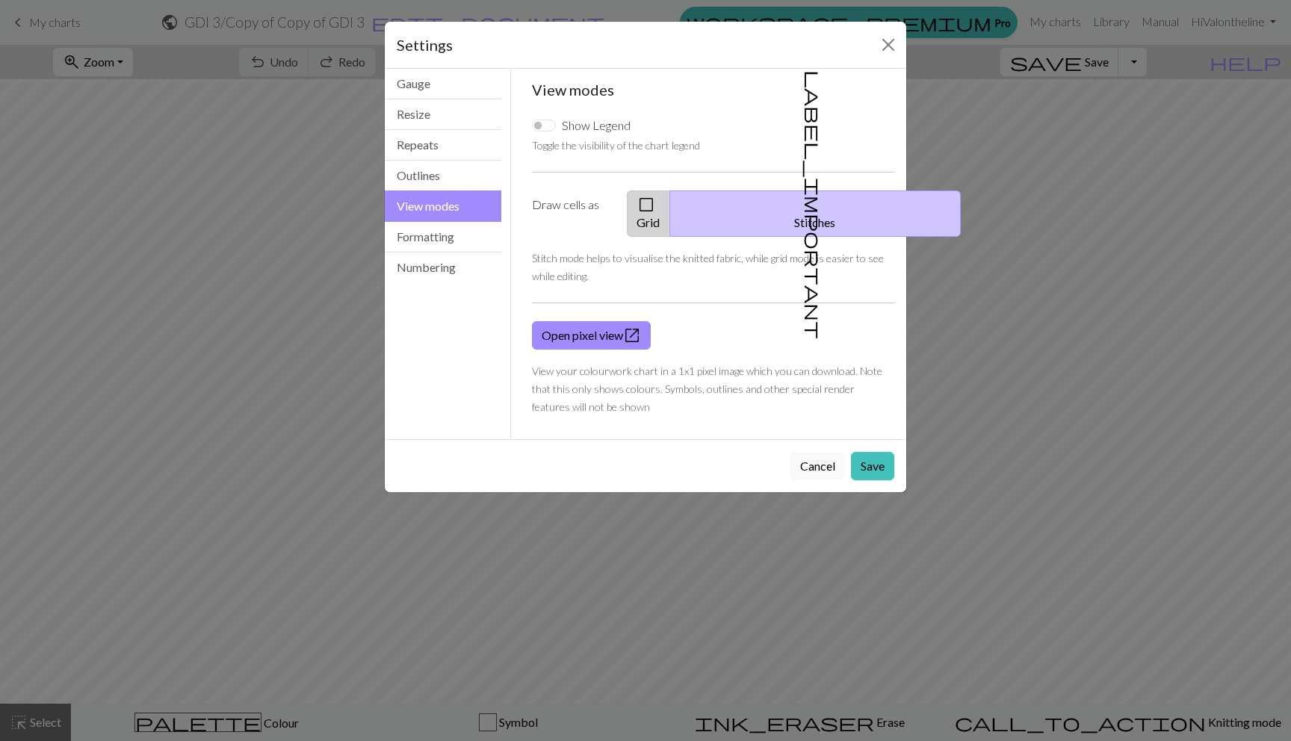
click at [670, 207] on button "check_box_outline_blank Grid" at bounding box center [648, 213] width 43 height 46
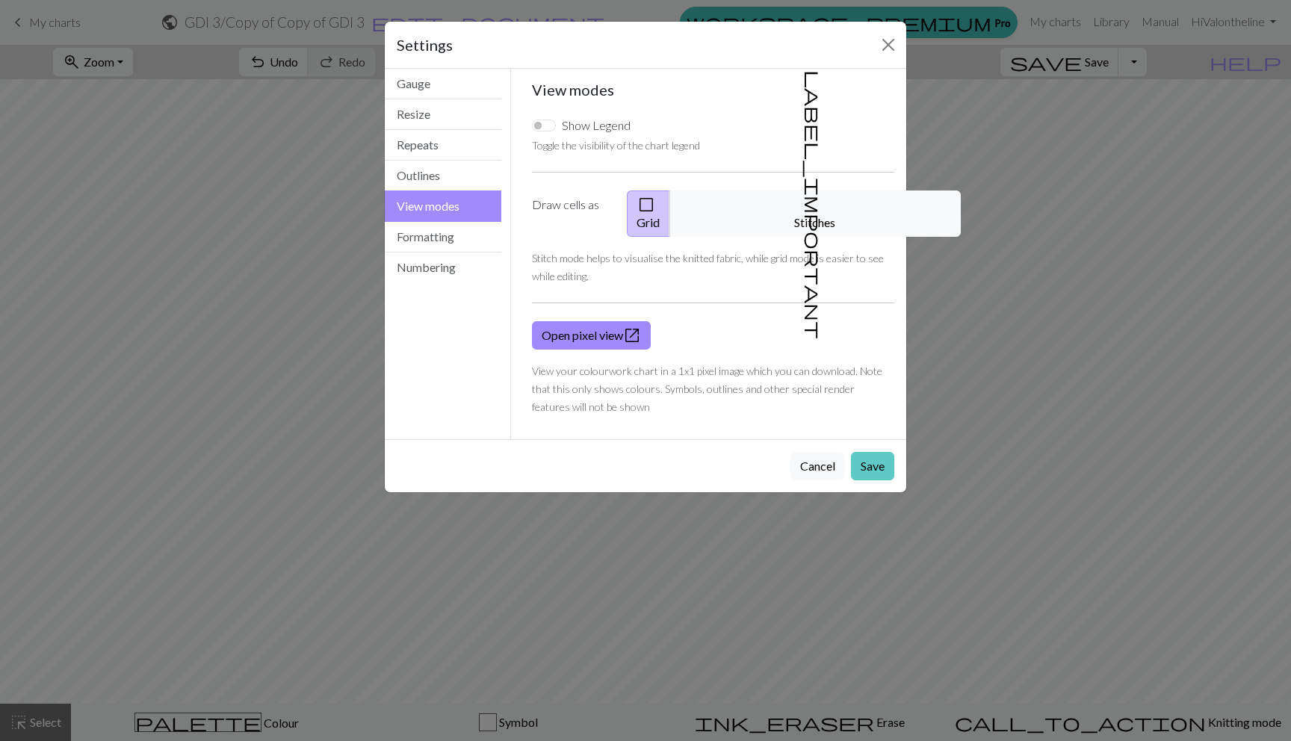
click at [871, 452] on button "Save" at bounding box center [872, 466] width 43 height 28
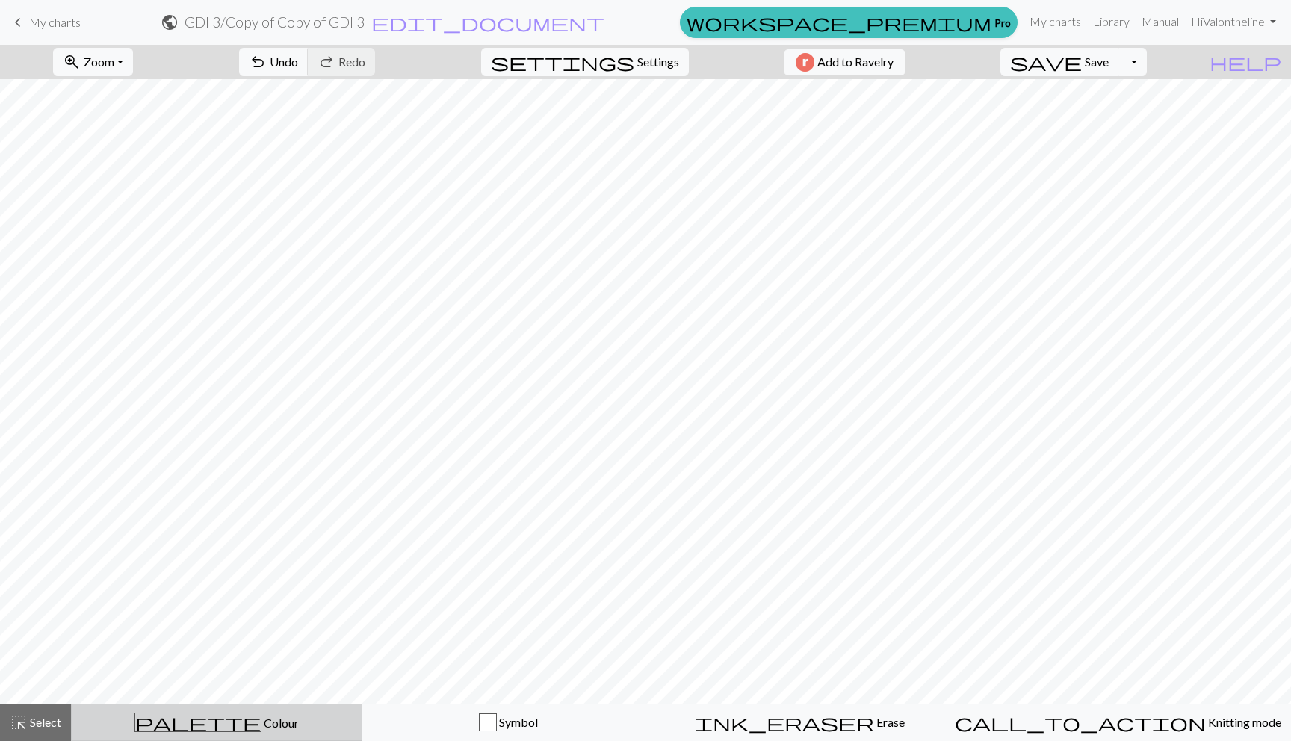
click at [153, 719] on div "palette Colour Colour" at bounding box center [217, 722] width 272 height 19
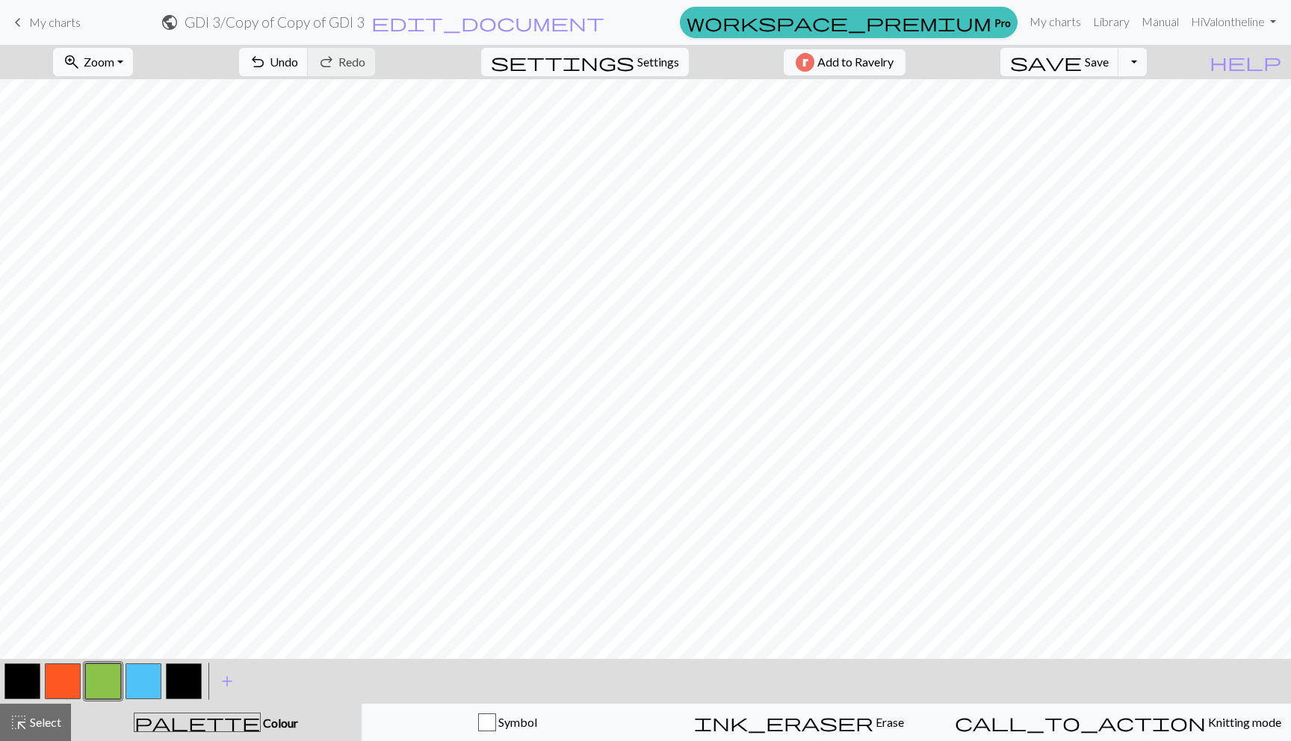
click at [30, 678] on button "button" at bounding box center [22, 681] width 36 height 36
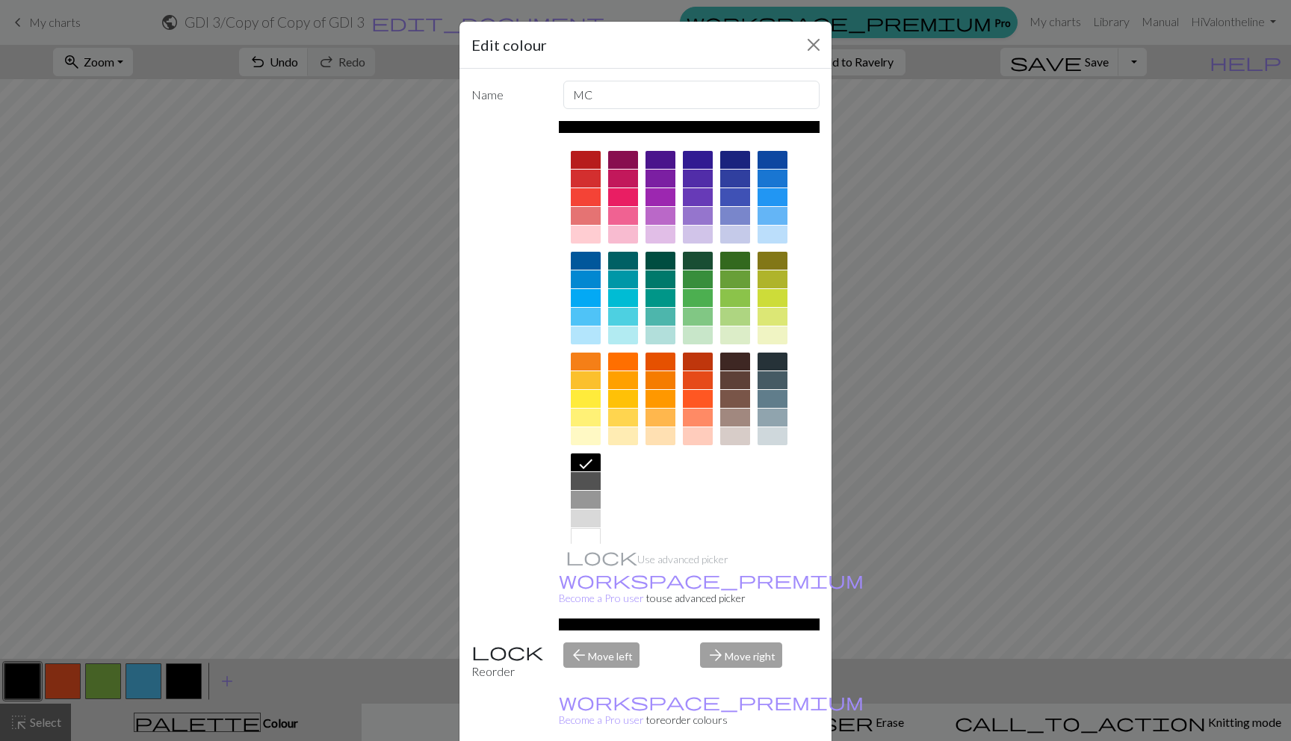
click at [585, 481] on div at bounding box center [586, 481] width 30 height 18
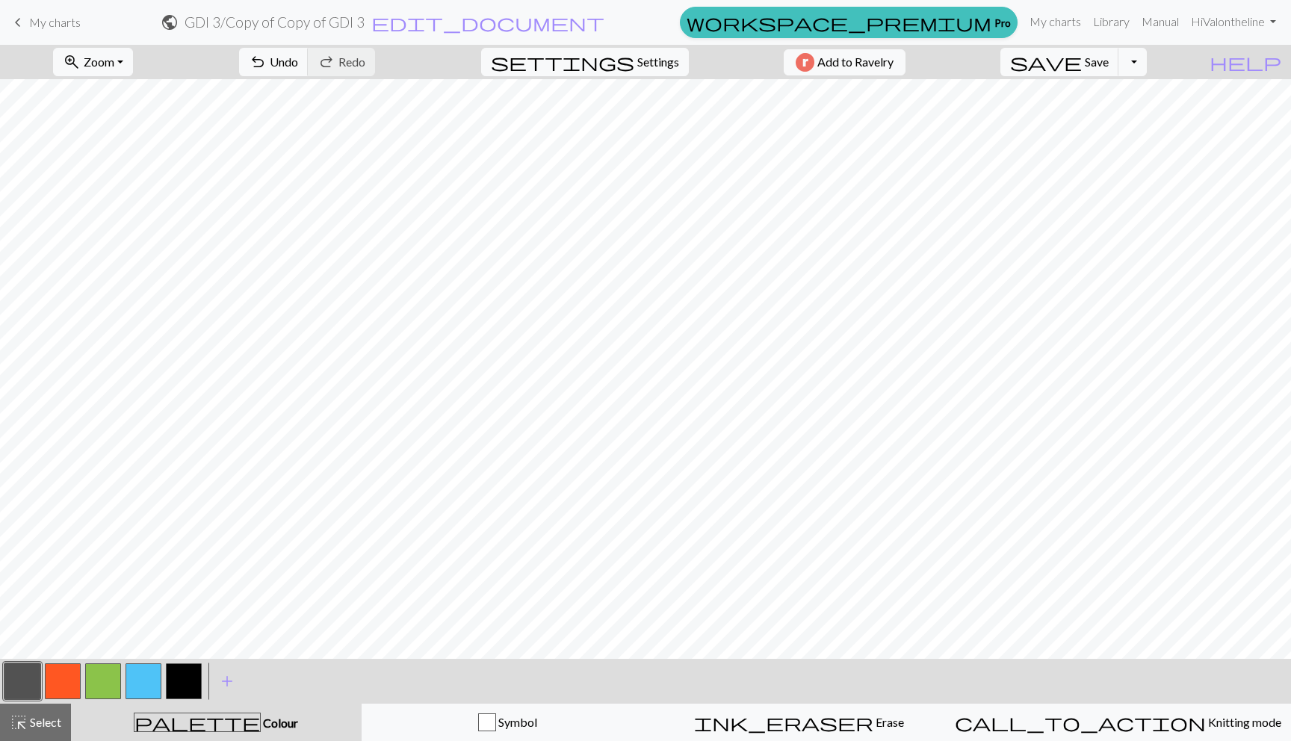
click at [187, 674] on button "button" at bounding box center [184, 681] width 36 height 36
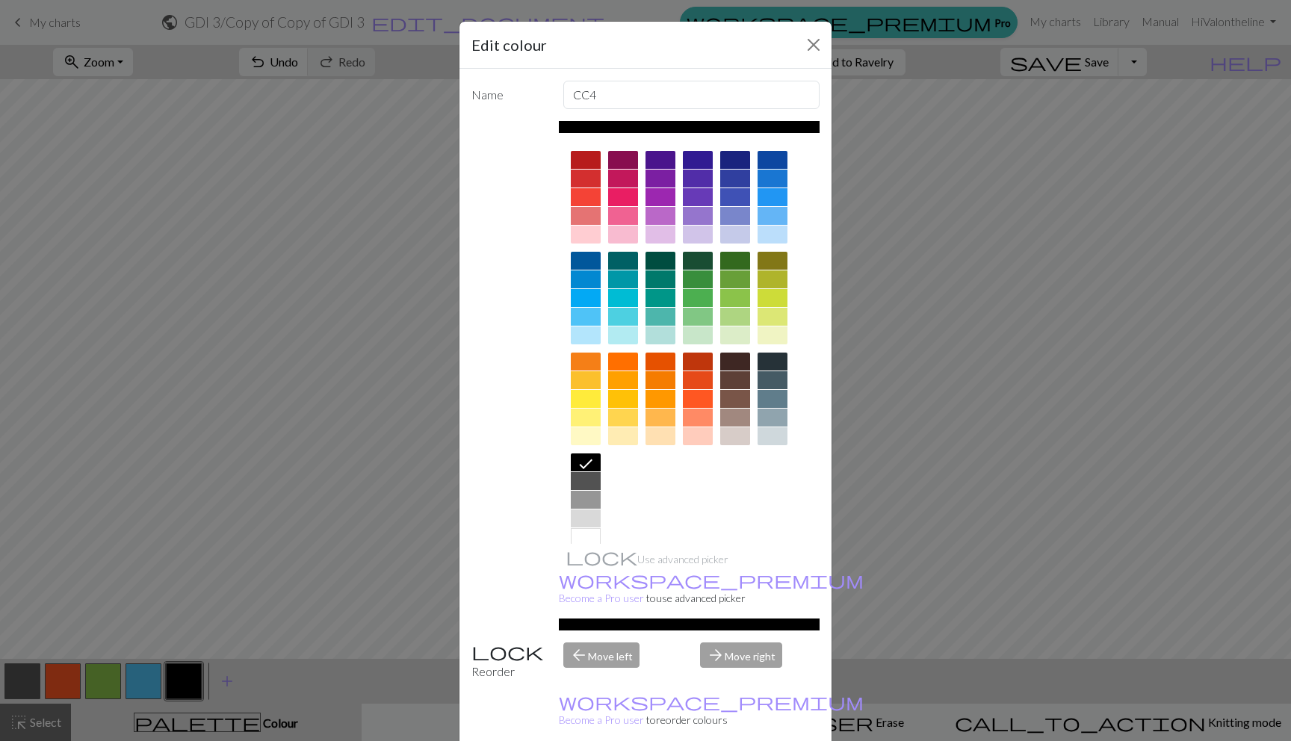
click at [582, 486] on div at bounding box center [586, 481] width 30 height 18
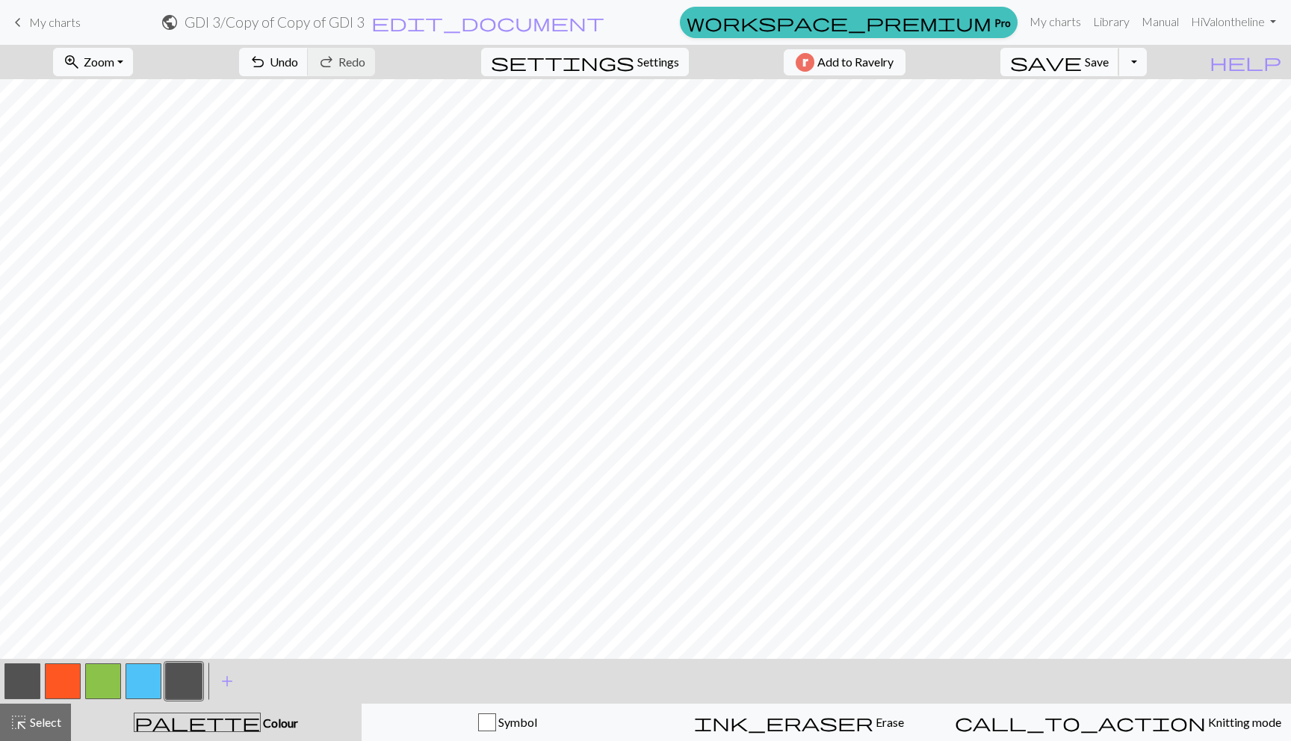
click at [1082, 53] on span "save" at bounding box center [1046, 62] width 72 height 21
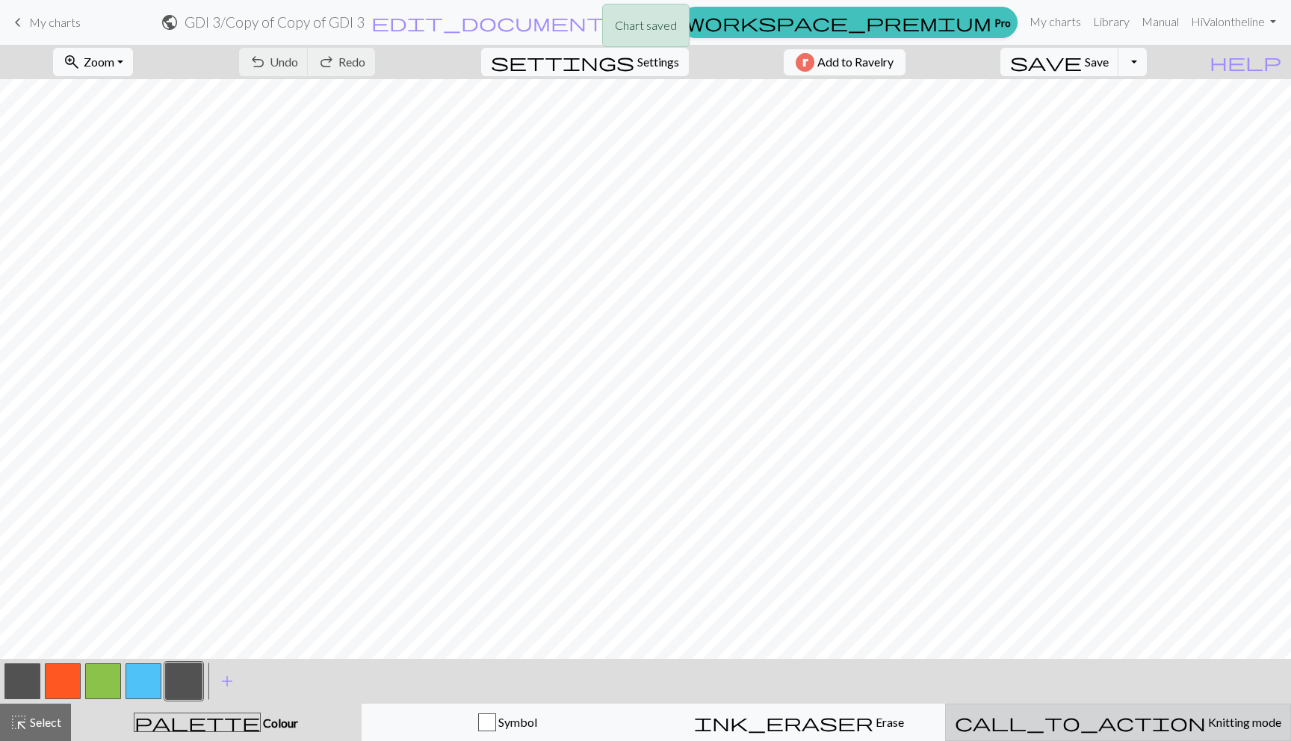
click at [1091, 718] on span "call_to_action" at bounding box center [1080, 722] width 251 height 21
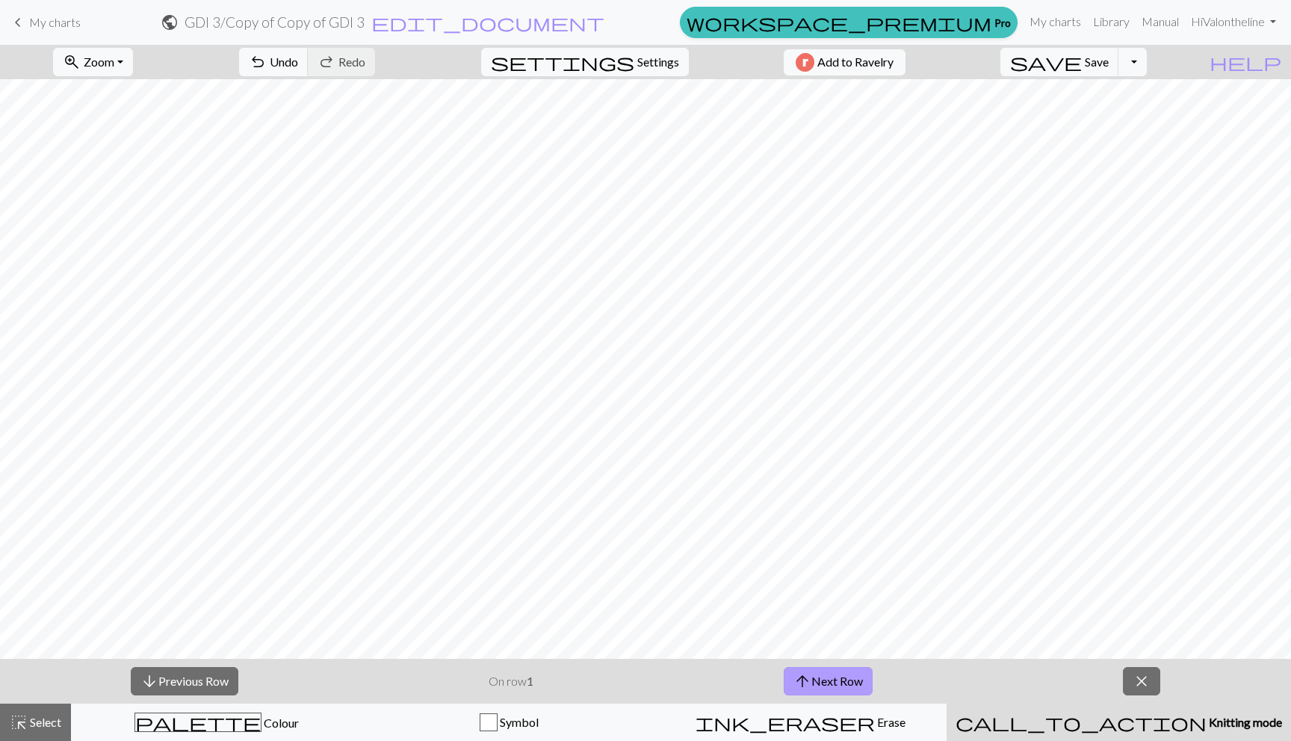
click at [833, 680] on button "arrow_upward Next Row" at bounding box center [827, 681] width 89 height 28
click at [806, 685] on span "arrow_upward" at bounding box center [802, 681] width 18 height 21
click at [816, 676] on button "arrow_upward Next Row" at bounding box center [827, 681] width 89 height 28
click at [843, 675] on button "arrow_upward Next Row" at bounding box center [827, 681] width 89 height 28
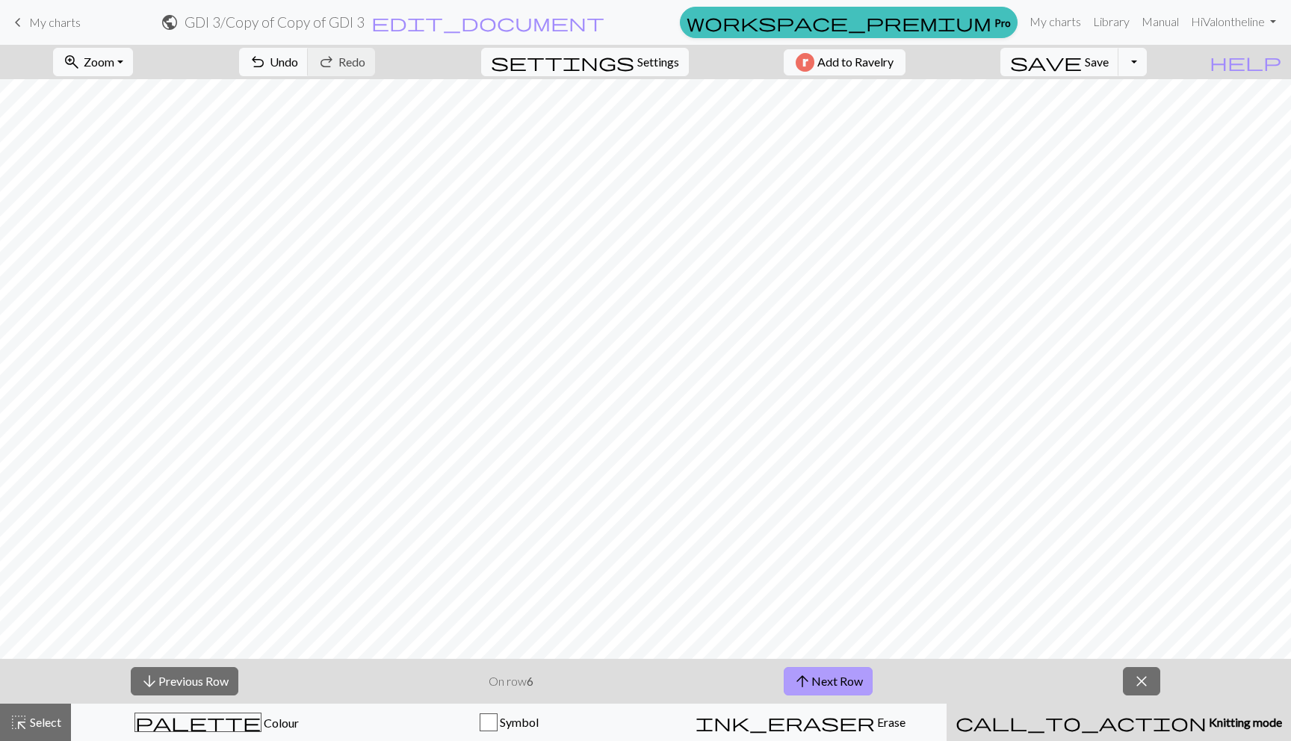
click at [828, 680] on button "arrow_upward Next Row" at bounding box center [827, 681] width 89 height 28
click at [792, 681] on button "arrow_upward Next Row" at bounding box center [827, 681] width 89 height 28
click at [799, 688] on span "arrow_upward" at bounding box center [802, 681] width 18 height 21
click at [793, 674] on span "arrow_upward" at bounding box center [802, 681] width 18 height 21
click at [812, 681] on span "arrow_upward" at bounding box center [804, 681] width 18 height 21
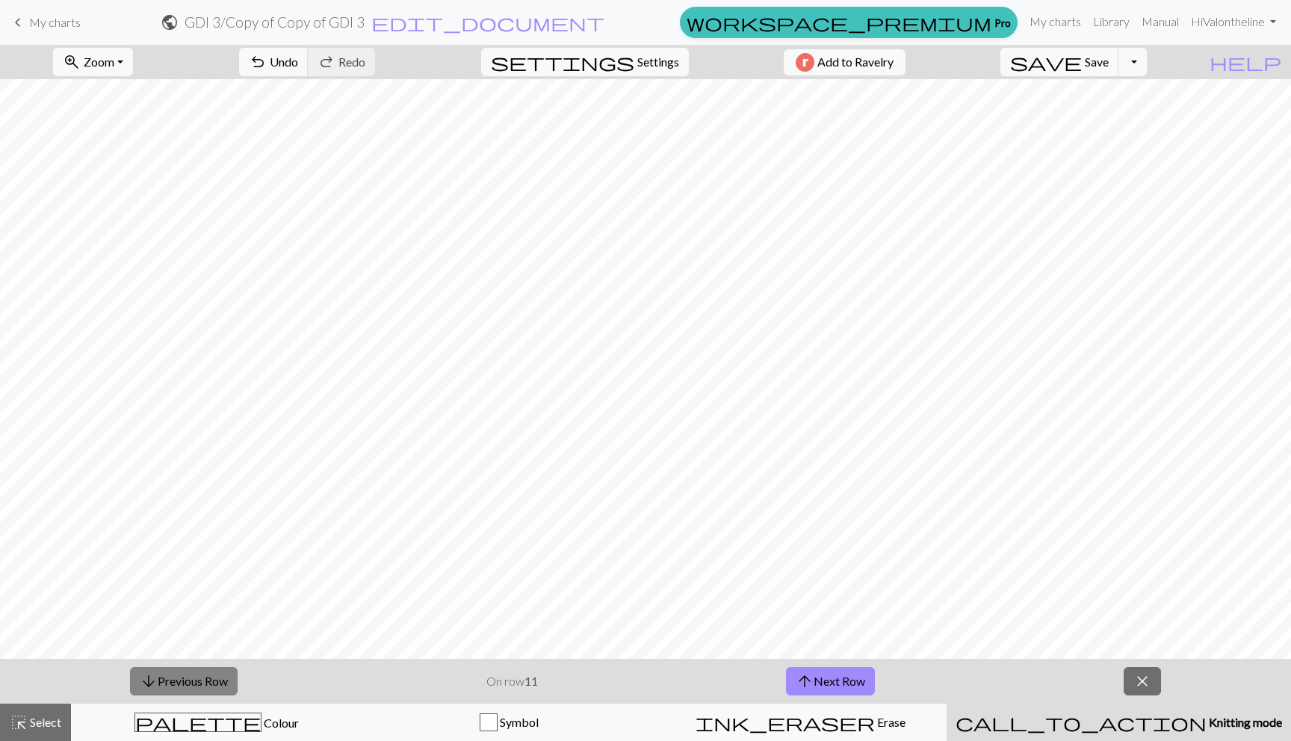
click at [214, 687] on button "arrow_downward Previous Row" at bounding box center [184, 681] width 108 height 28
click at [812, 683] on span "arrow_upward" at bounding box center [804, 681] width 18 height 21
click at [834, 675] on button "arrow_upward Next Row" at bounding box center [830, 681] width 89 height 28
click at [797, 681] on span "arrow_upward" at bounding box center [804, 681] width 18 height 21
click at [824, 691] on button "arrow_upward Next Row" at bounding box center [830, 681] width 89 height 28
